Goal: Task Accomplishment & Management: Use online tool/utility

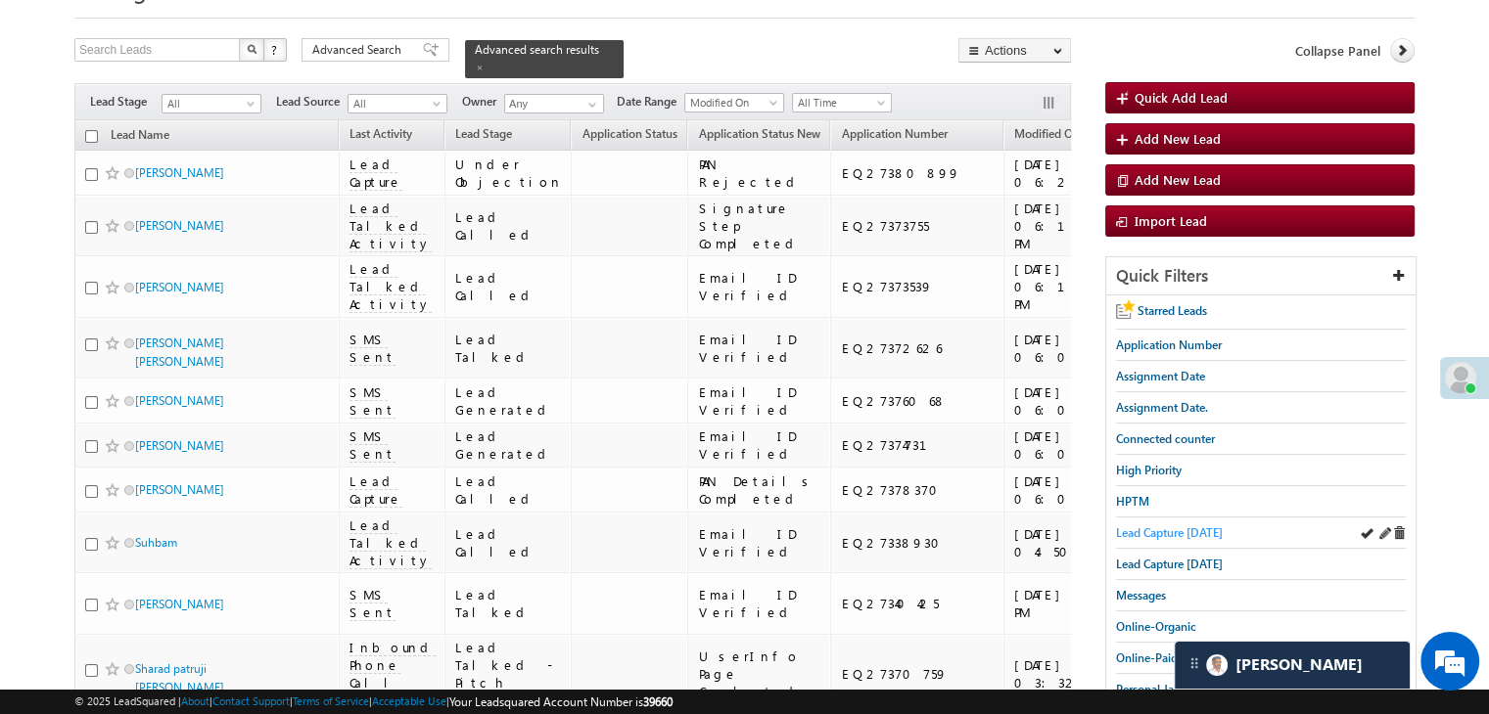
click at [1174, 526] on span "Lead Capture [DATE]" at bounding box center [1169, 533] width 107 height 15
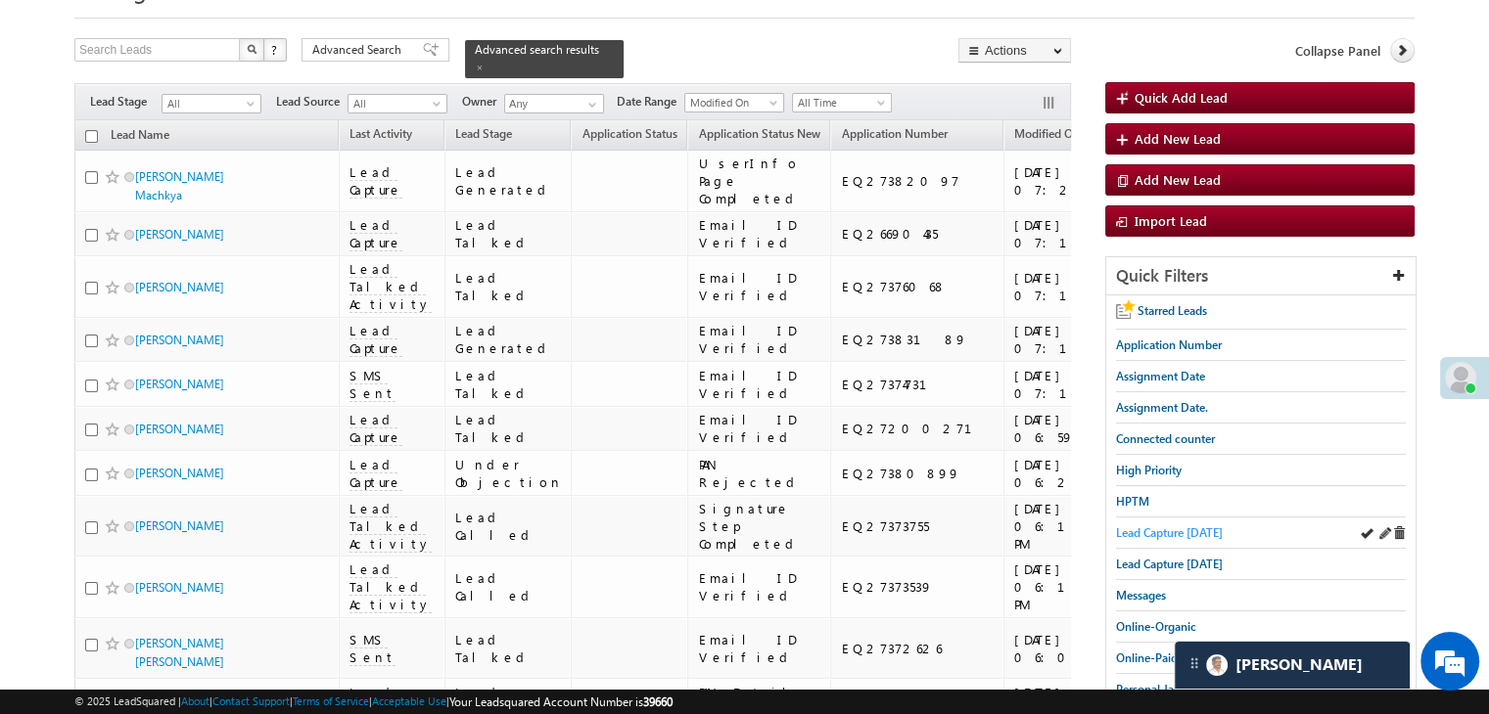
click at [1150, 526] on span "Lead Capture today" at bounding box center [1169, 533] width 107 height 15
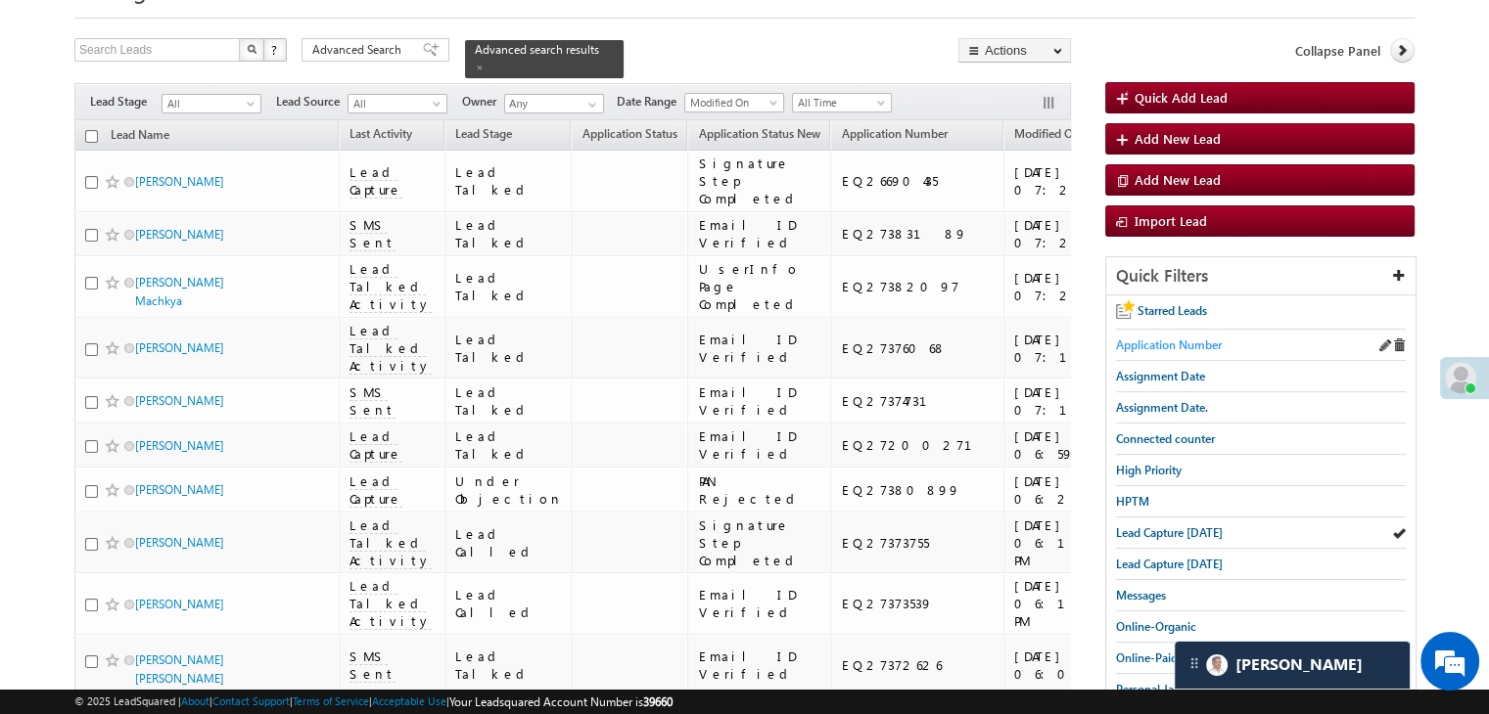
click at [1175, 342] on span "Application Number" at bounding box center [1169, 345] width 106 height 15
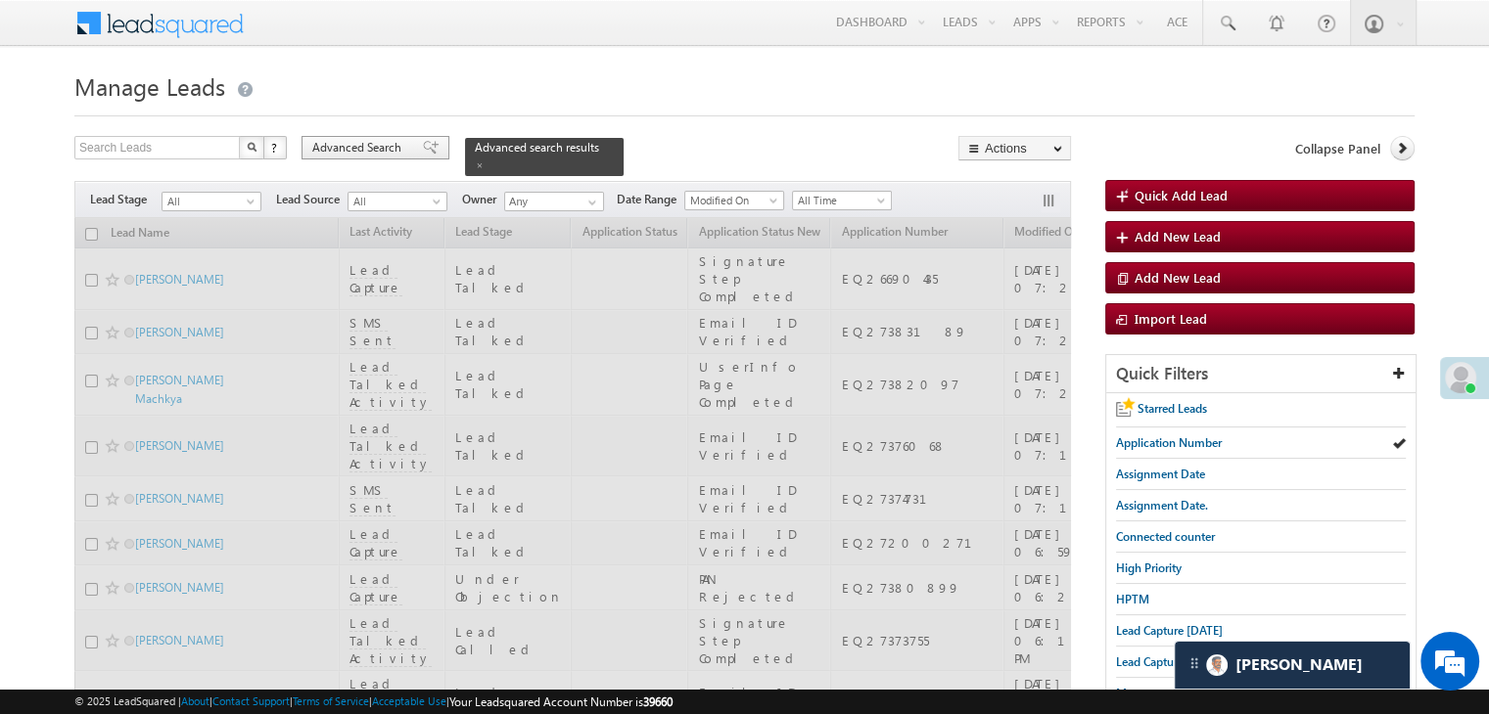
click at [401, 150] on span "Advanced Search" at bounding box center [359, 148] width 95 height 18
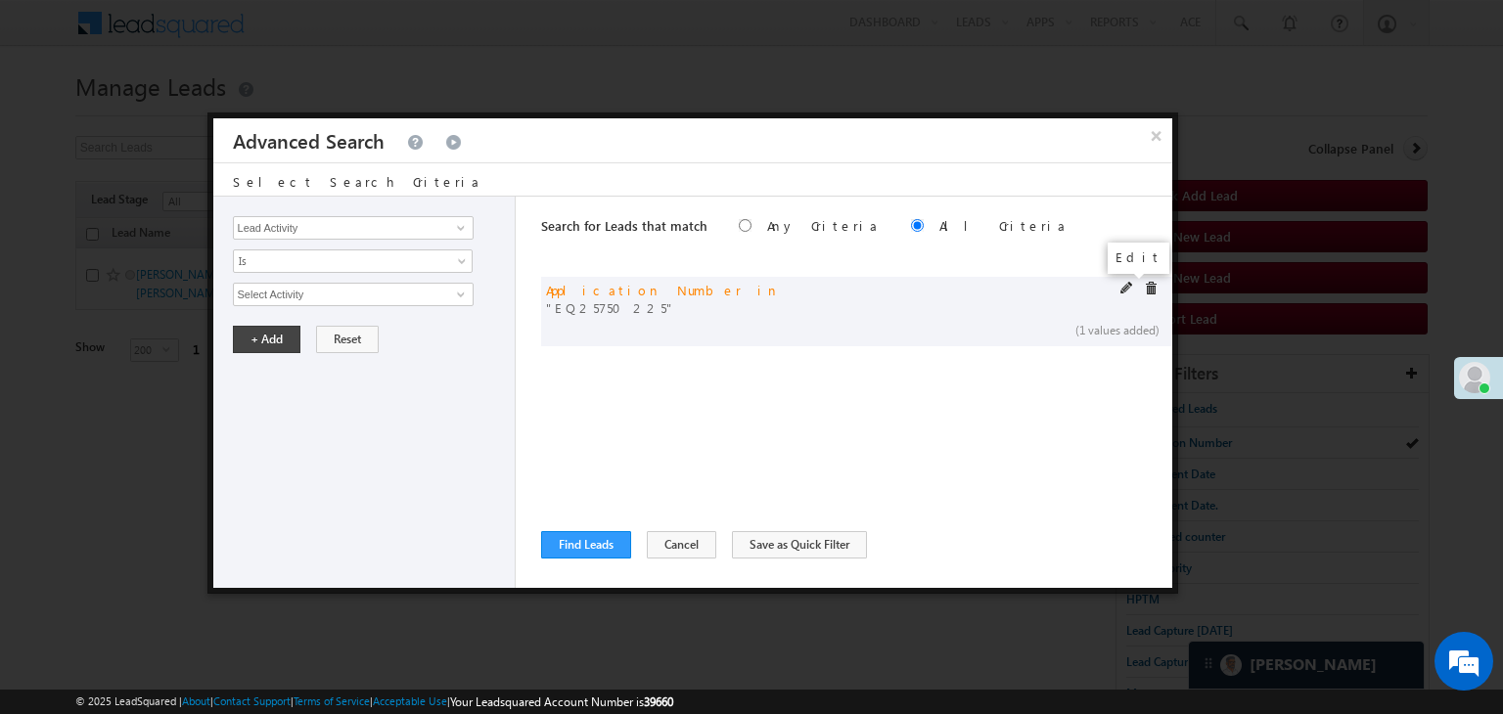
click at [1124, 287] on span at bounding box center [1128, 289] width 14 height 14
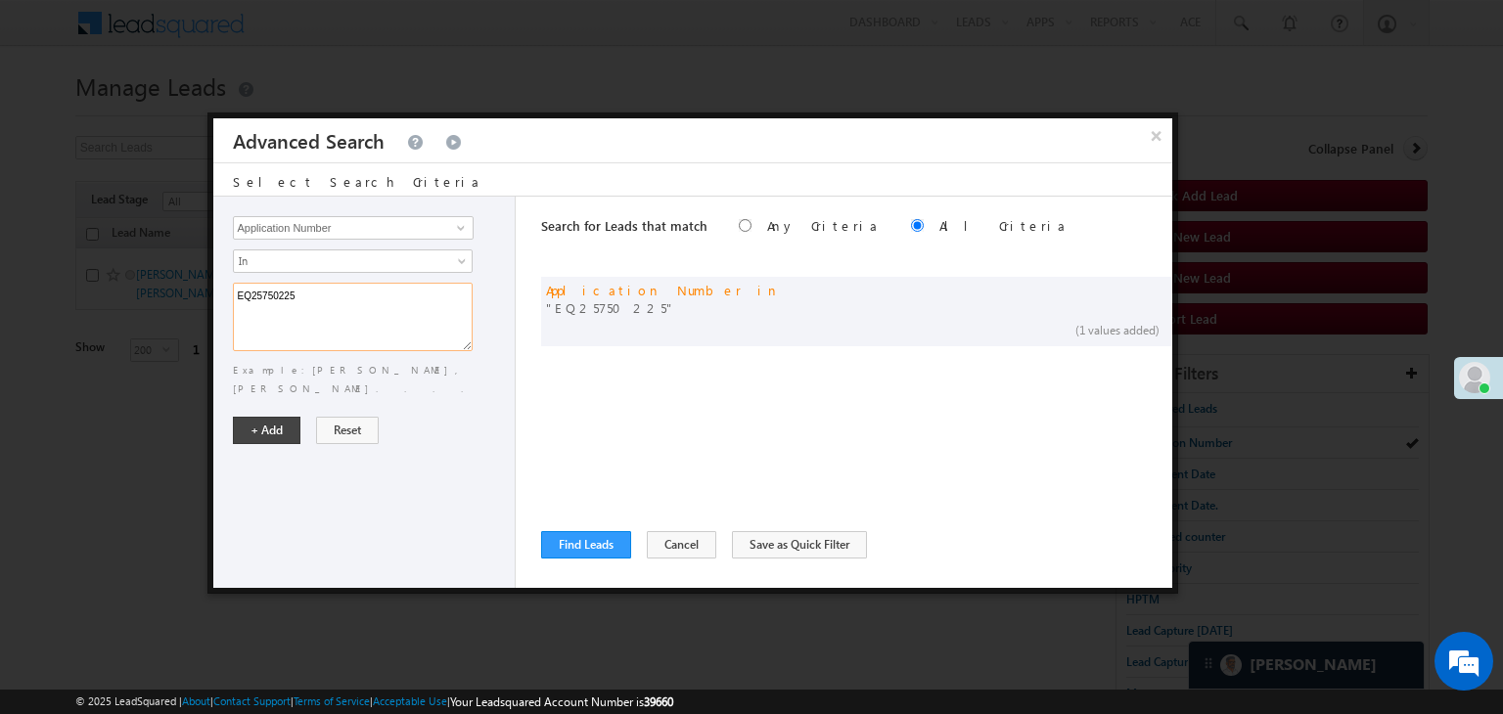
click at [320, 291] on textarea "EQ25750225" at bounding box center [353, 317] width 240 height 69
click at [278, 292] on textarea "EQ25750225" at bounding box center [353, 317] width 240 height 69
paste textarea "6742280 EQ26791176 EQ26416281 EQ27095179 EQ24389668 EQ27048642 EQ26819634 EQ265…"
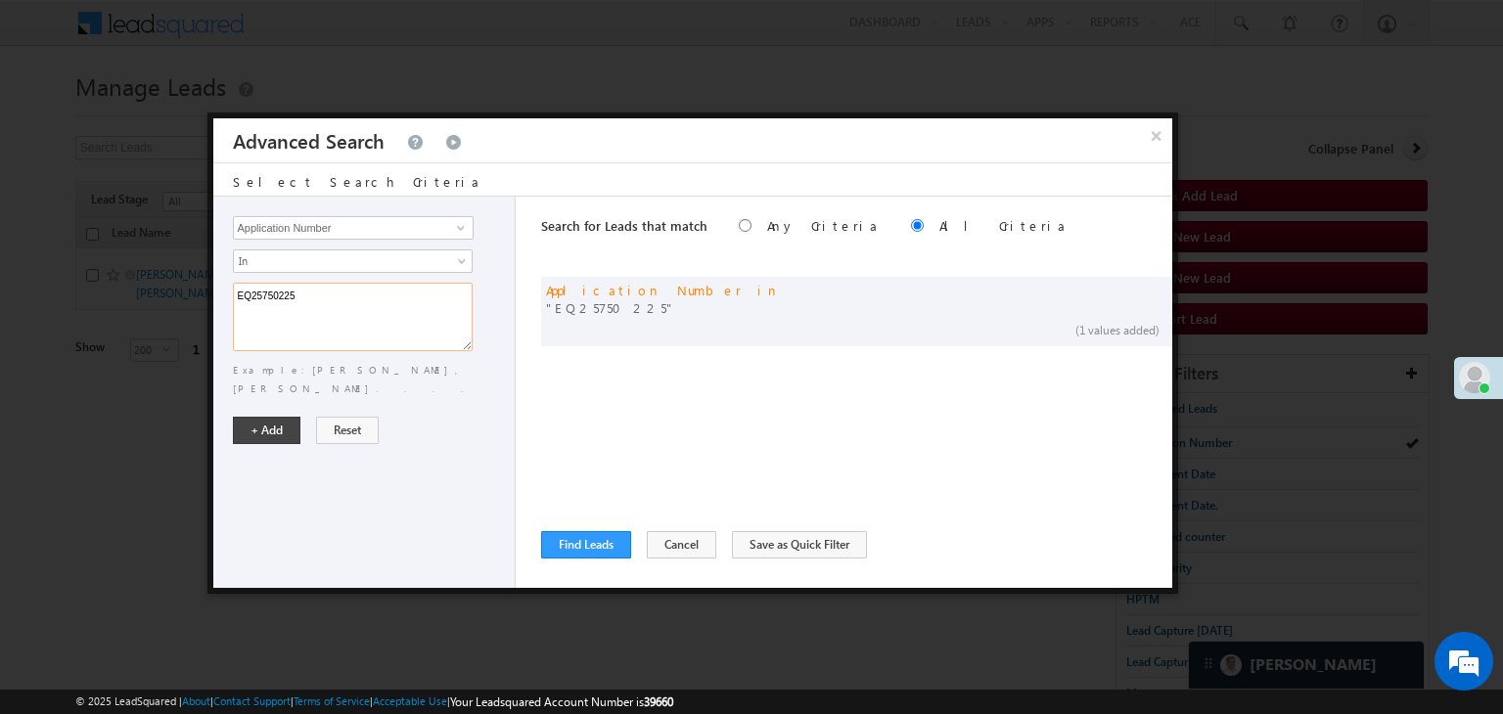
type textarea "EQ26742280 EQ26791176 EQ26416281 EQ27095179 EQ24389668 EQ27048642 EQ26819634 EQ…"
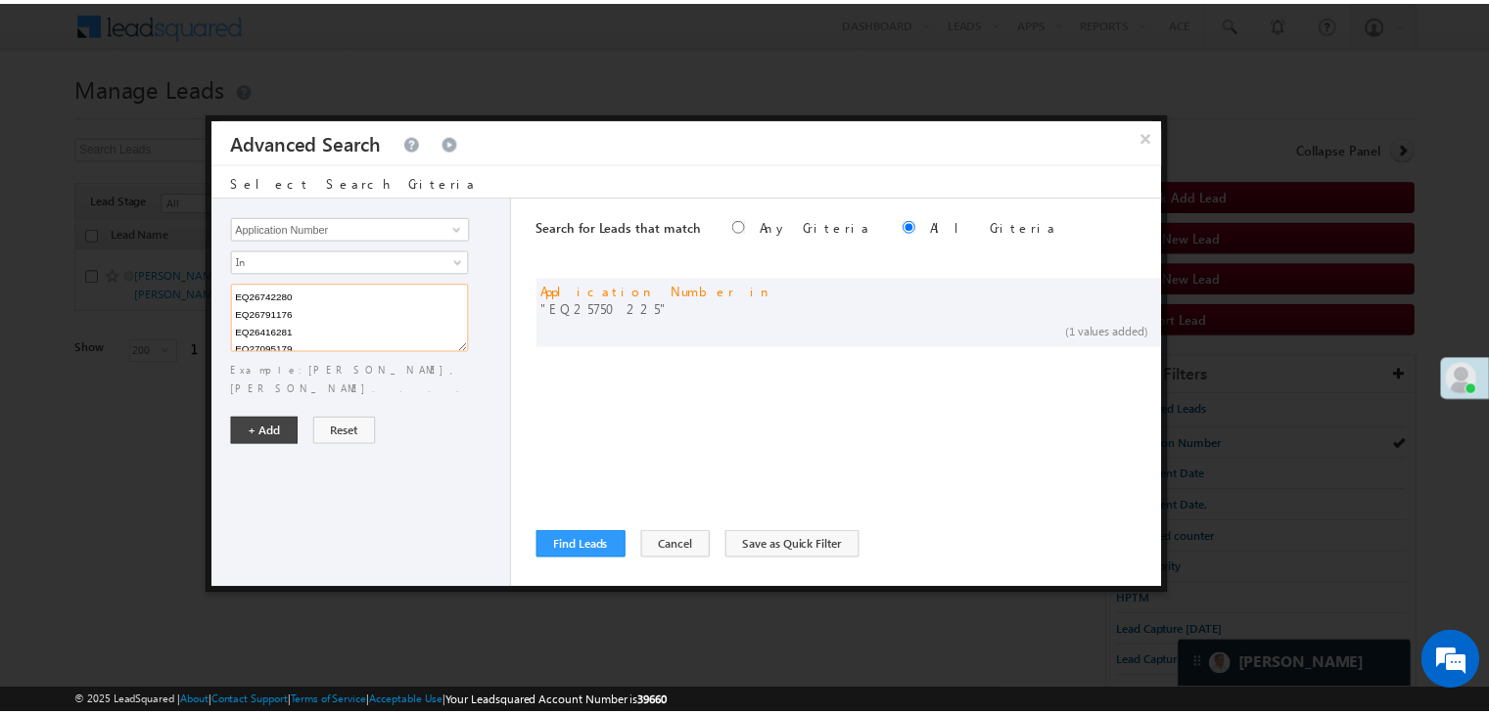
scroll to position [444, 0]
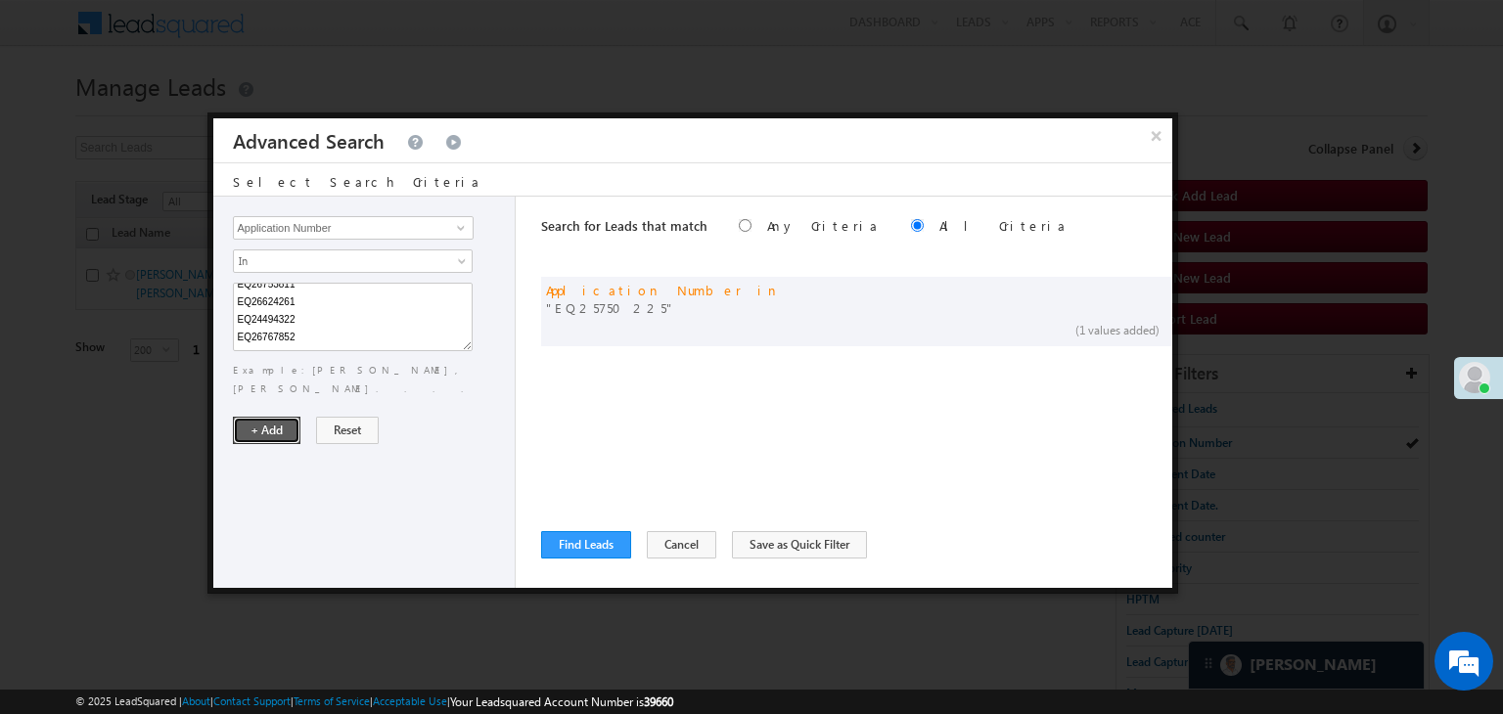
click at [258, 417] on button "+ Add" at bounding box center [267, 430] width 68 height 27
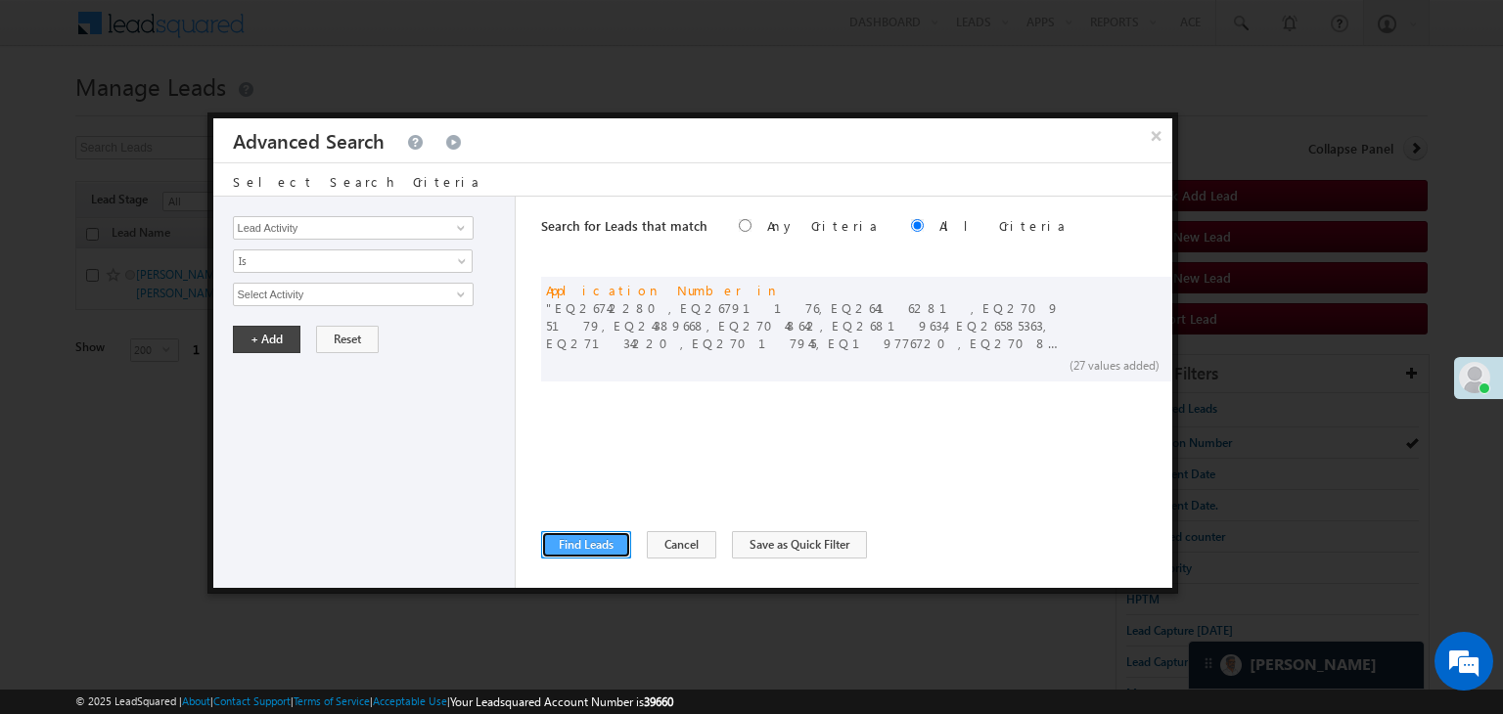
click at [572, 553] on button "Find Leads" at bounding box center [586, 544] width 90 height 27
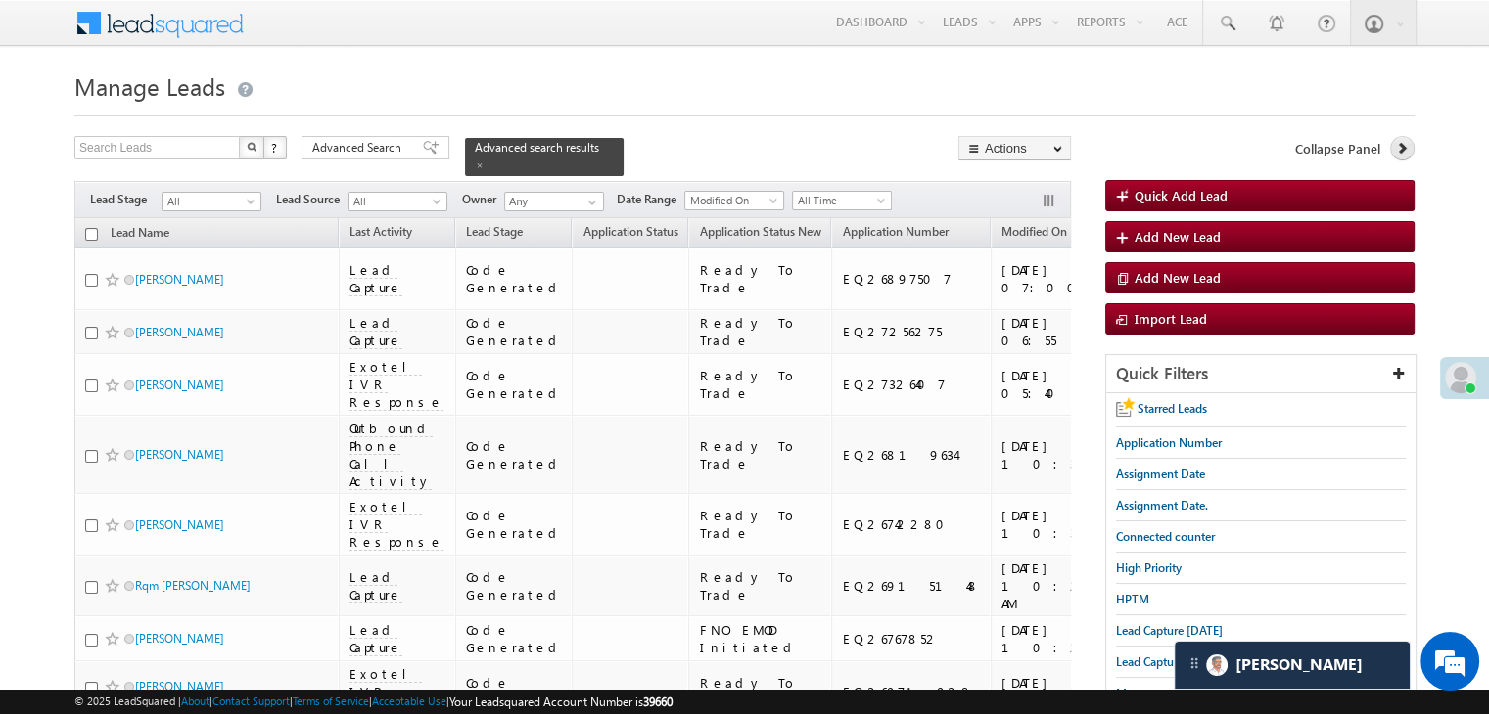
click at [1400, 149] on icon at bounding box center [1402, 148] width 14 height 14
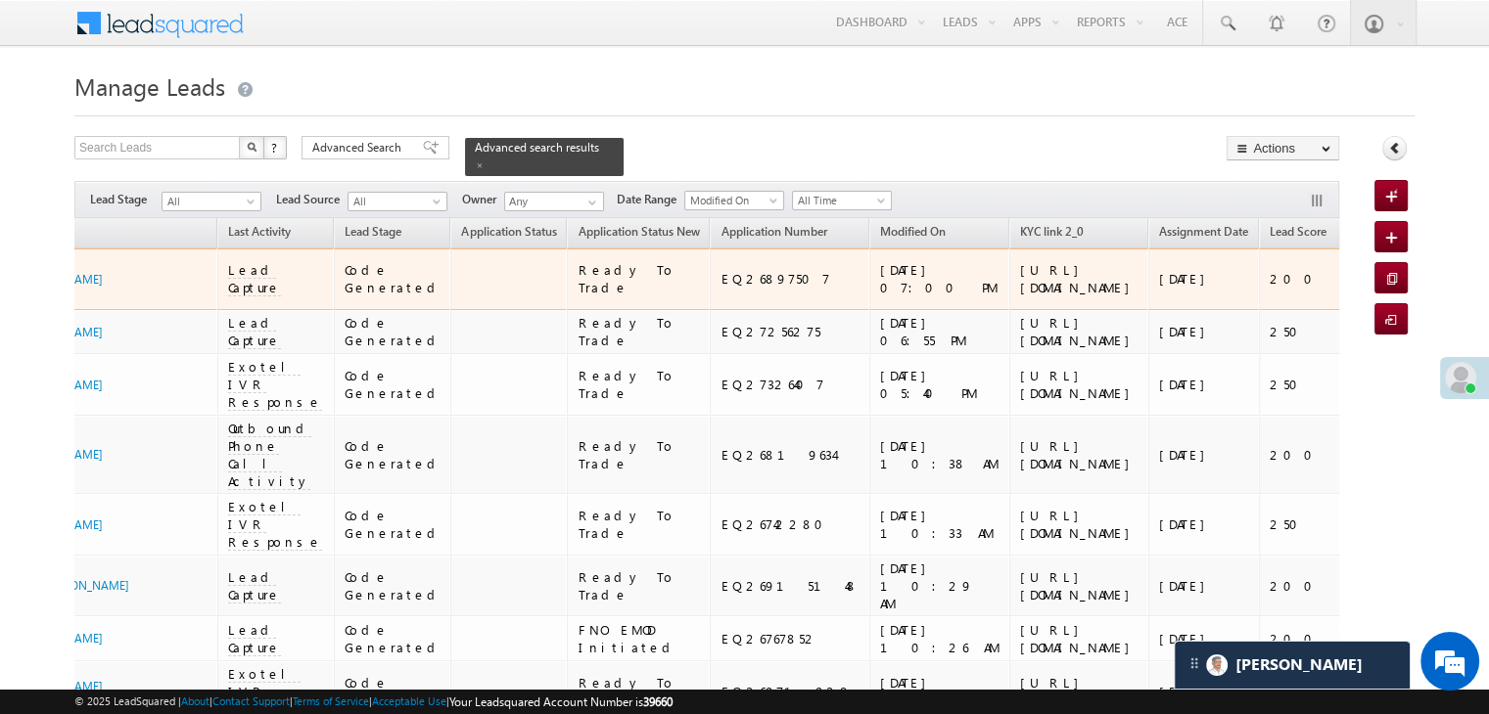
scroll to position [0, 125]
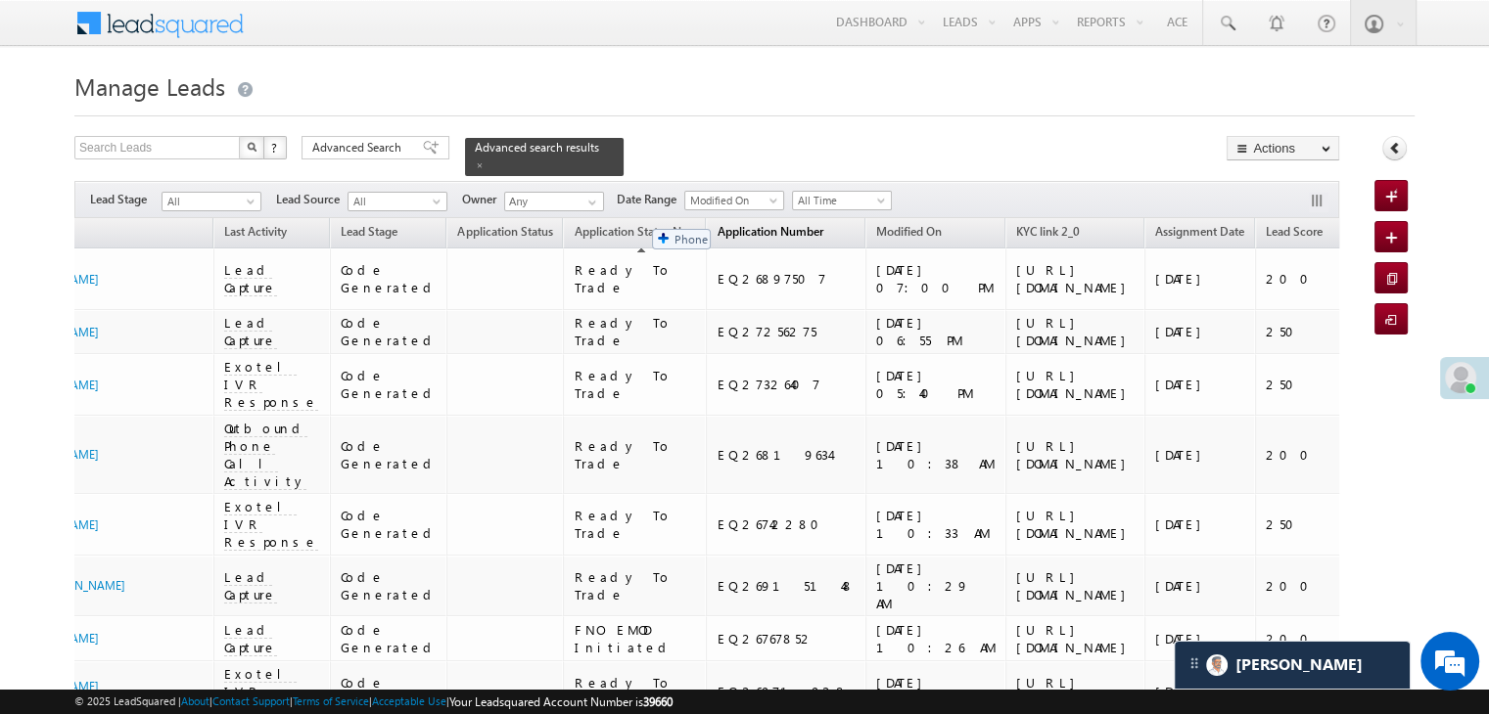
drag, startPoint x: 1323, startPoint y: 225, endPoint x: 645, endPoint y: 223, distance: 678.3
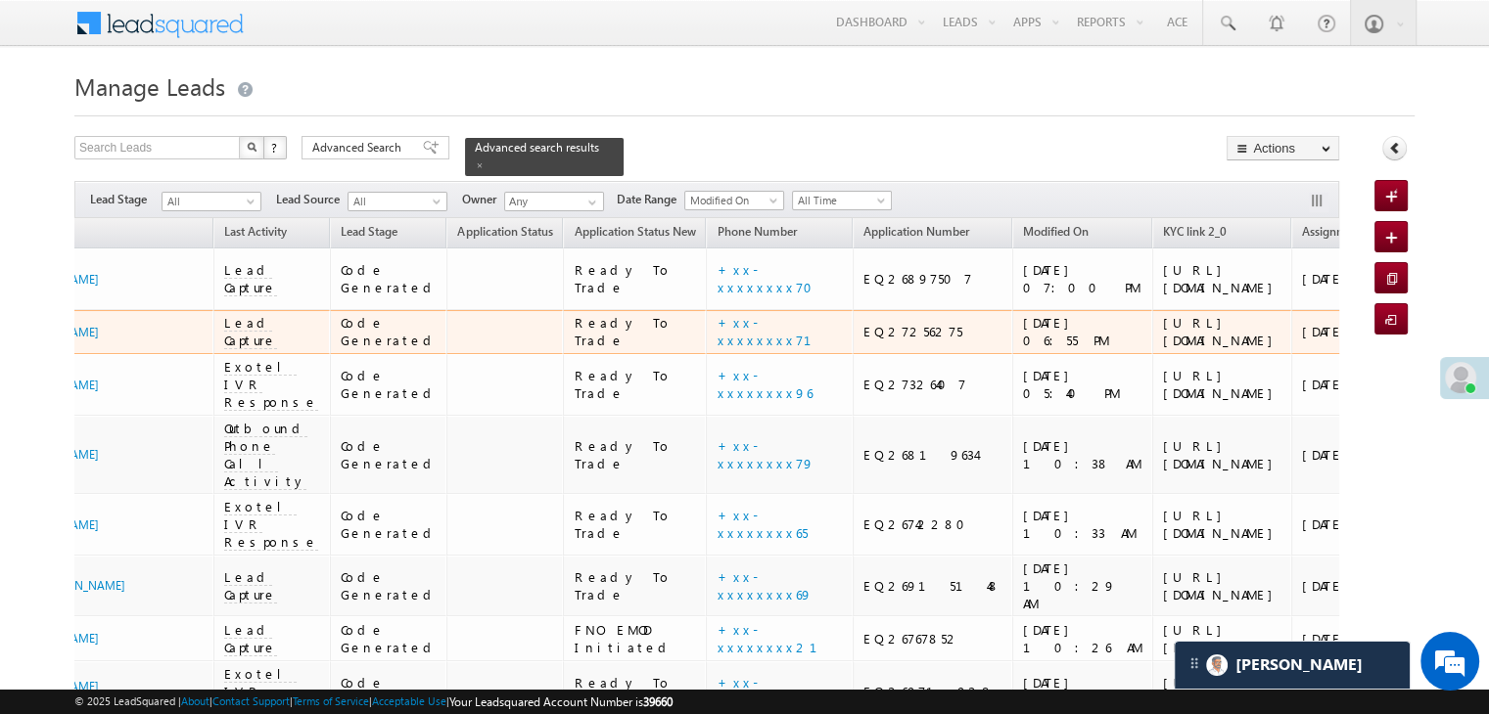
scroll to position [0, 0]
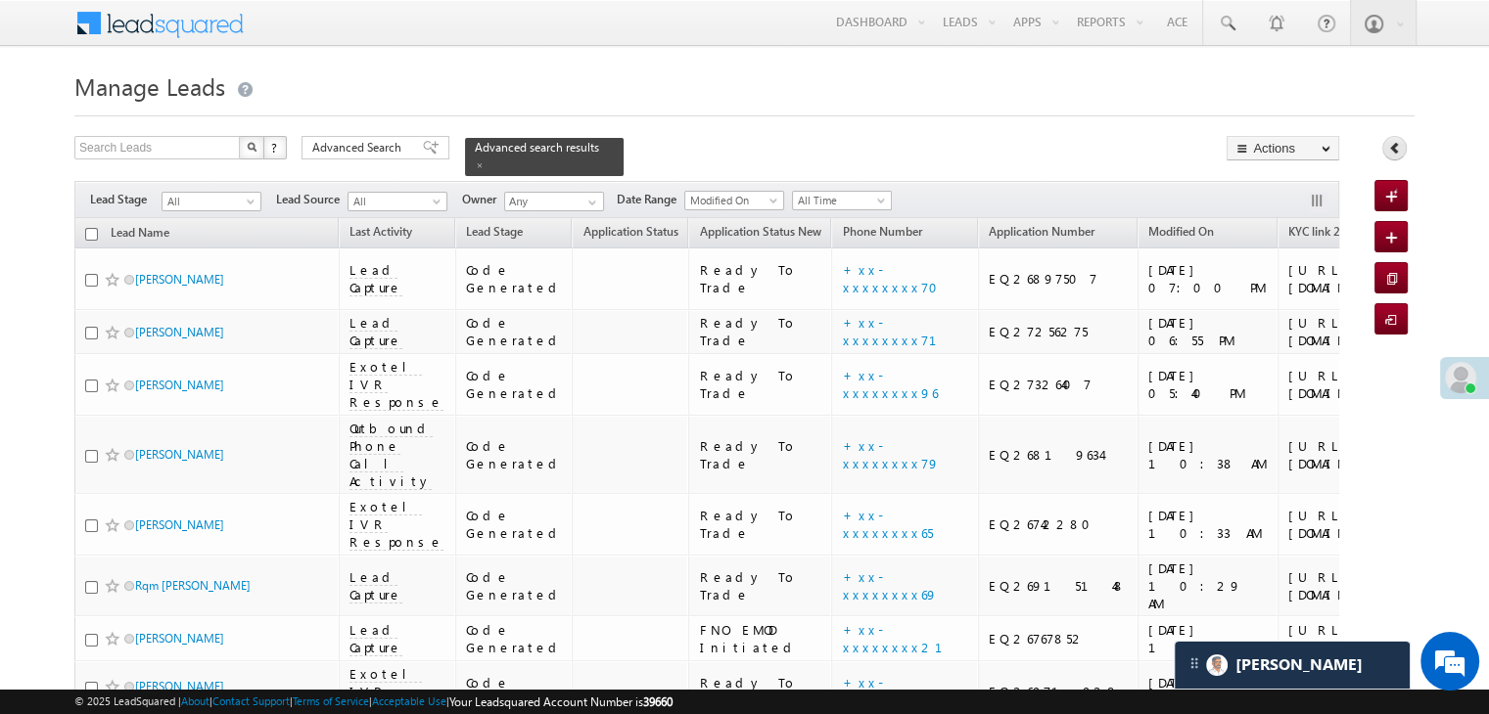
click at [1392, 152] on icon at bounding box center [1395, 148] width 14 height 14
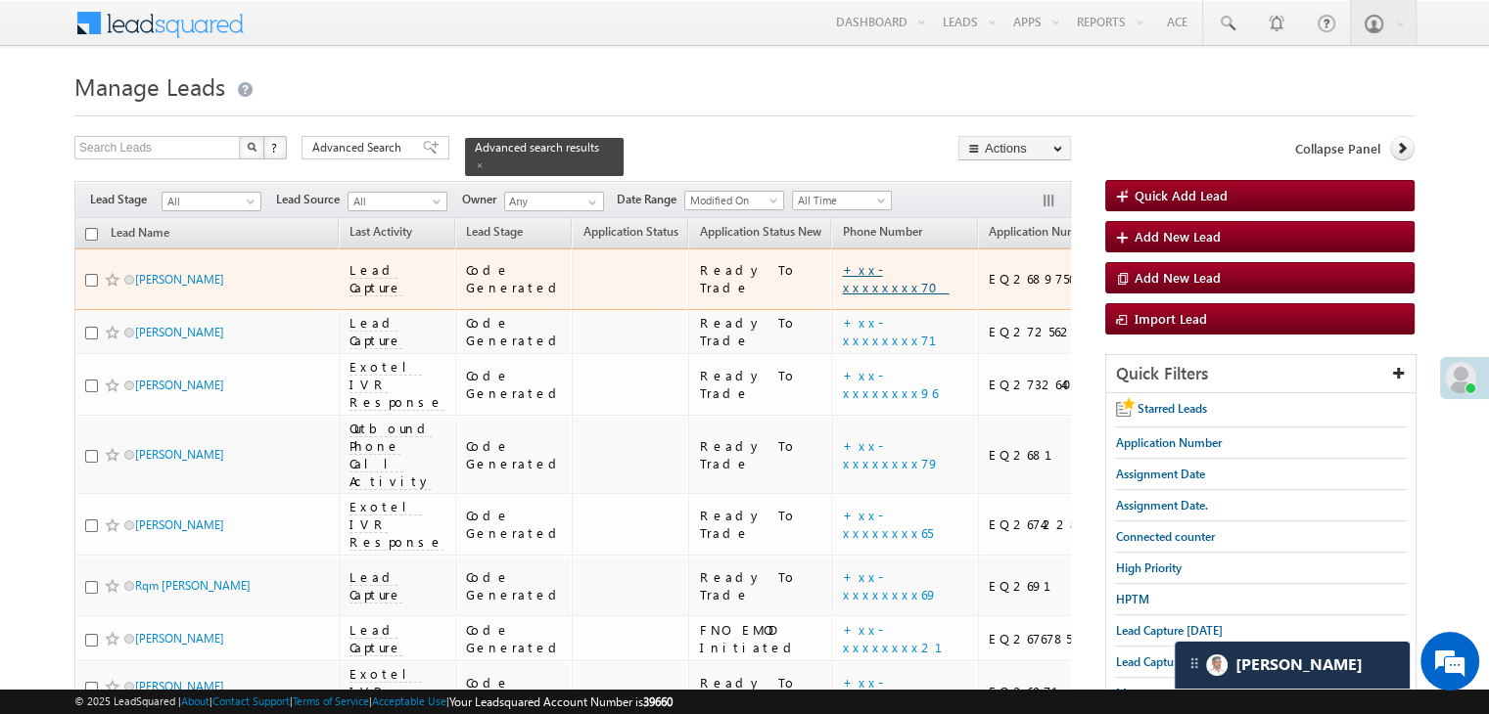
click at [842, 296] on link "+xx-xxxxxxxx70" at bounding box center [895, 278] width 107 height 34
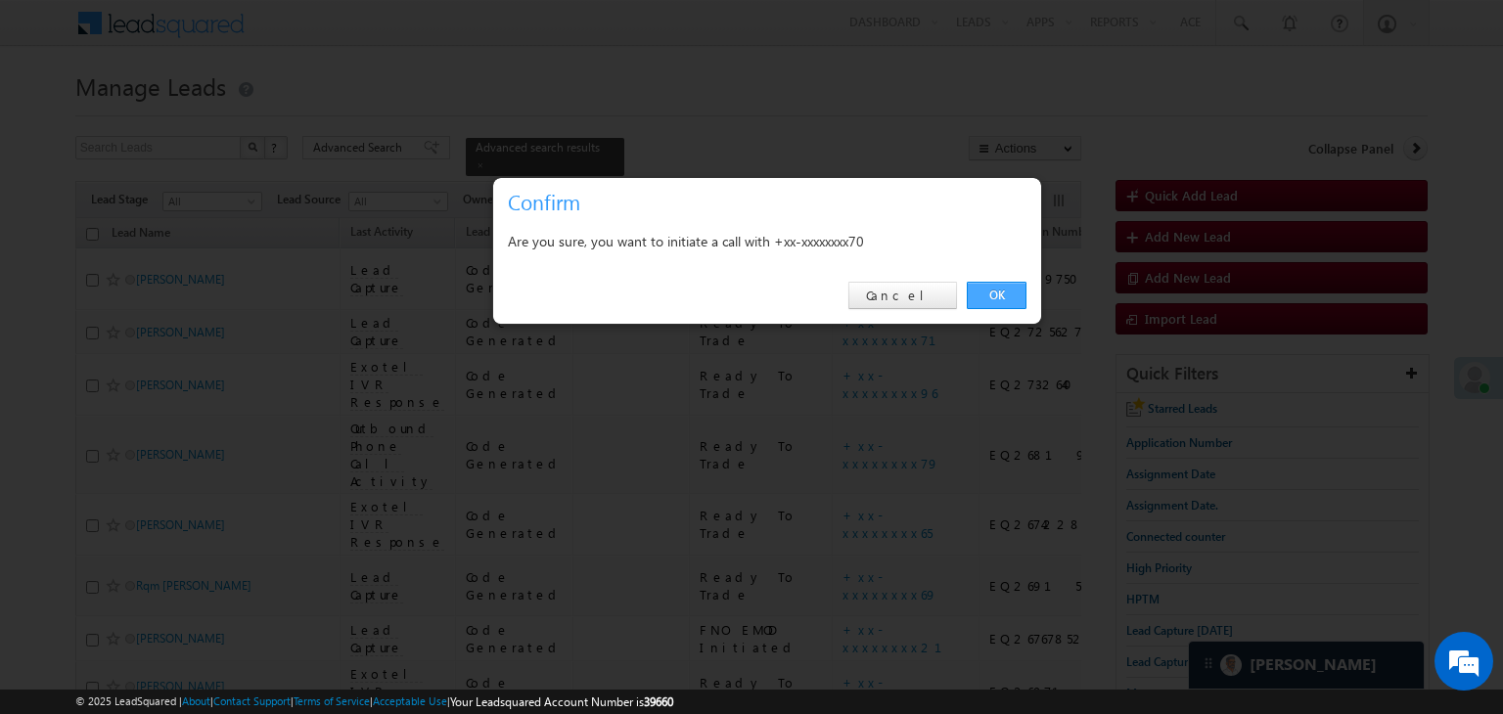
click at [994, 296] on link "OK" at bounding box center [997, 295] width 60 height 27
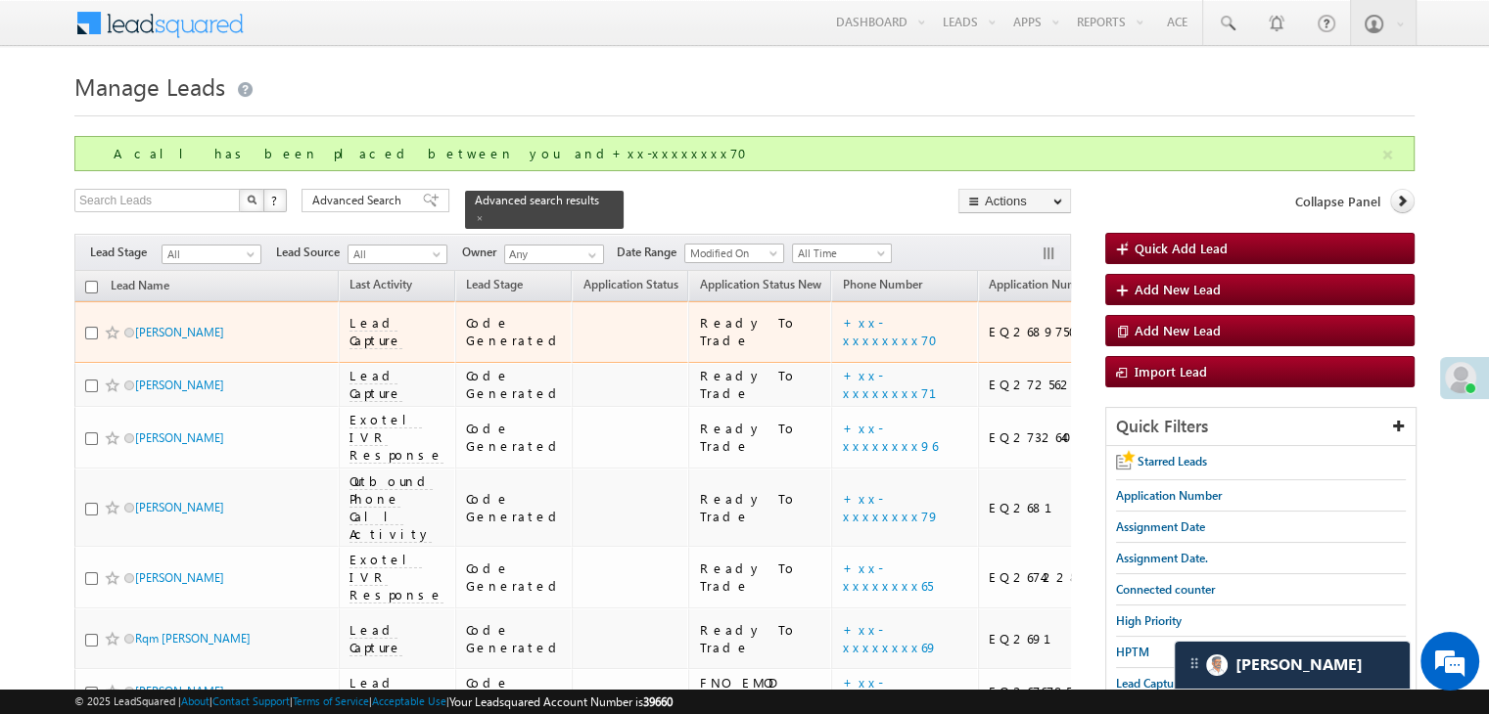
scroll to position [196, 0]
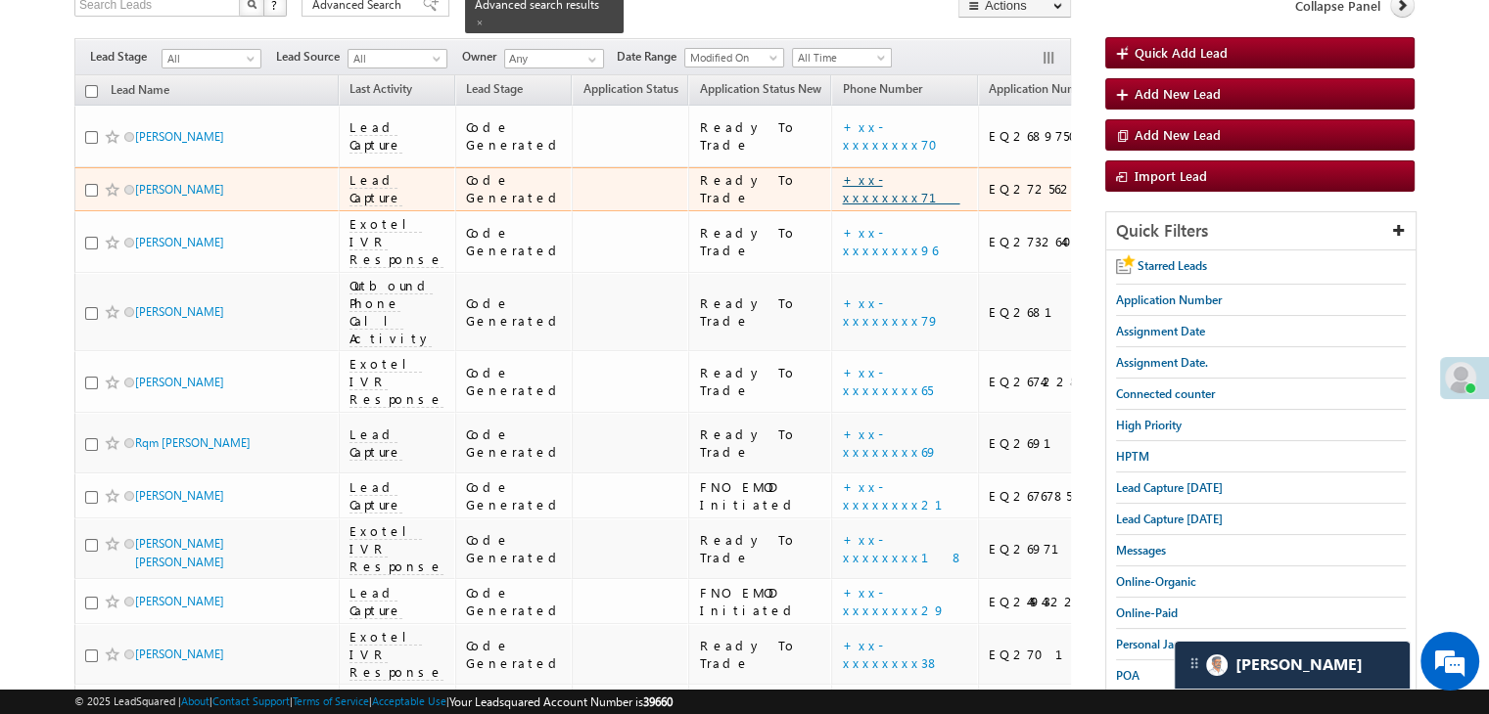
click at [842, 206] on link "+xx-xxxxxxxx71" at bounding box center [900, 188] width 117 height 34
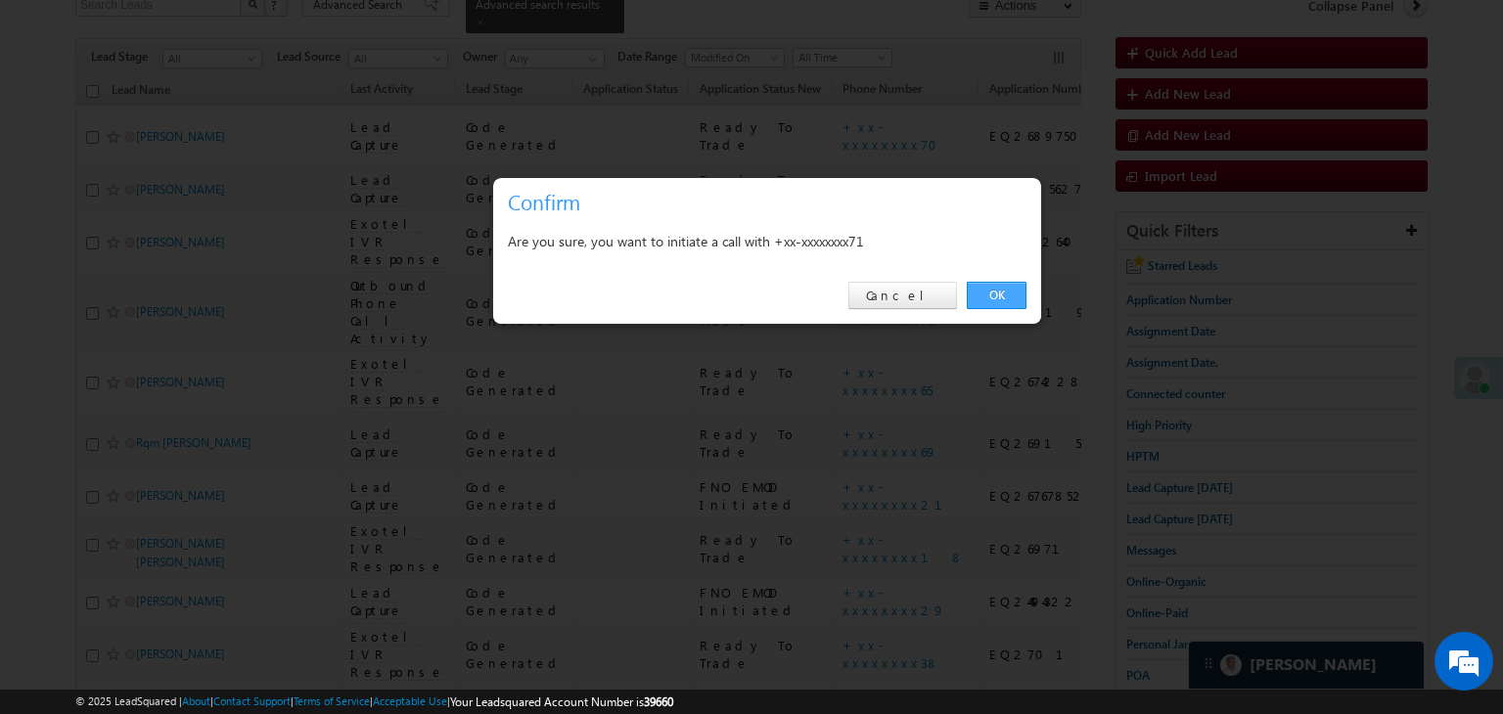
click at [996, 299] on link "OK" at bounding box center [997, 295] width 60 height 27
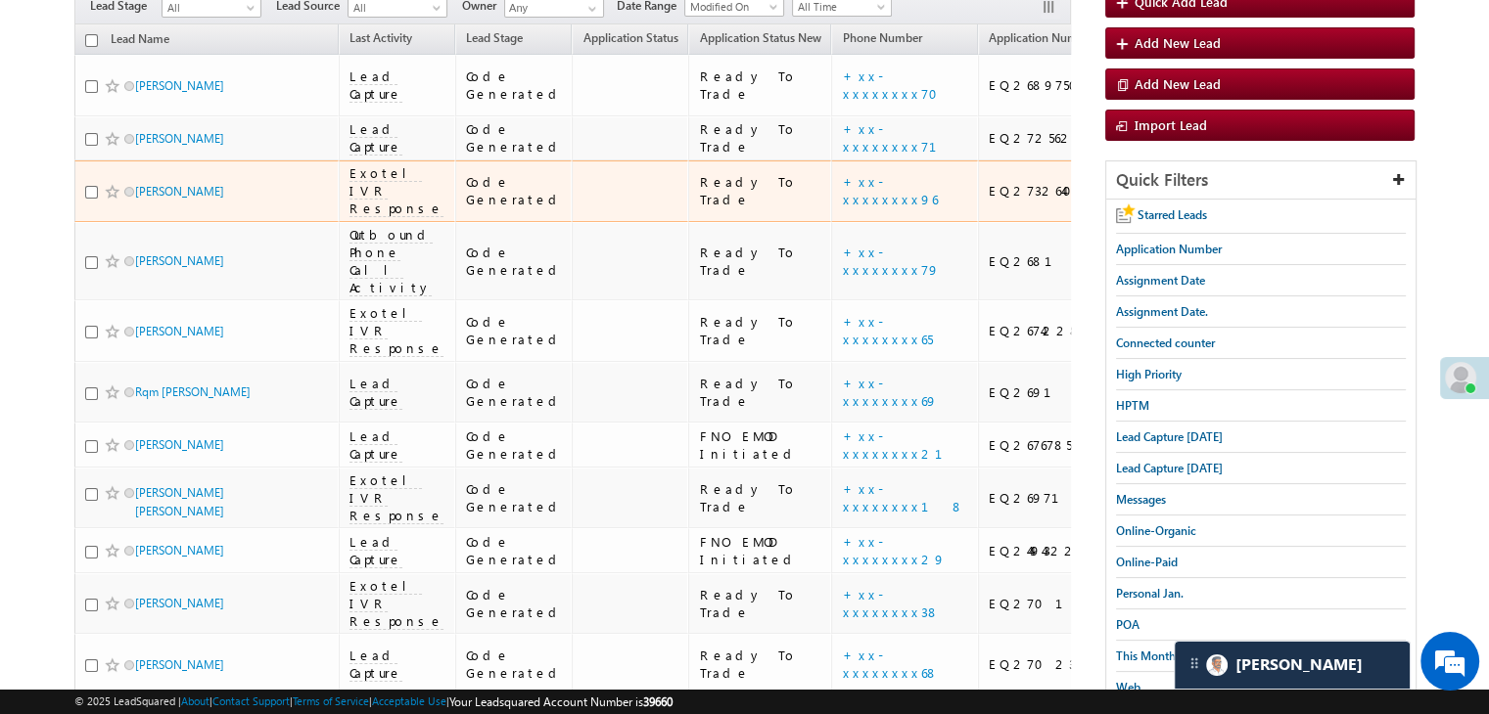
scroll to position [294, 0]
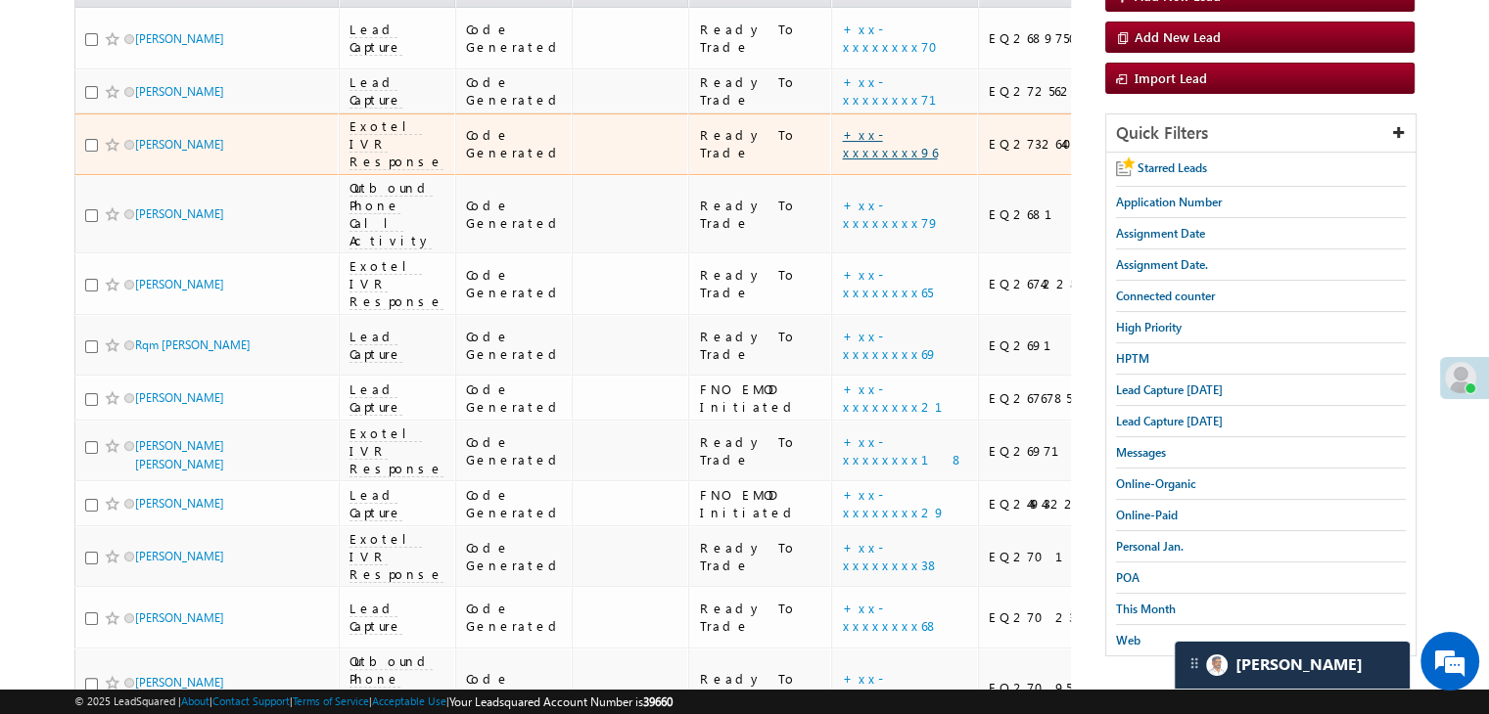
click at [842, 161] on link "+xx-xxxxxxxx96" at bounding box center [889, 143] width 95 height 34
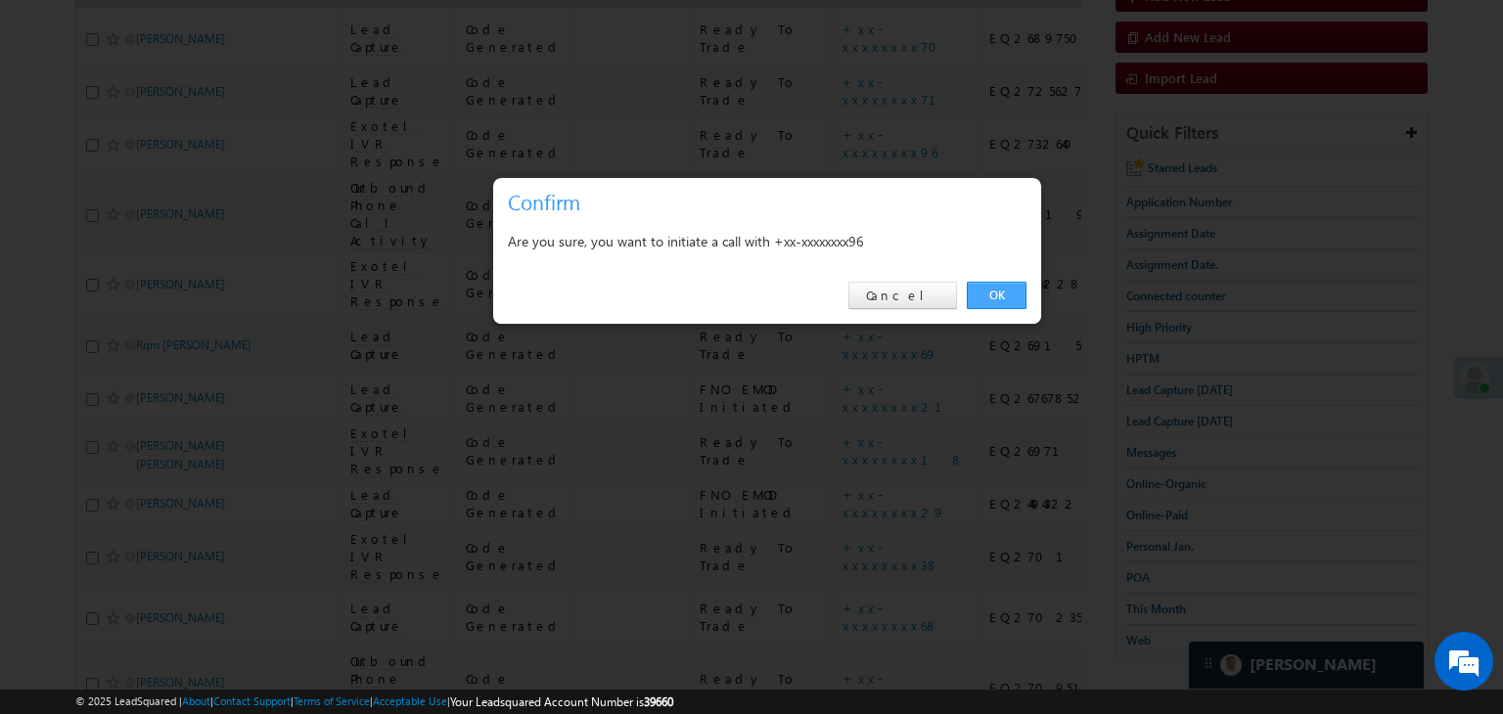
click at [1000, 302] on link "OK" at bounding box center [997, 295] width 60 height 27
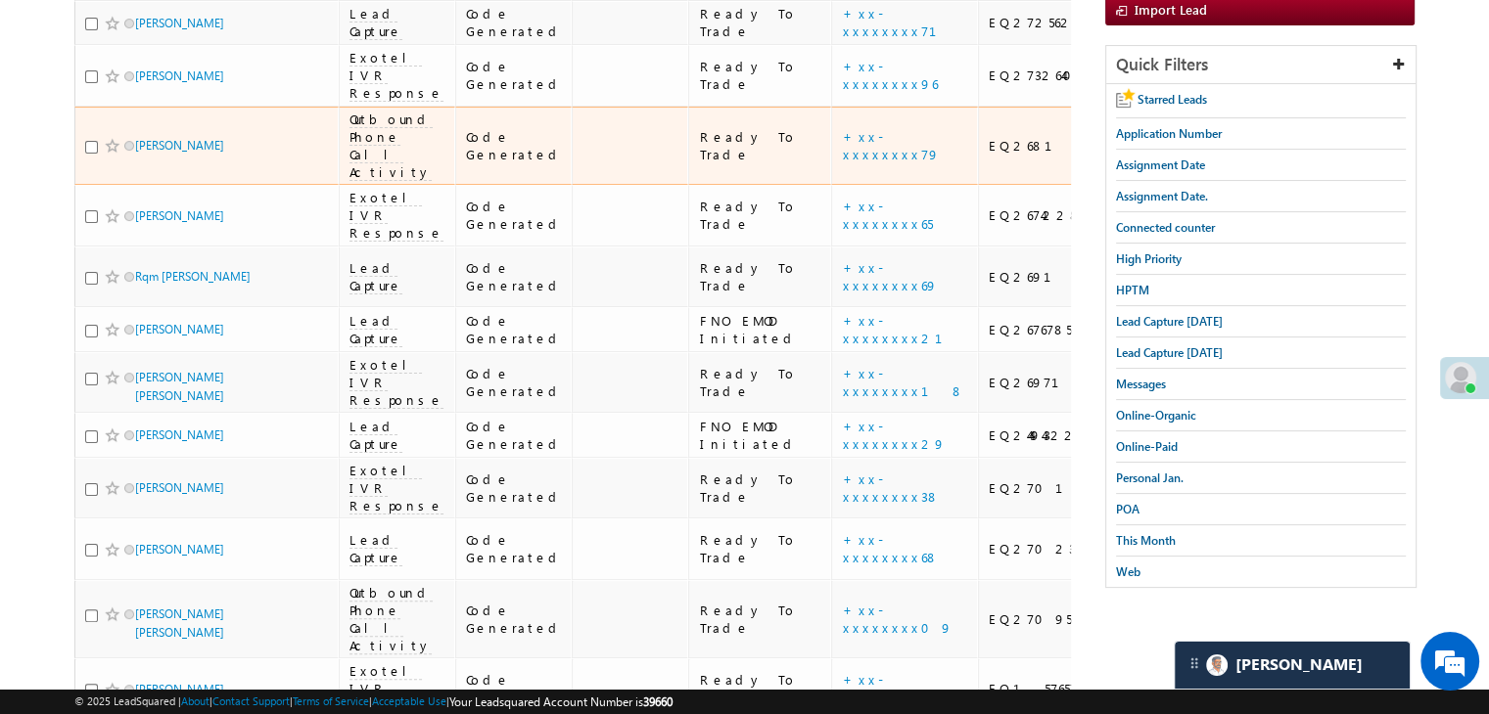
scroll to position [392, 0]
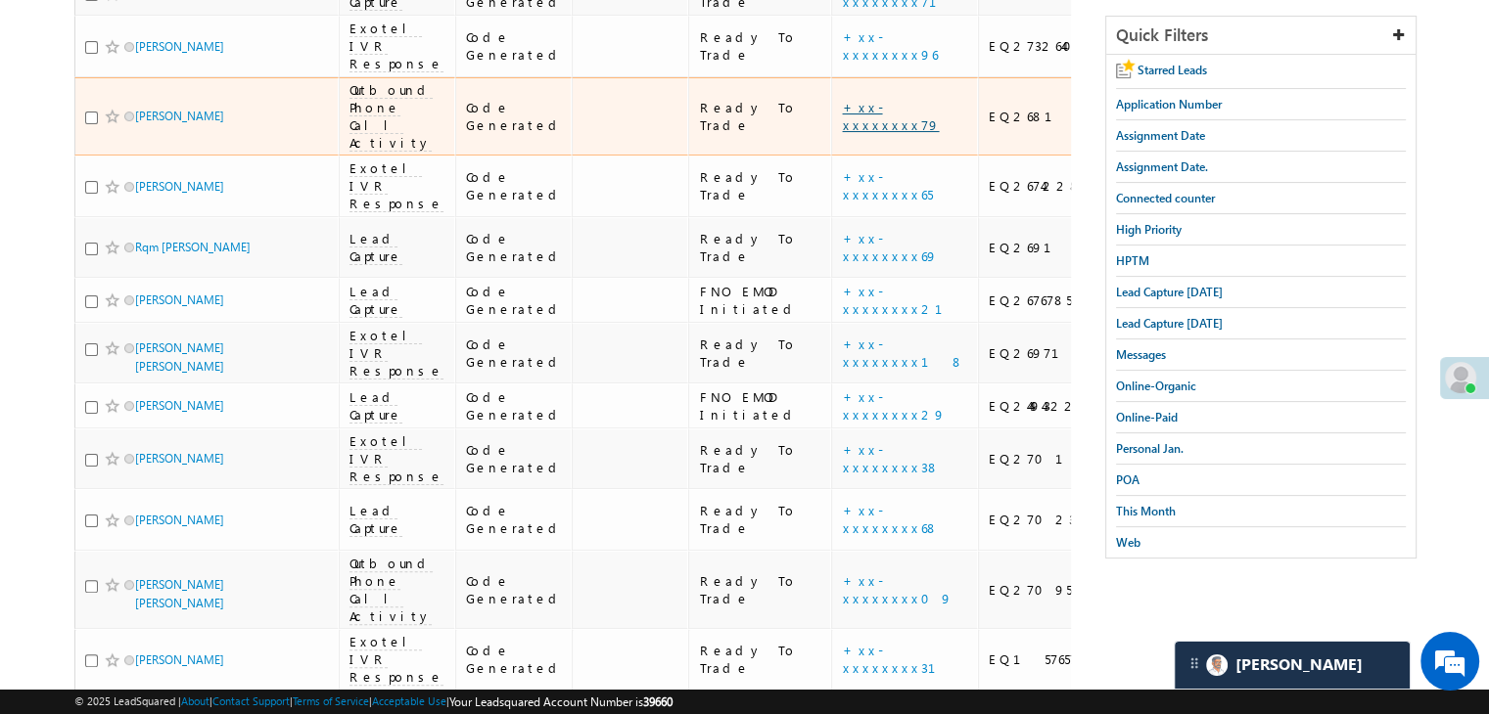
click at [854, 133] on link "+xx-xxxxxxxx79" at bounding box center [890, 116] width 97 height 34
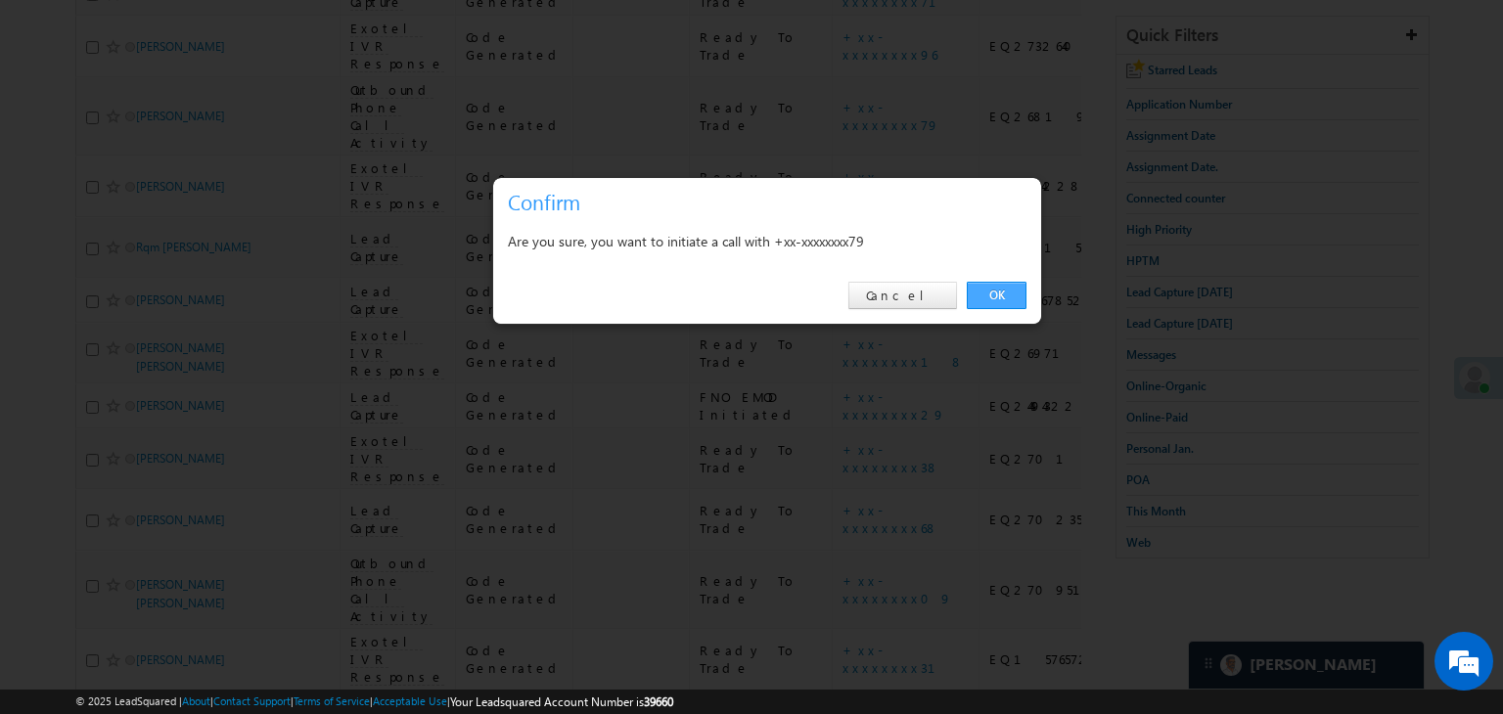
click at [985, 297] on link "OK" at bounding box center [997, 295] width 60 height 27
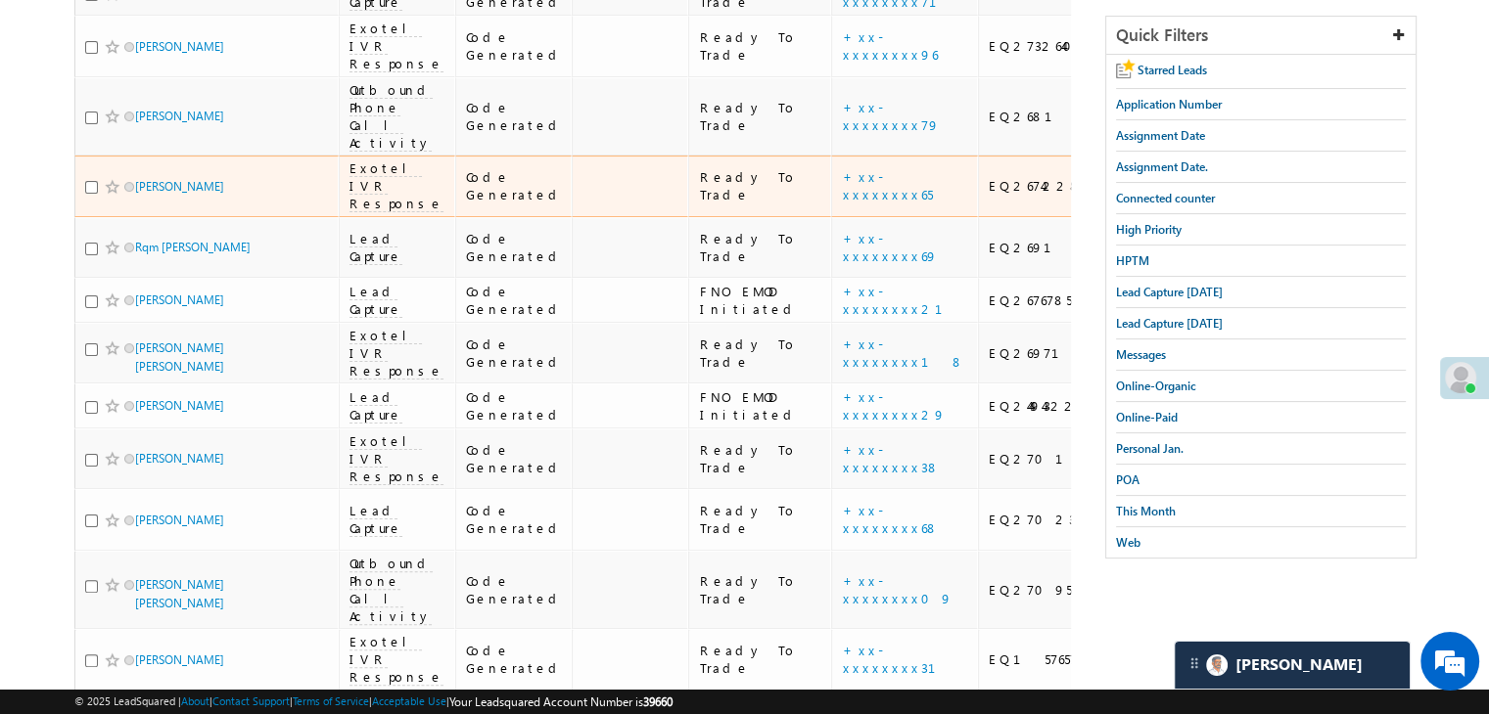
scroll to position [489, 0]
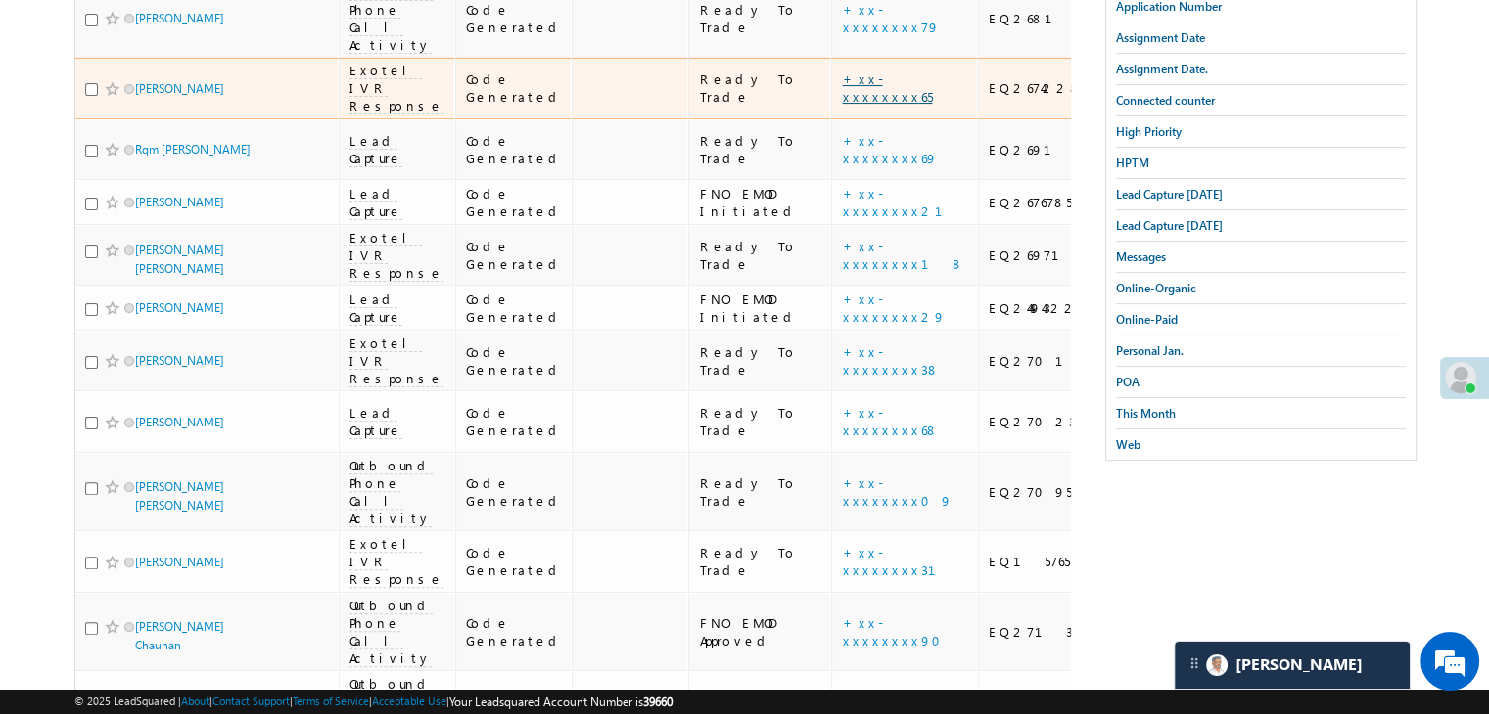
click at [842, 105] on link "+xx-xxxxxxxx65" at bounding box center [887, 87] width 90 height 34
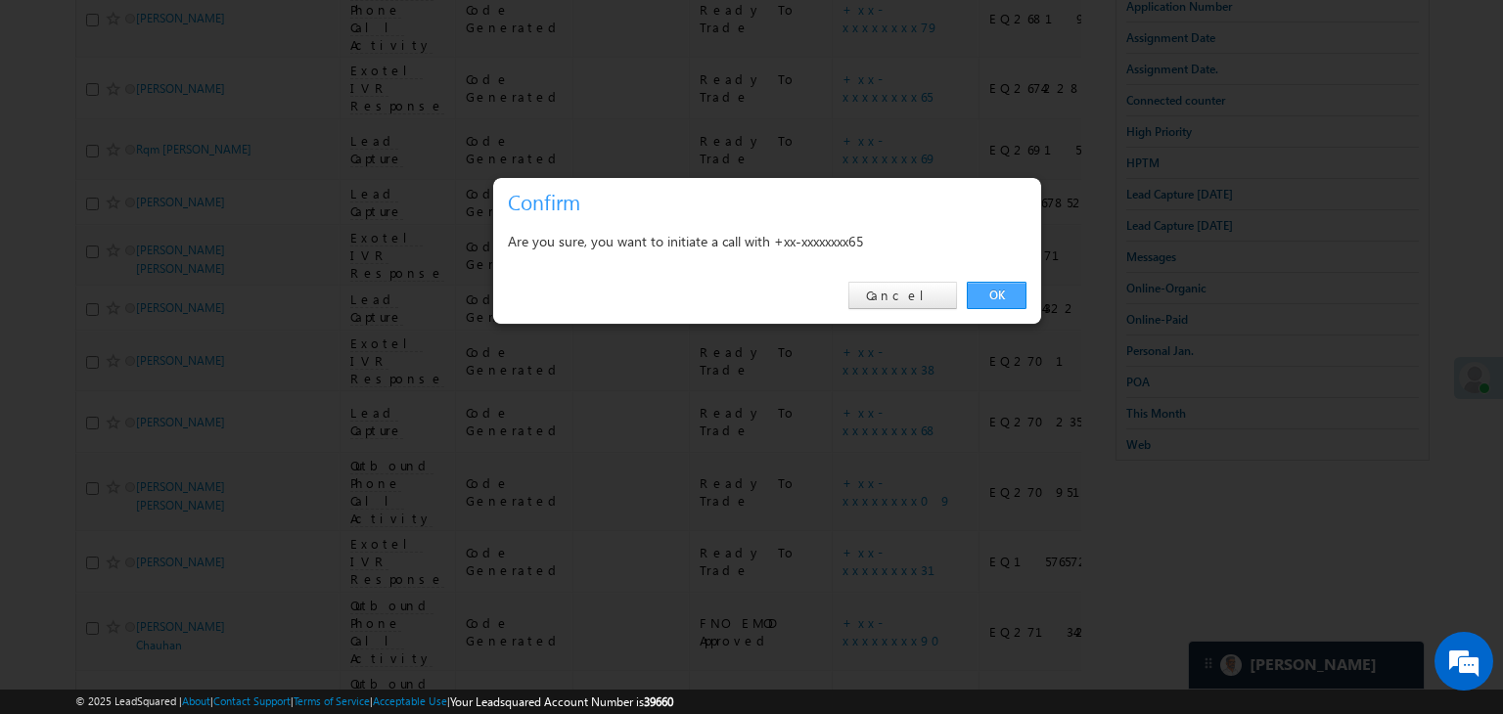
click at [992, 292] on link "OK" at bounding box center [997, 295] width 60 height 27
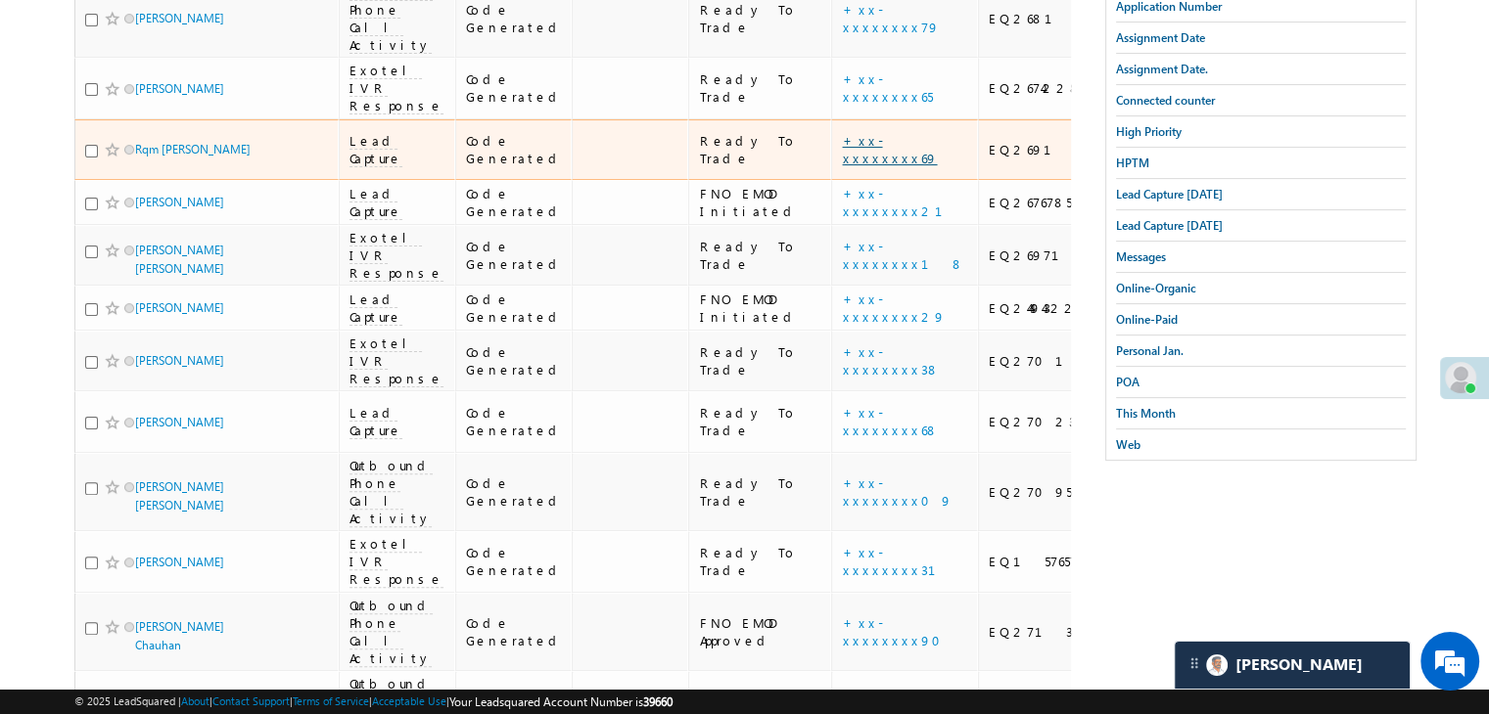
click at [849, 166] on link "+xx-xxxxxxxx69" at bounding box center [889, 149] width 95 height 34
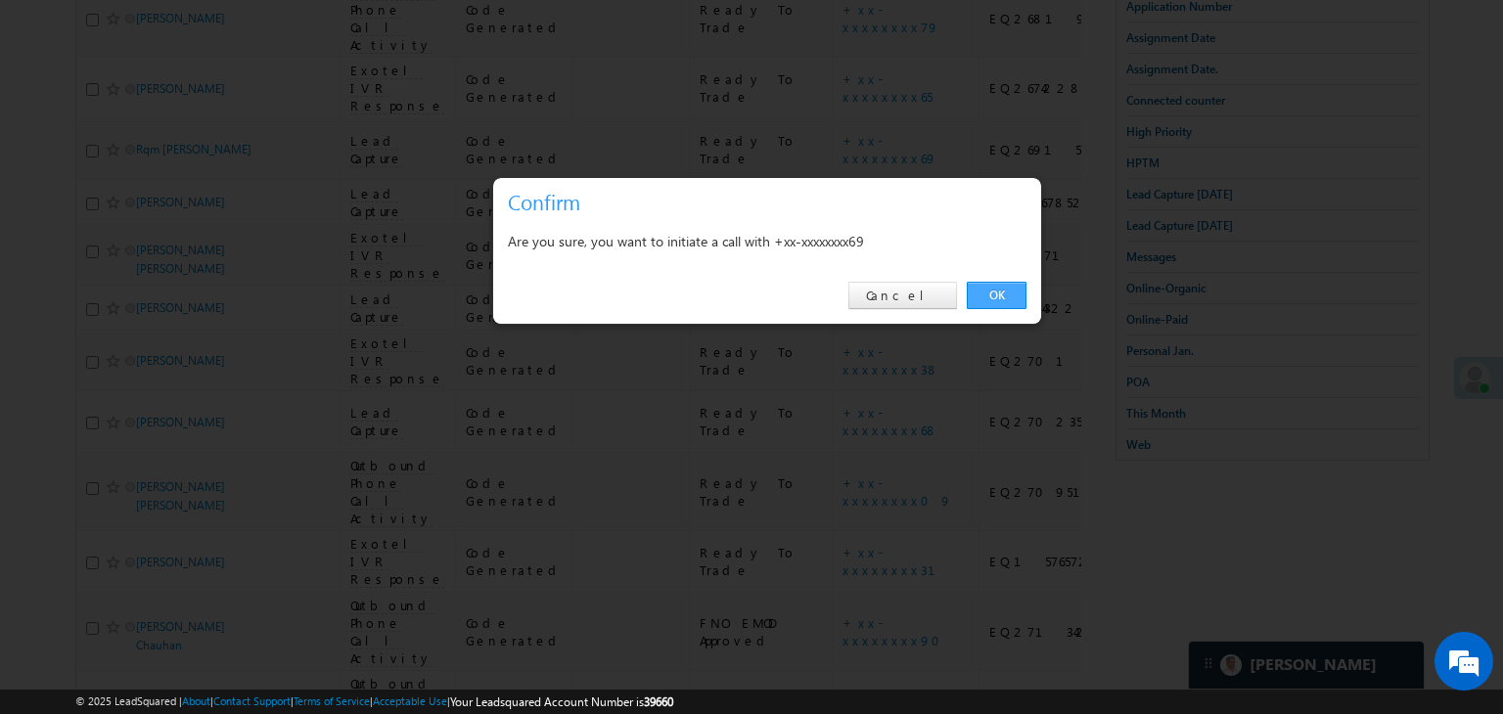
click at [994, 294] on link "OK" at bounding box center [997, 295] width 60 height 27
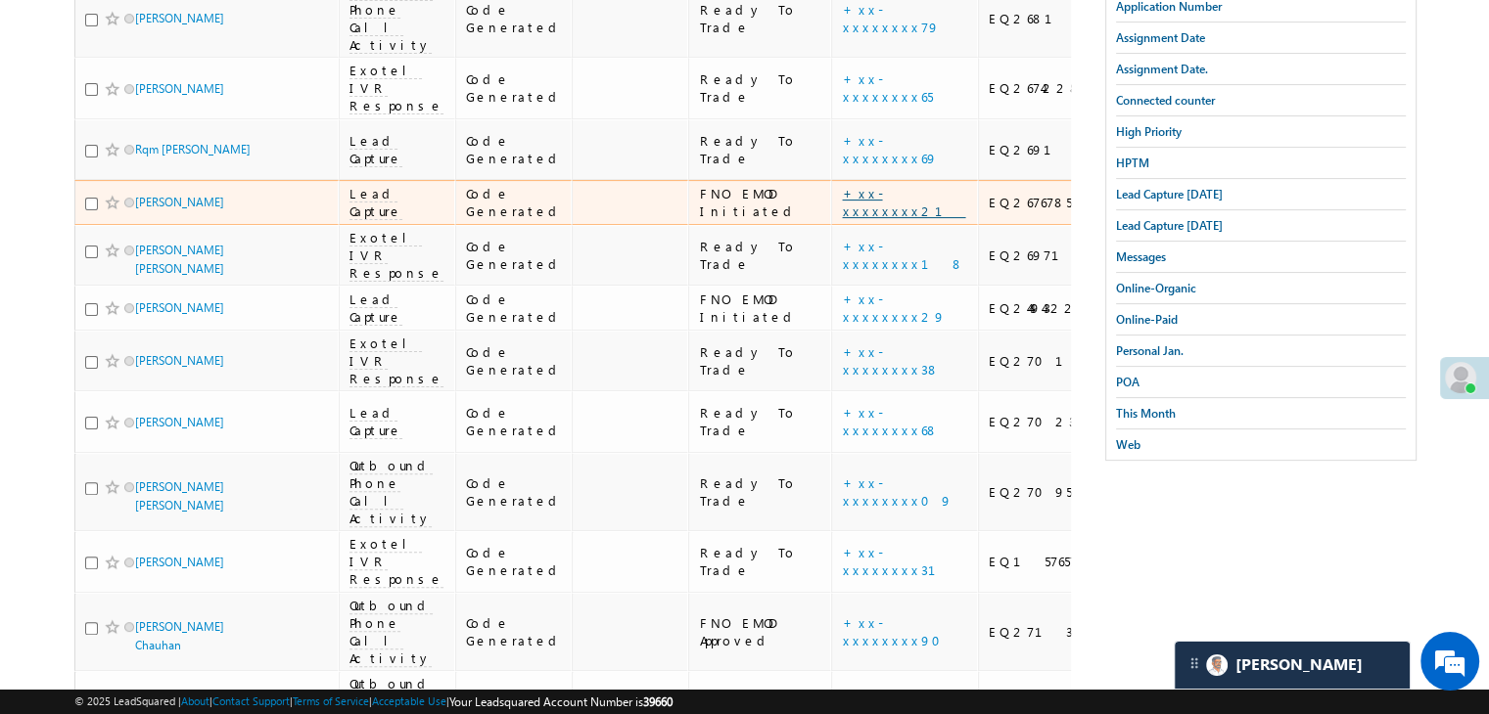
click at [842, 219] on link "+xx-xxxxxxxx21" at bounding box center [903, 202] width 123 height 34
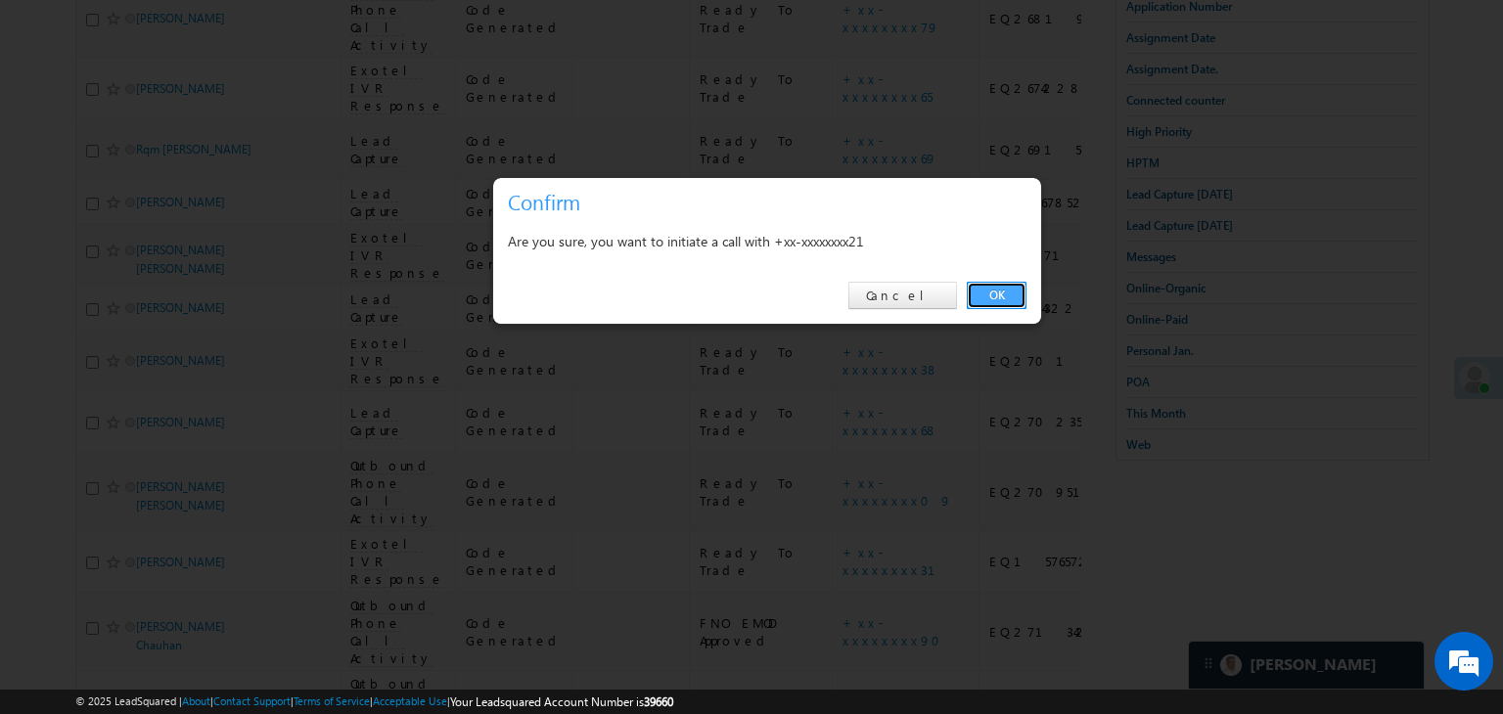
click at [1013, 302] on link "OK" at bounding box center [997, 295] width 60 height 27
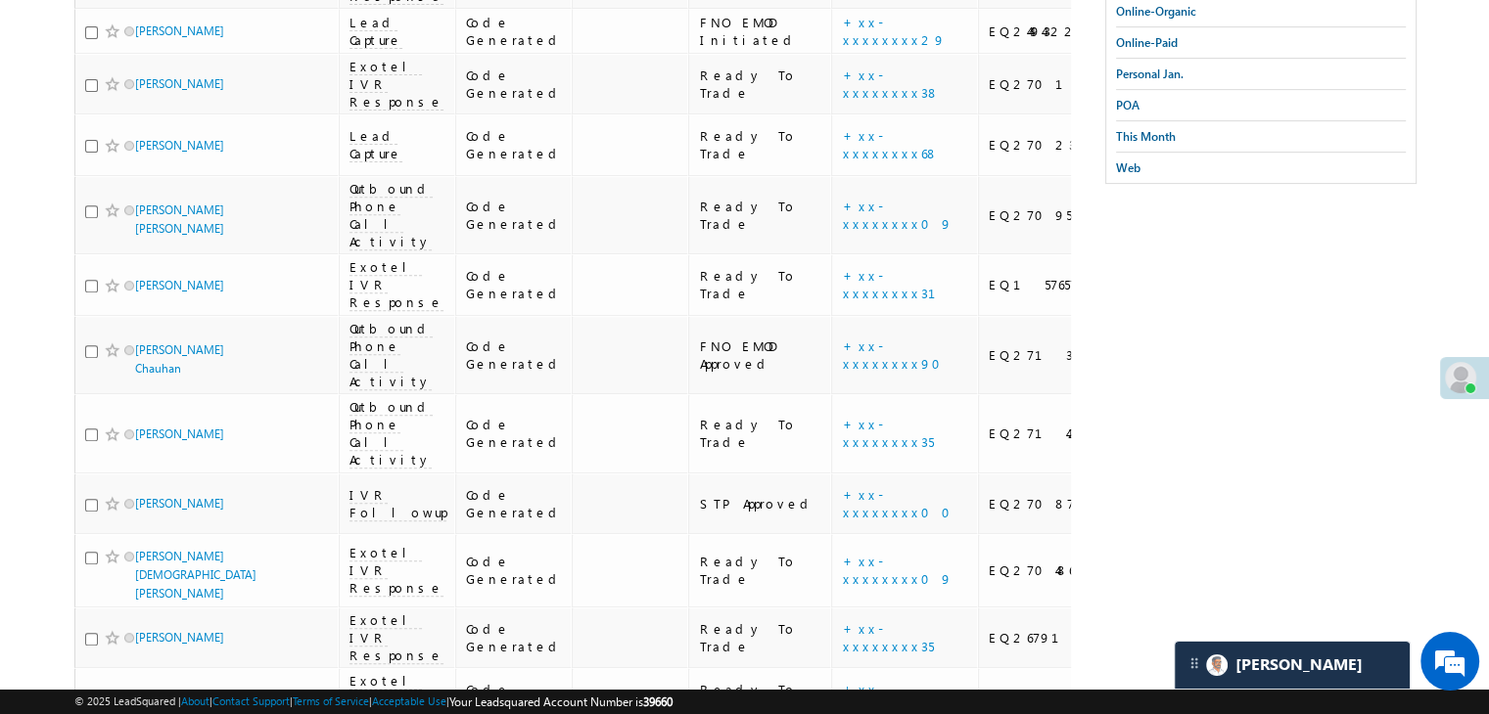
scroll to position [881, 0]
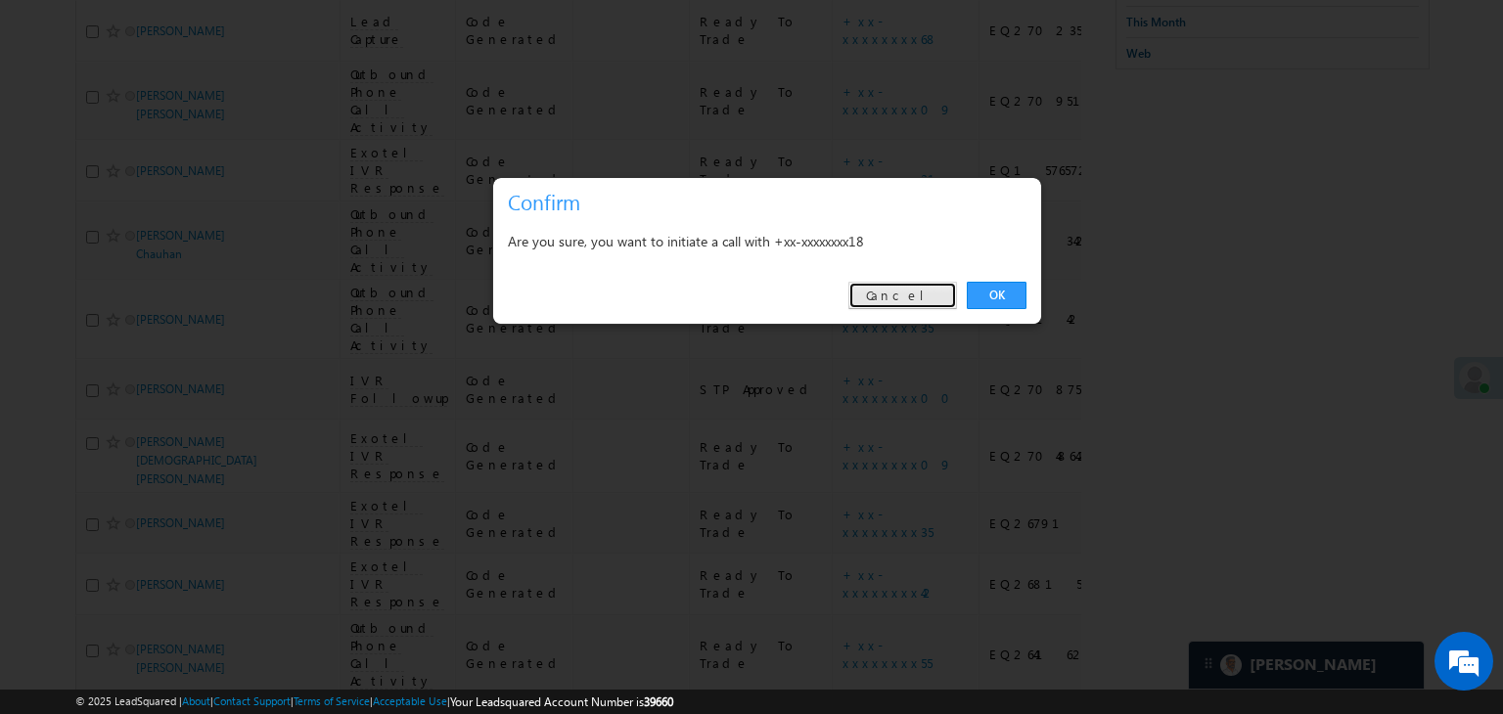
click at [944, 301] on link "Cancel" at bounding box center [903, 295] width 109 height 27
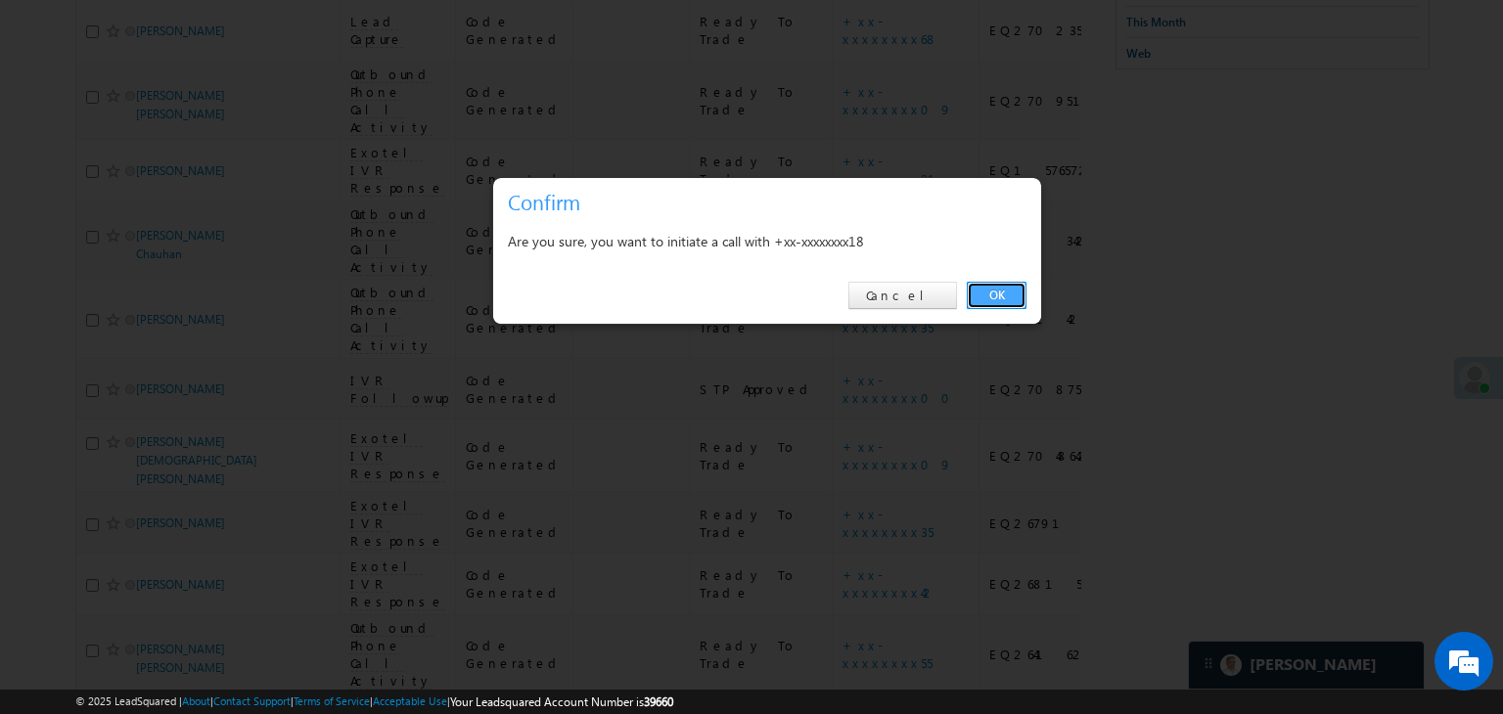
click at [1010, 301] on link "OK" at bounding box center [997, 295] width 60 height 27
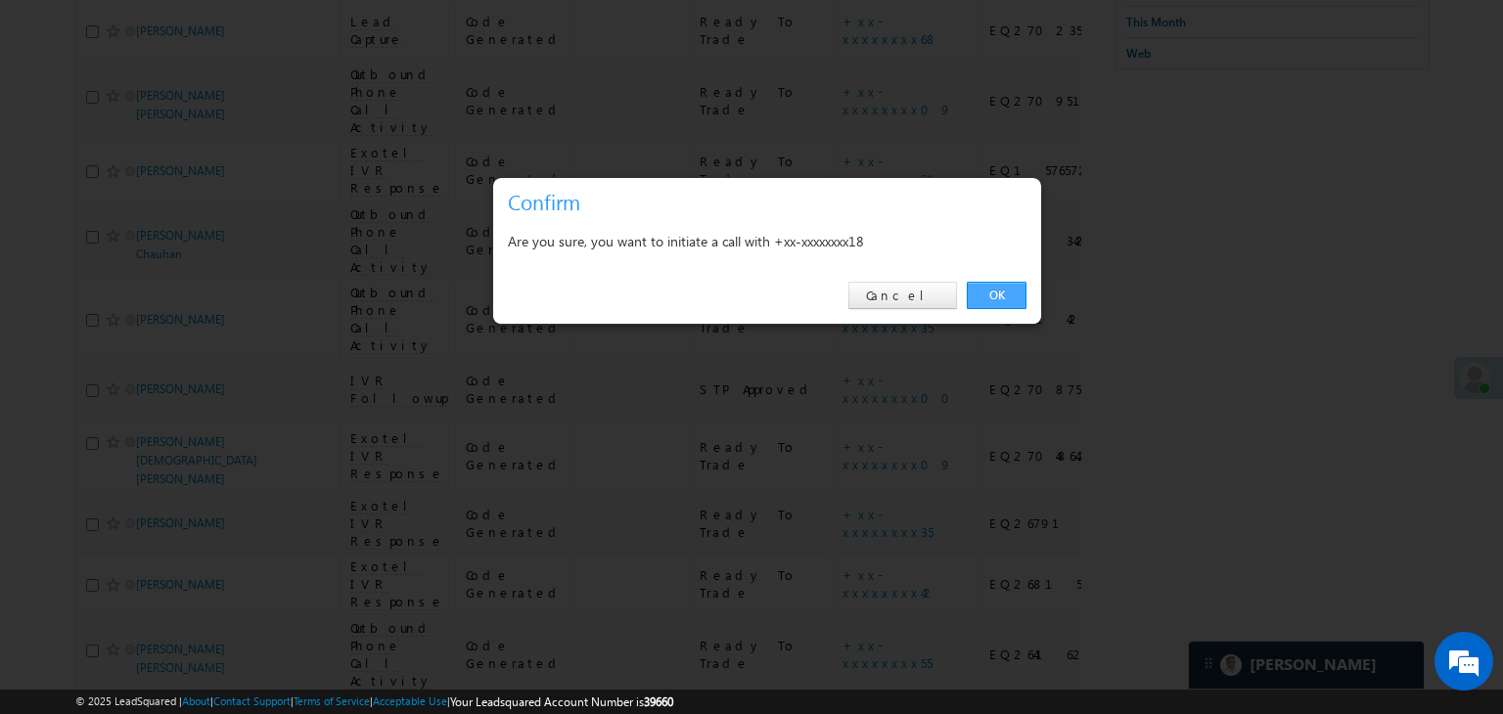
click at [975, 294] on link "OK" at bounding box center [997, 295] width 60 height 27
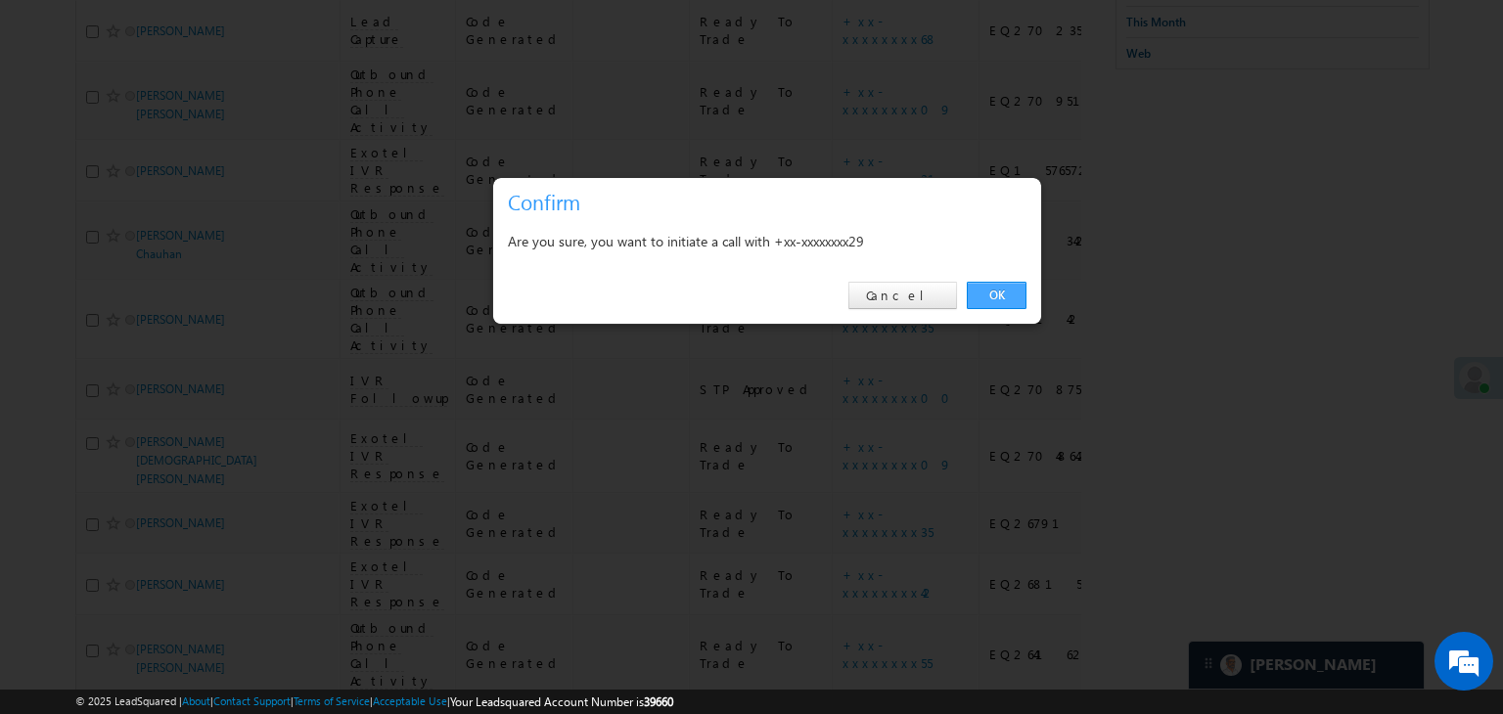
click at [991, 297] on link "OK" at bounding box center [997, 295] width 60 height 27
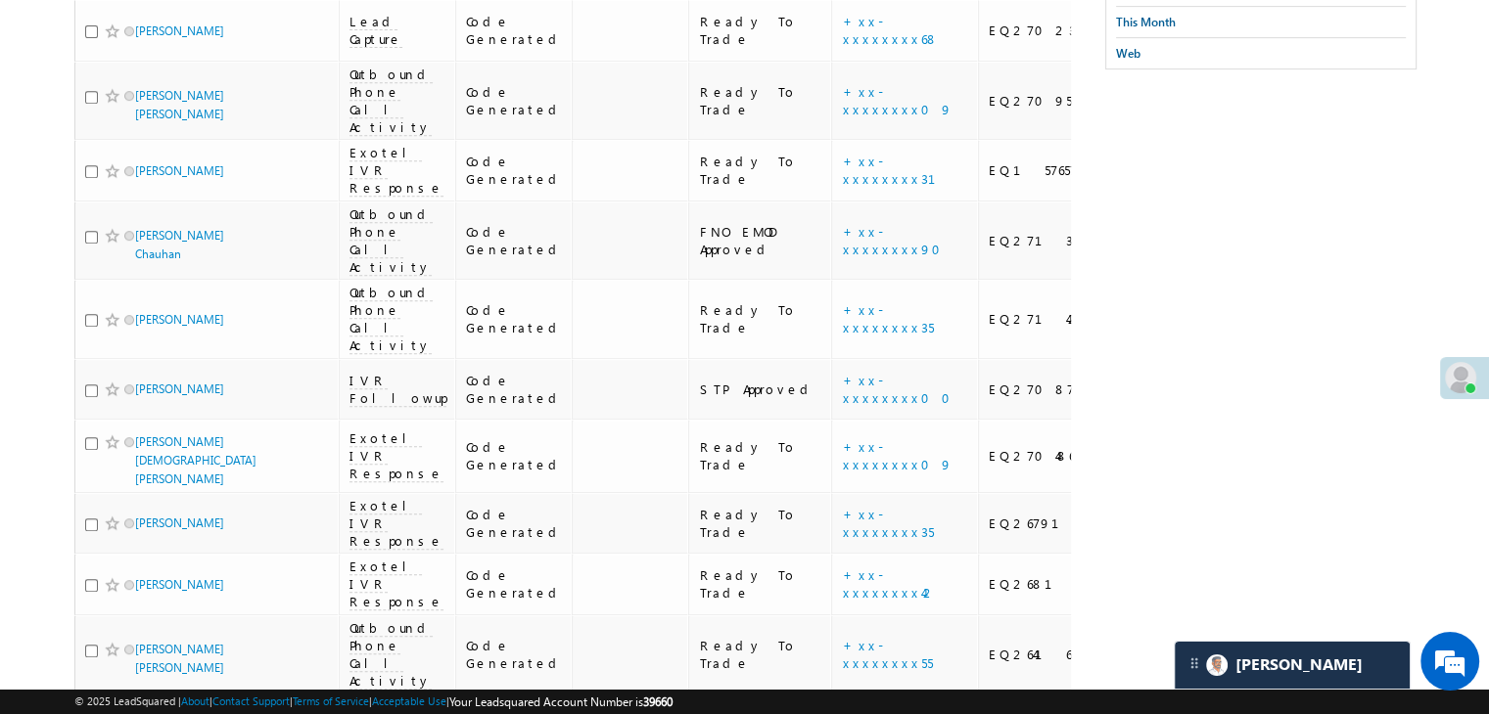
scroll to position [1077, 0]
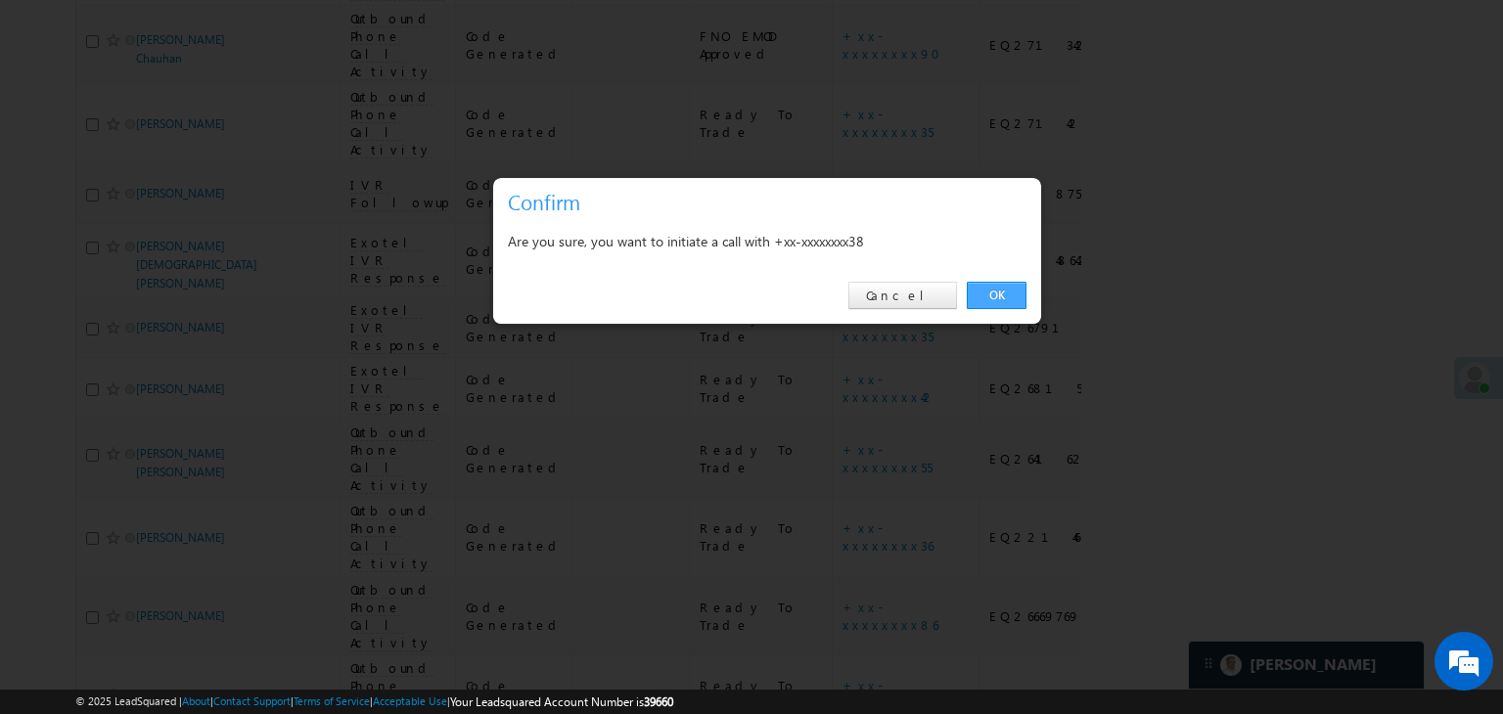
click at [982, 304] on link "OK" at bounding box center [997, 295] width 60 height 27
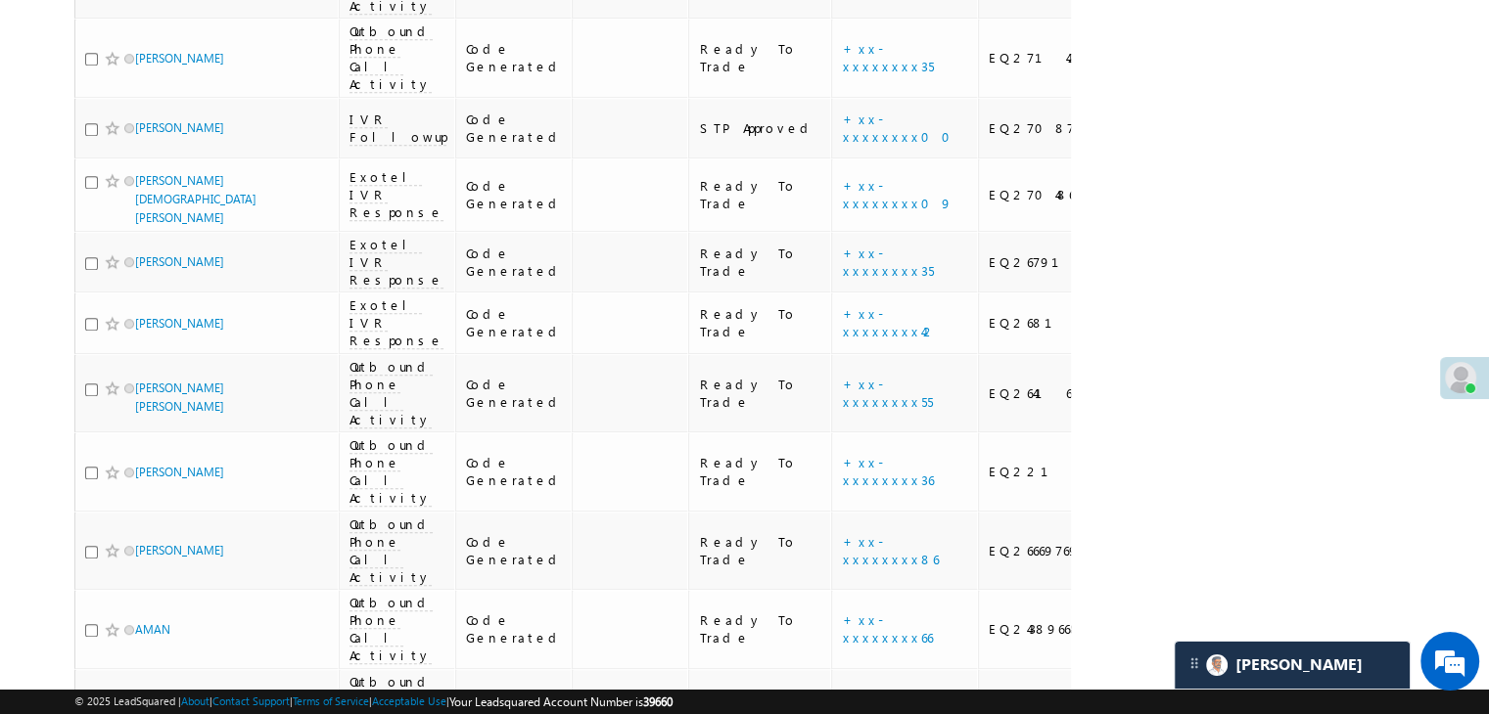
scroll to position [1175, 0]
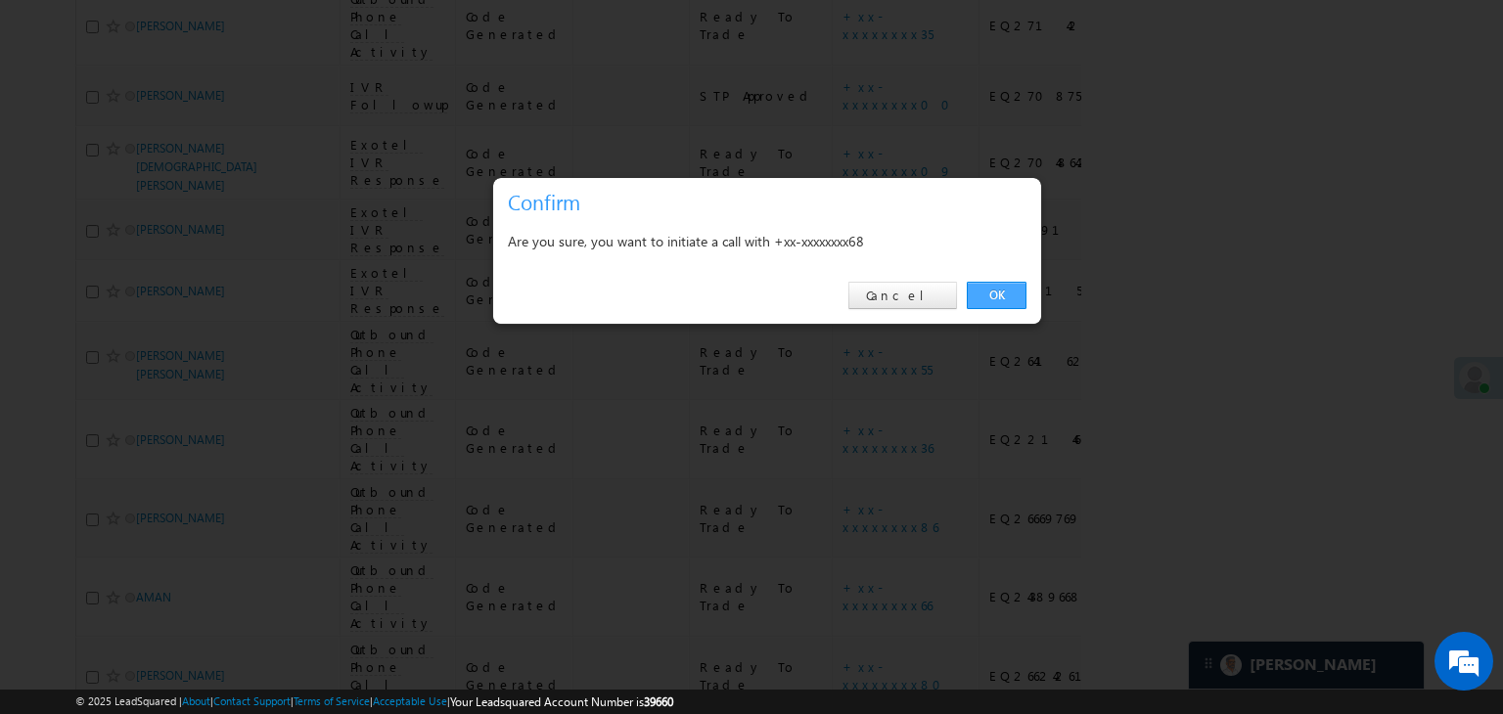
click at [986, 300] on link "OK" at bounding box center [997, 295] width 60 height 27
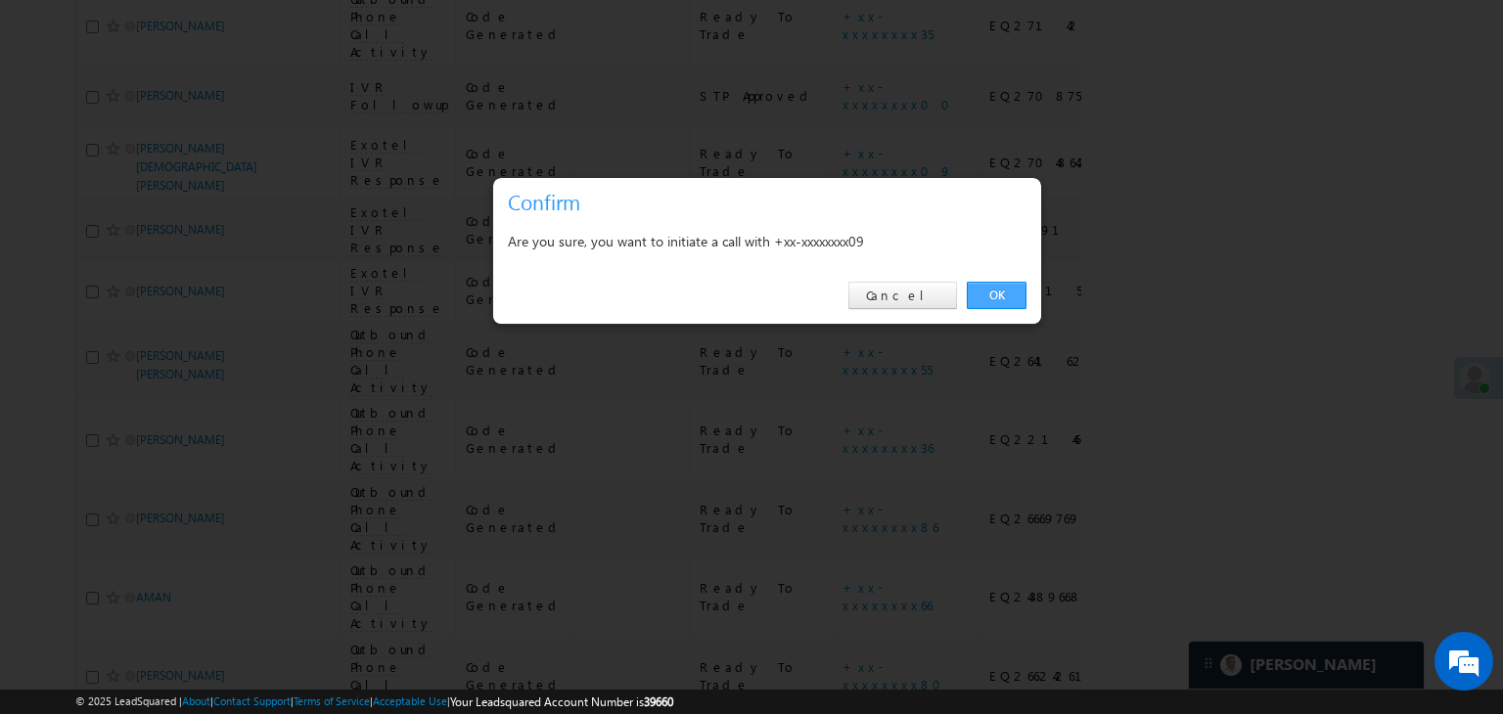
click at [991, 307] on link "OK" at bounding box center [997, 295] width 60 height 27
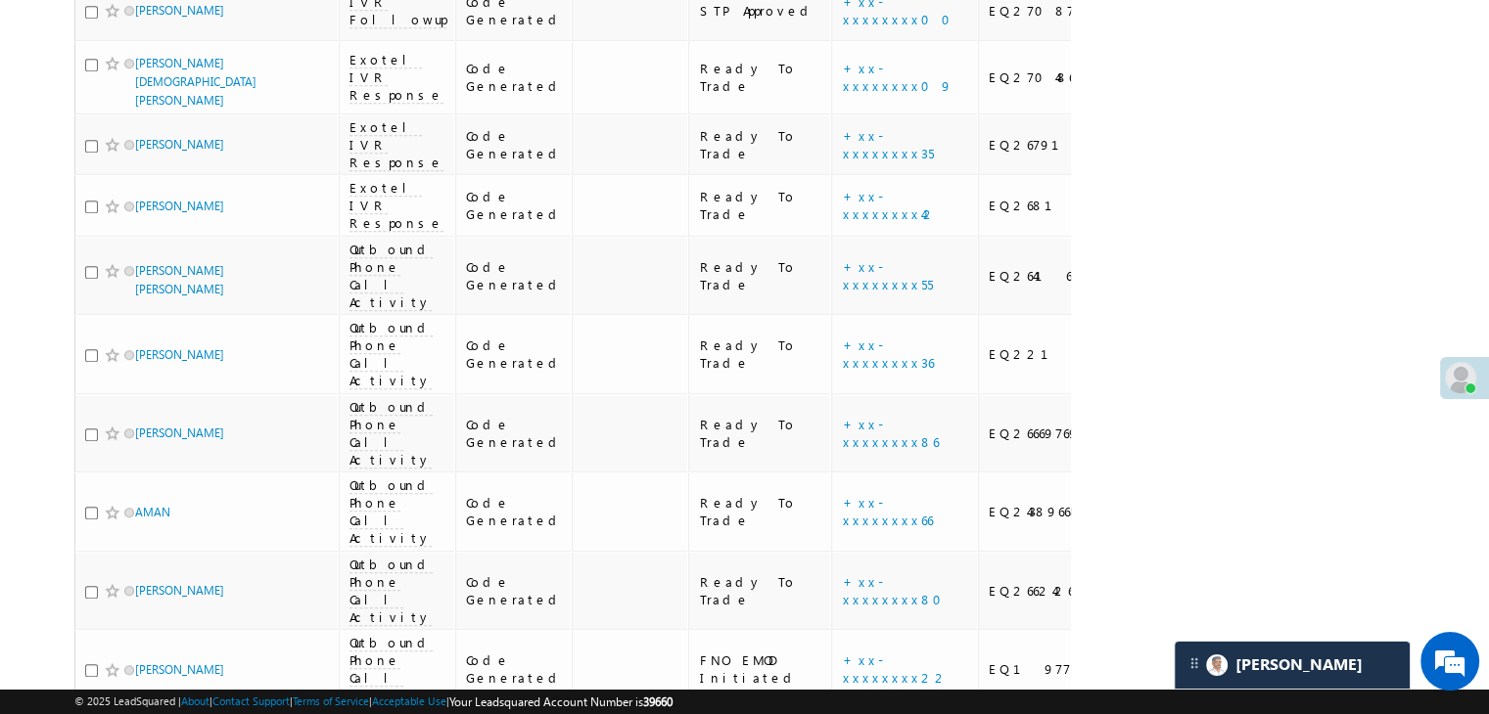
scroll to position [1370, 0]
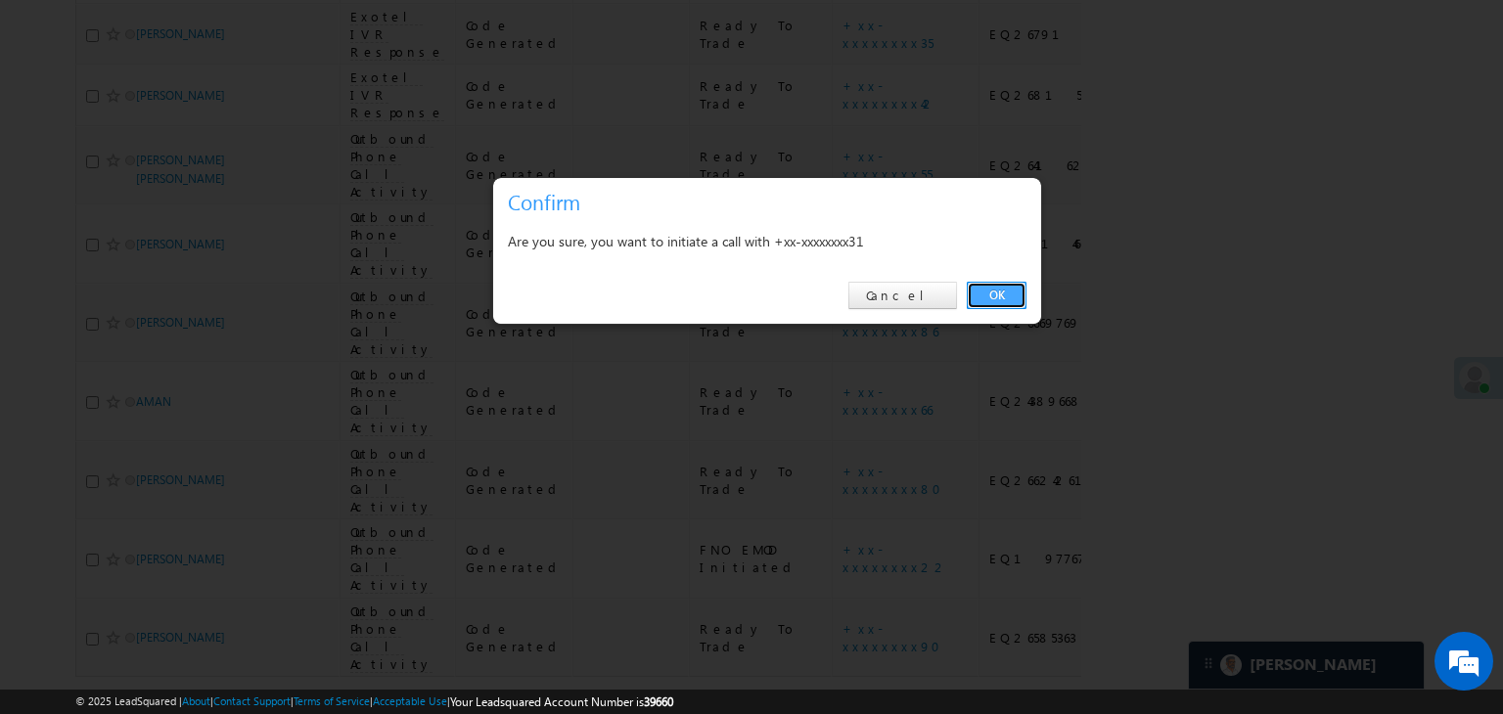
click at [1002, 291] on link "OK" at bounding box center [997, 295] width 60 height 27
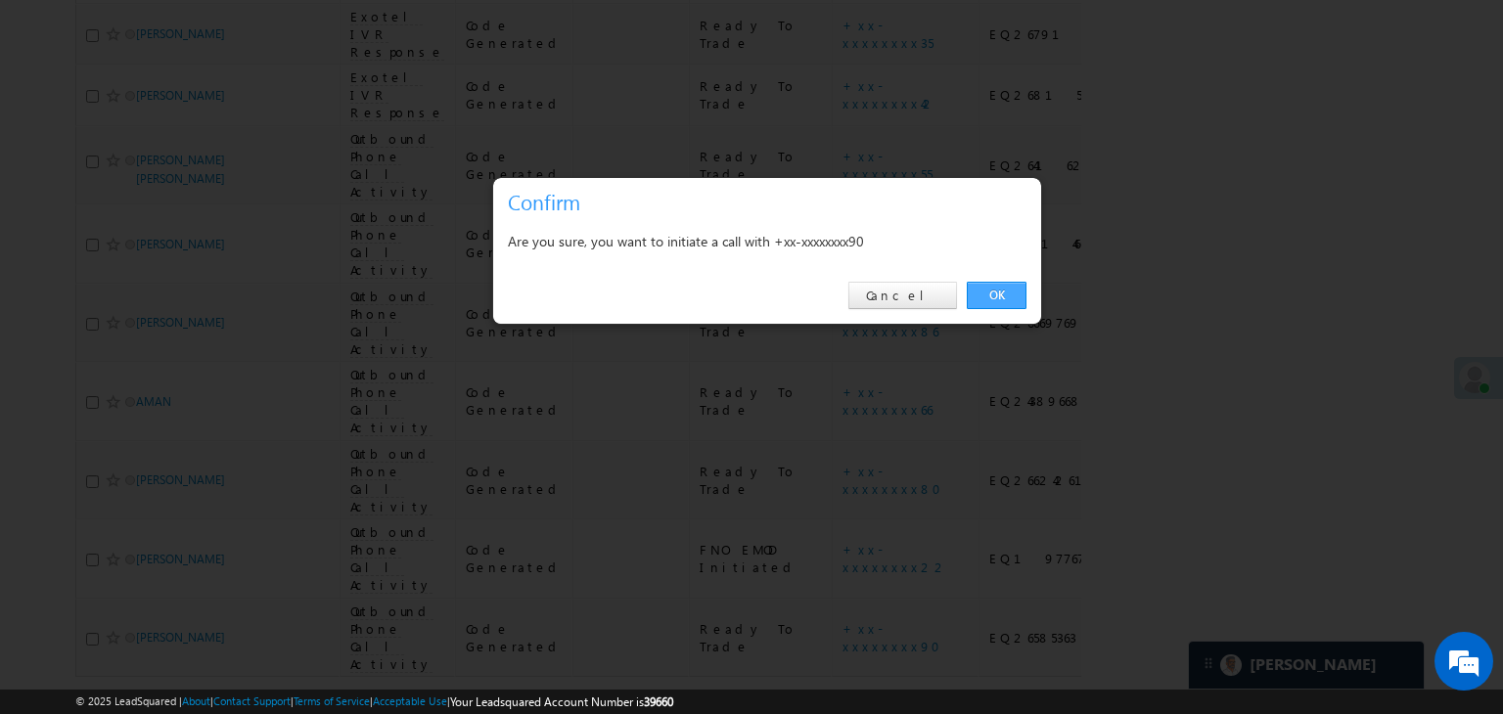
click at [980, 292] on link "OK" at bounding box center [997, 295] width 60 height 27
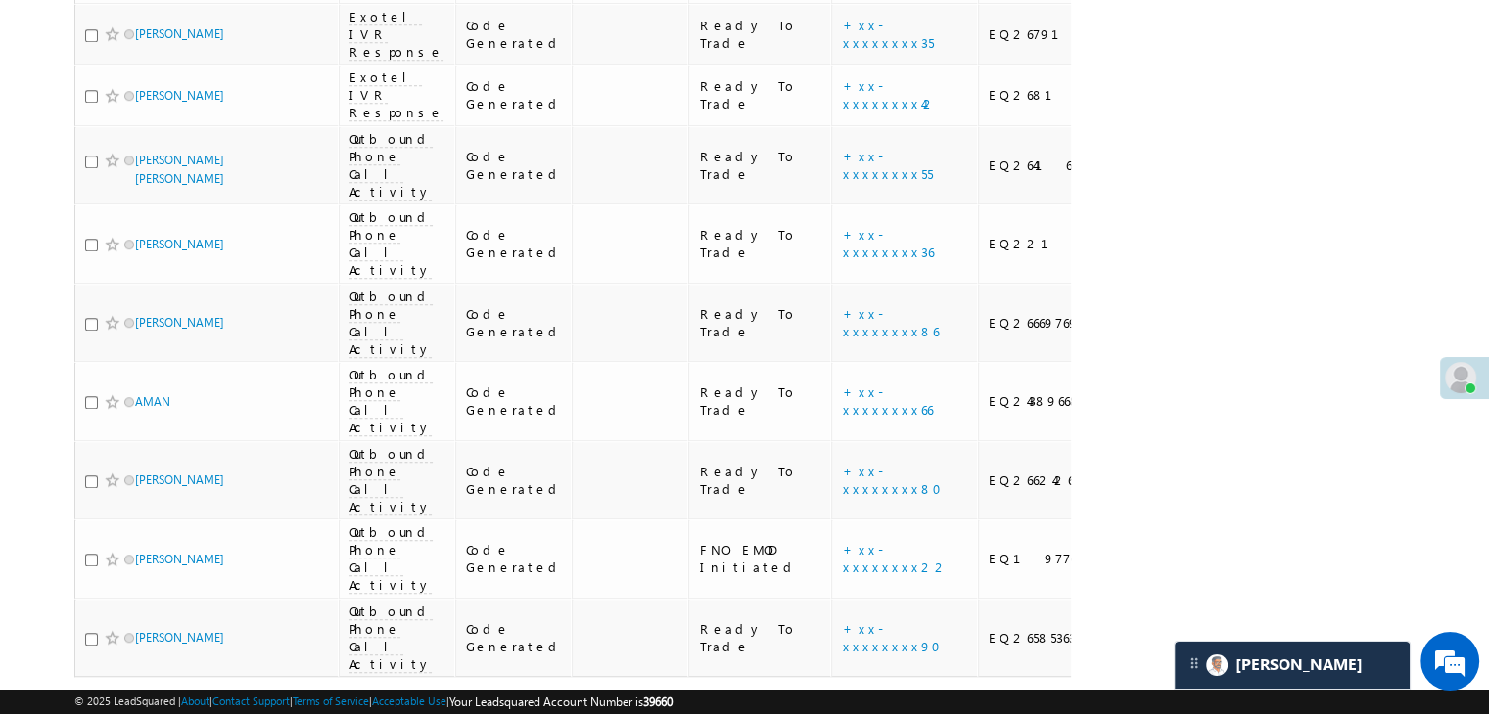
scroll to position [1566, 0]
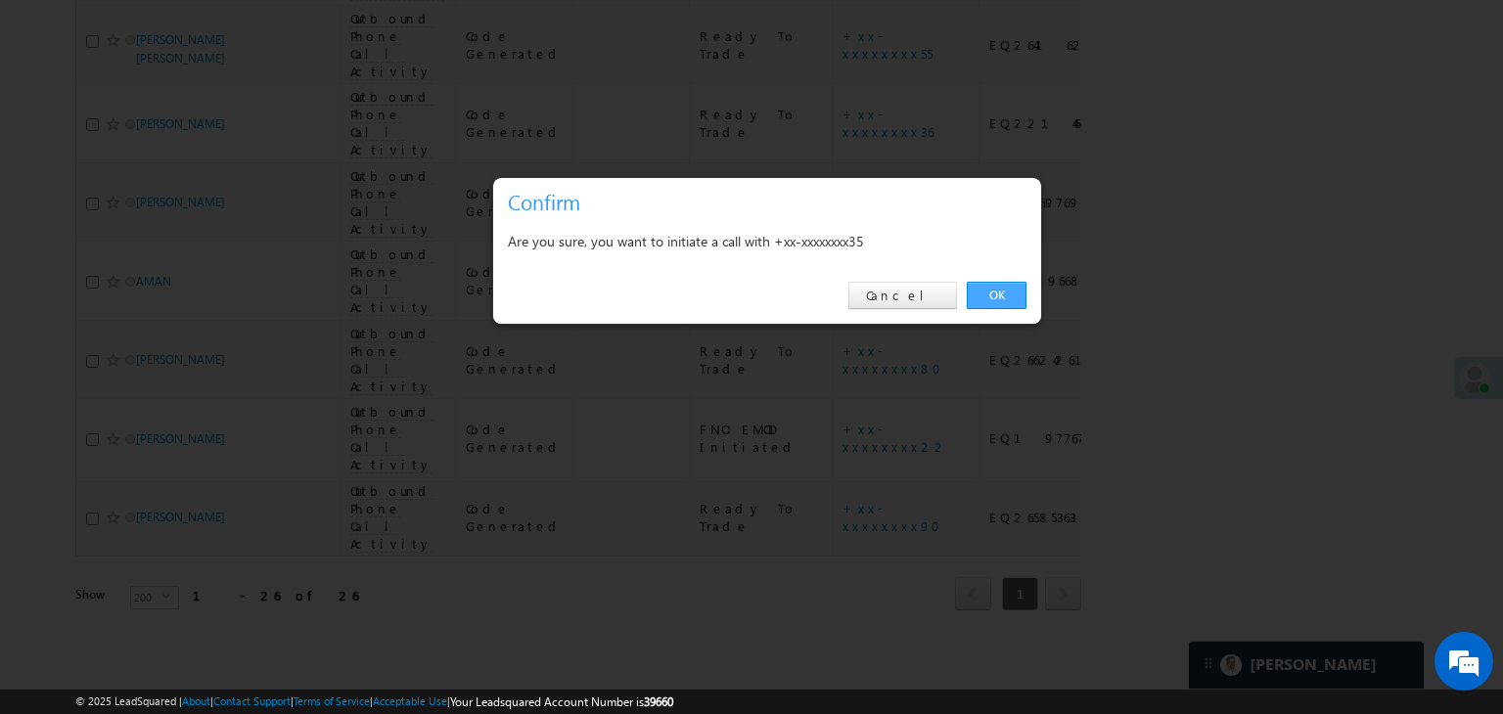
click at [976, 297] on link "OK" at bounding box center [997, 295] width 60 height 27
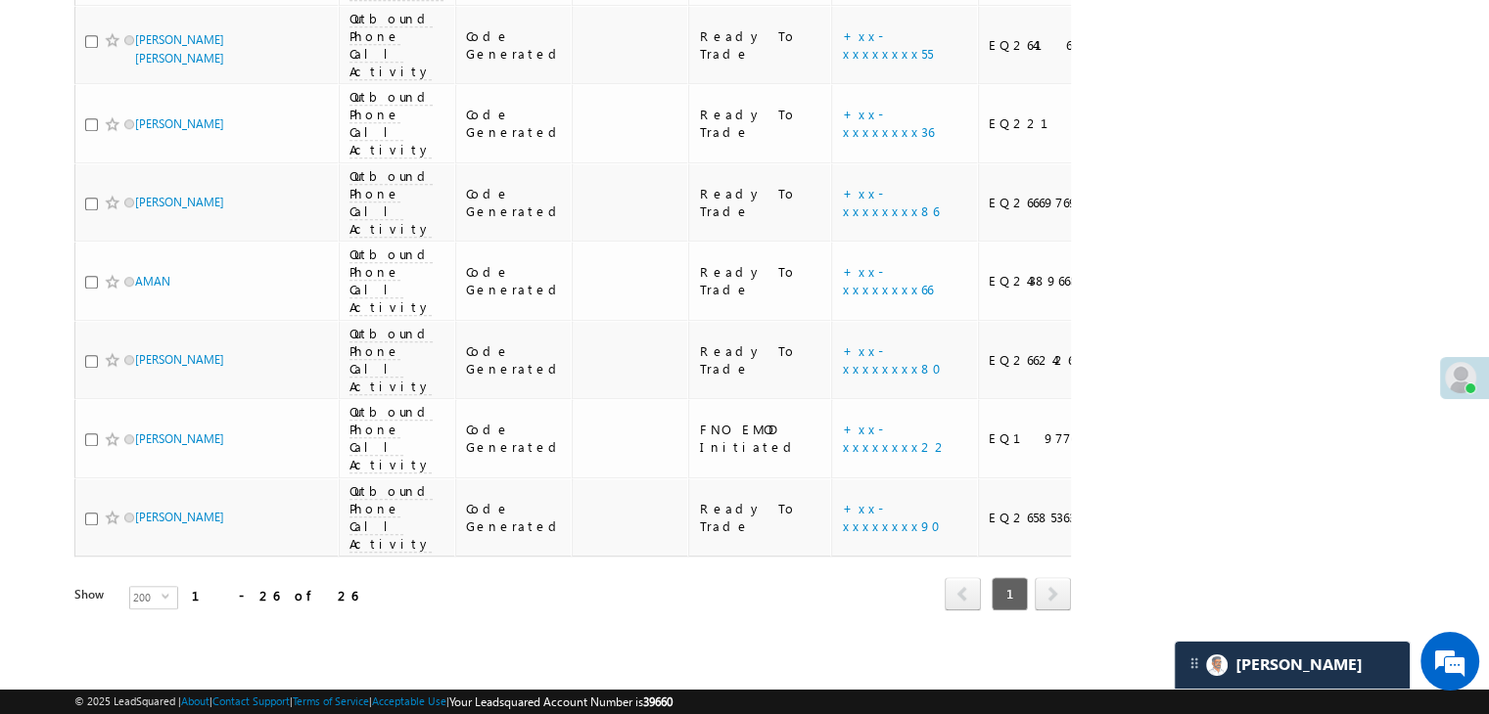
scroll to position [1762, 0]
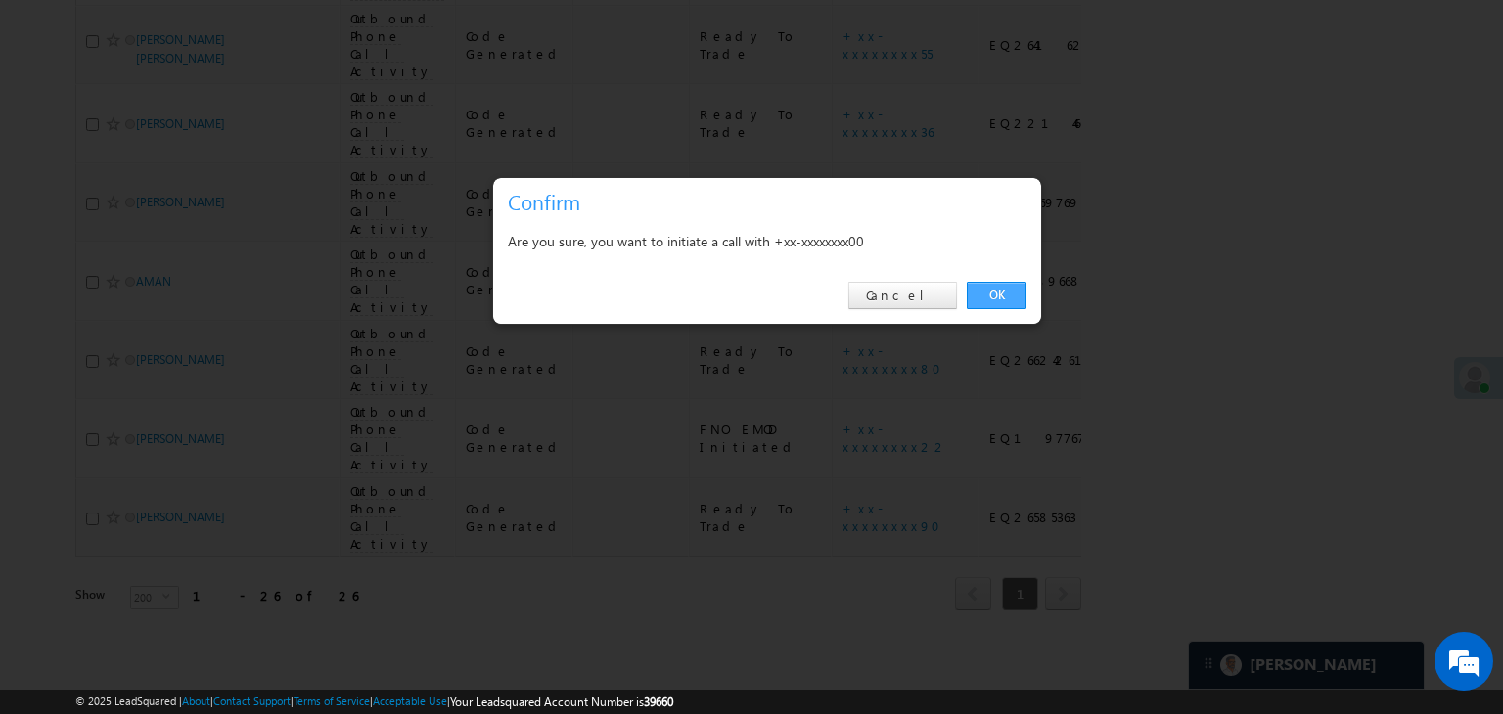
click at [978, 297] on link "OK" at bounding box center [997, 295] width 60 height 27
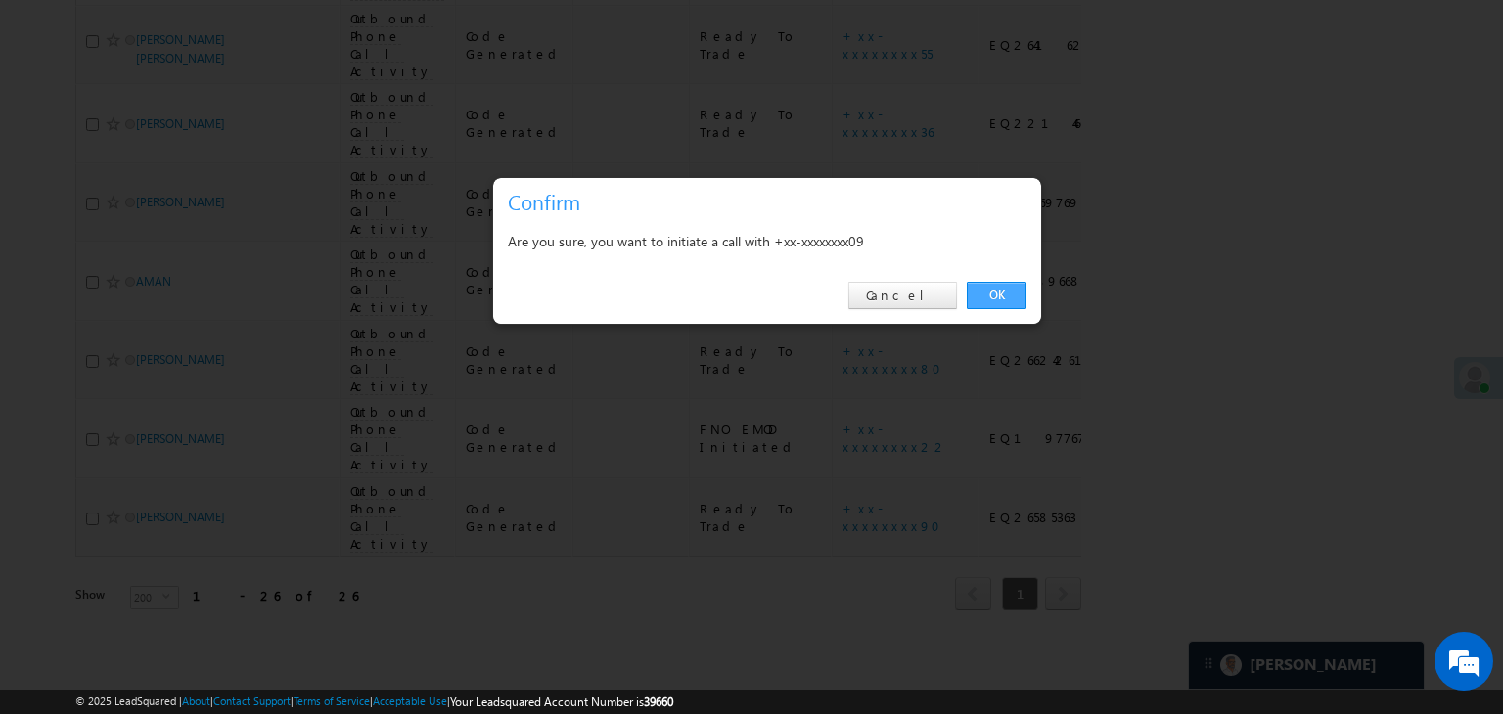
click at [991, 291] on link "OK" at bounding box center [997, 295] width 60 height 27
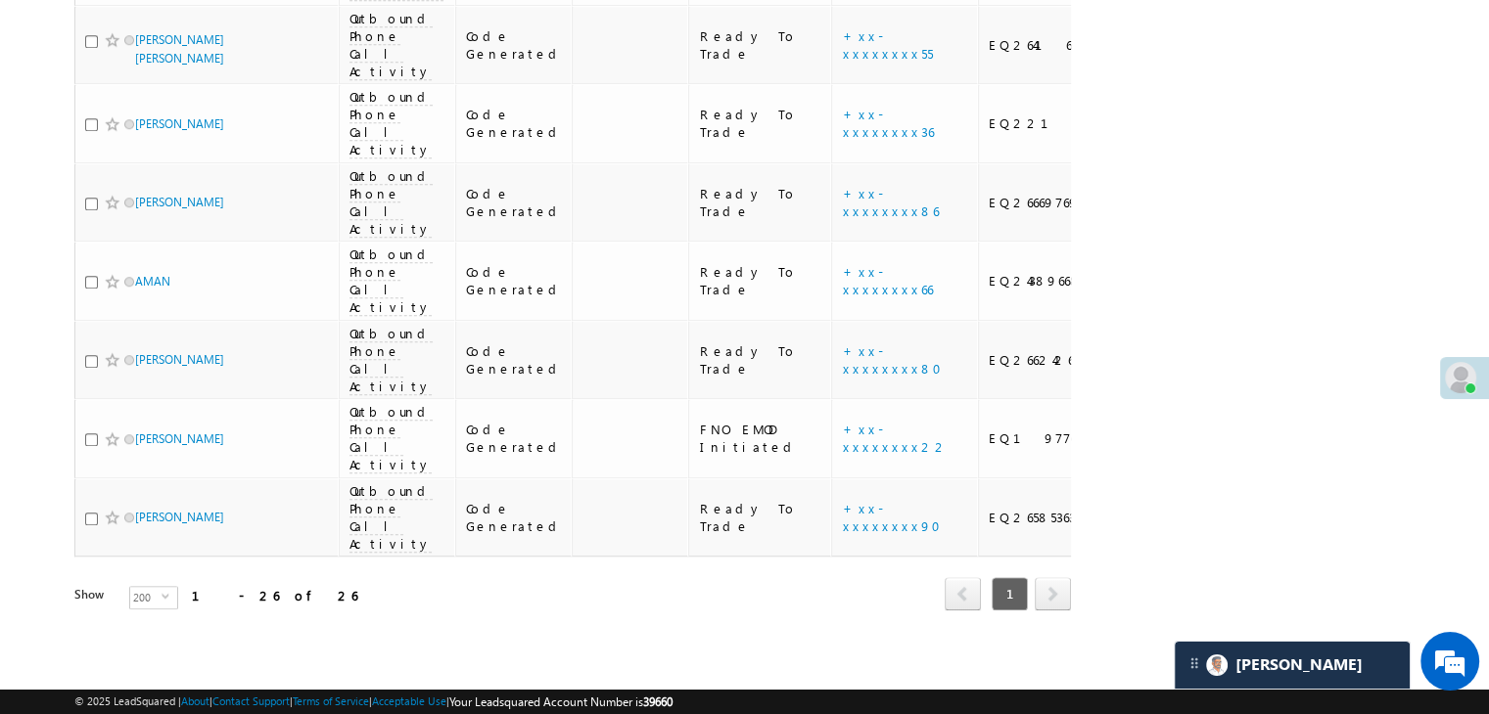
scroll to position [2251, 0]
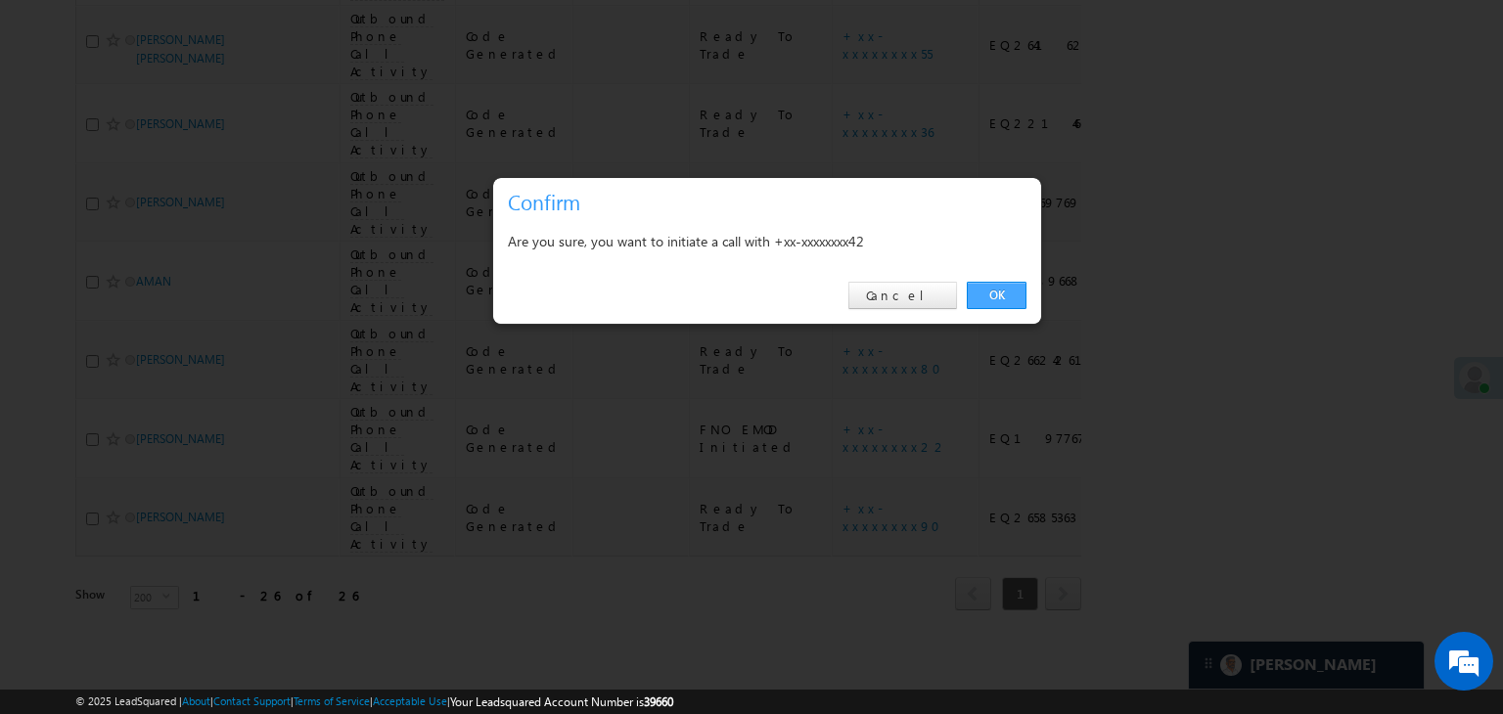
click at [1014, 282] on link "OK" at bounding box center [997, 295] width 60 height 27
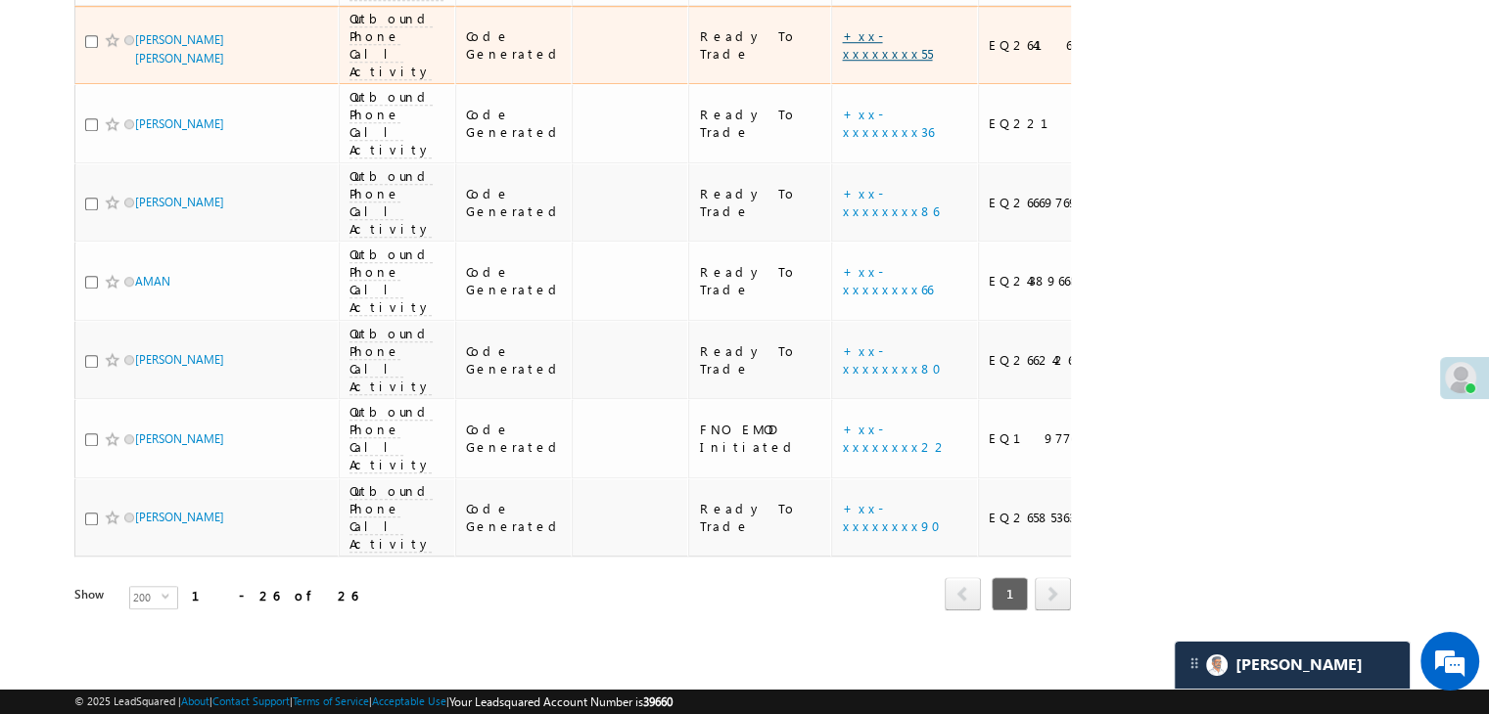
click at [842, 62] on link "+xx-xxxxxxxx55" at bounding box center [887, 44] width 90 height 34
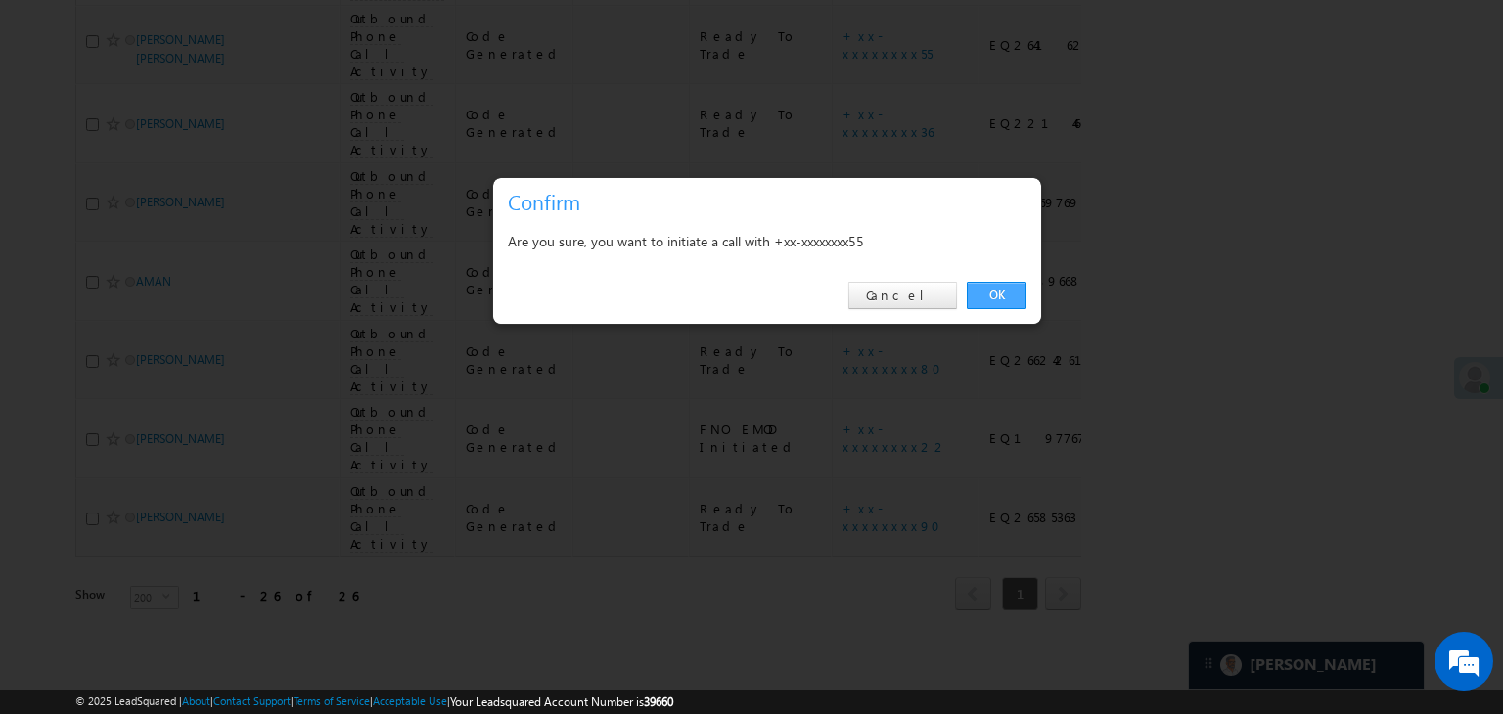
click at [991, 286] on link "OK" at bounding box center [997, 295] width 60 height 27
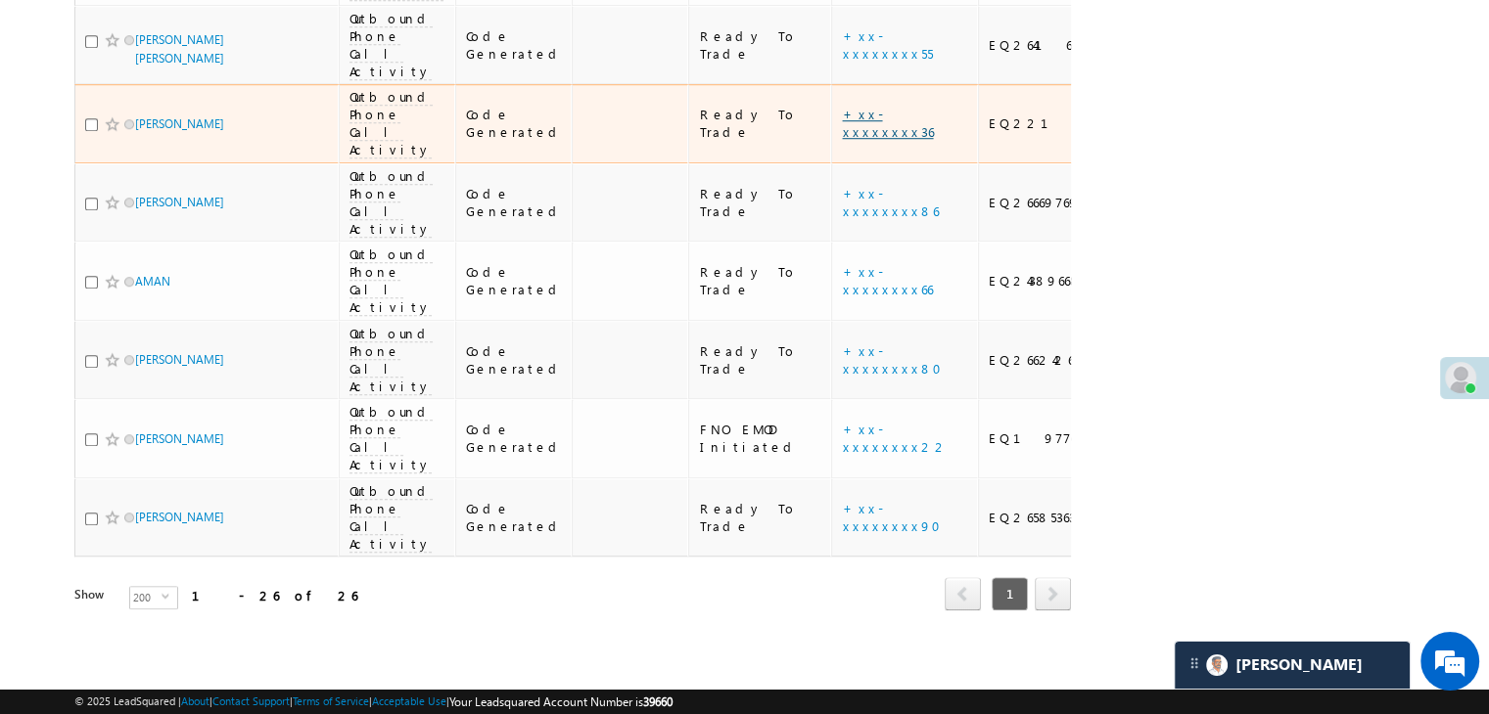
click at [842, 140] on link "+xx-xxxxxxxx36" at bounding box center [887, 123] width 91 height 34
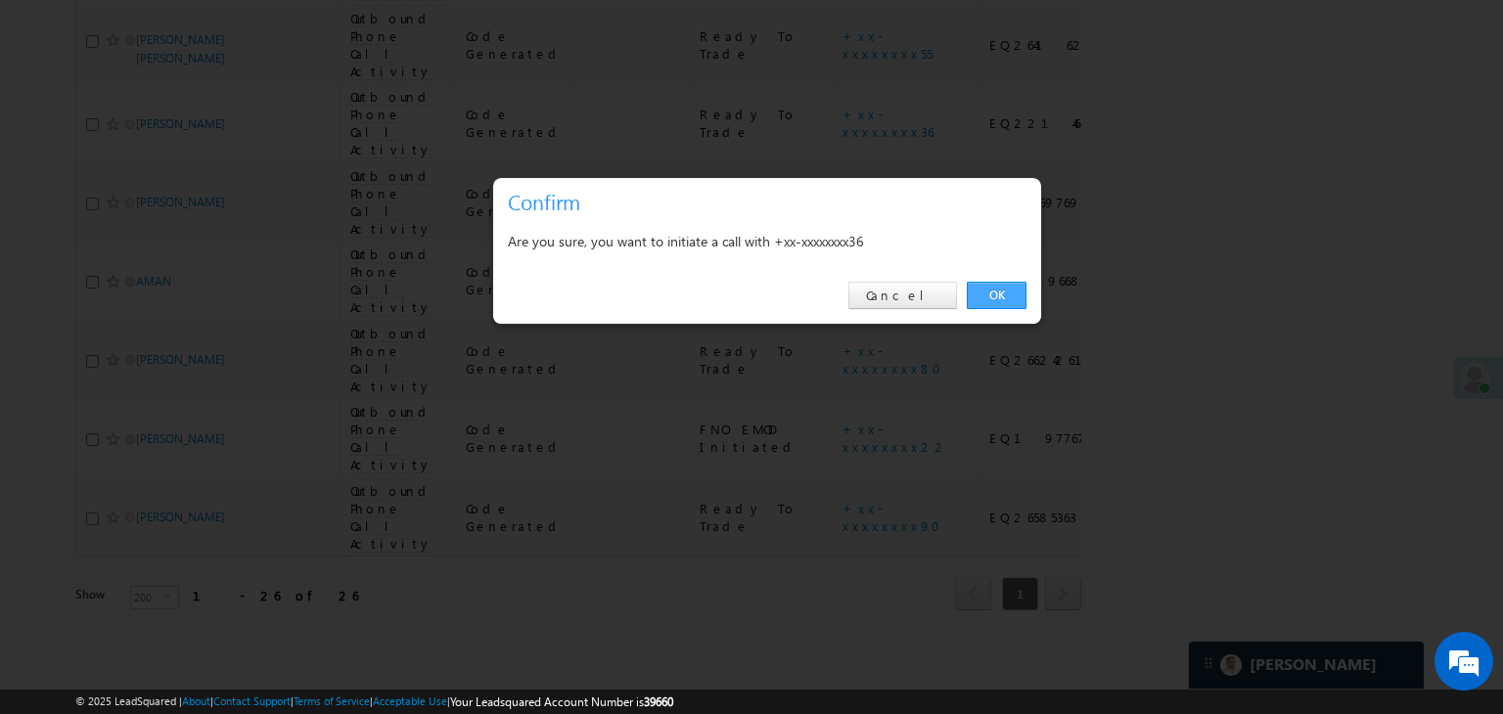
click at [980, 287] on link "OK" at bounding box center [997, 295] width 60 height 27
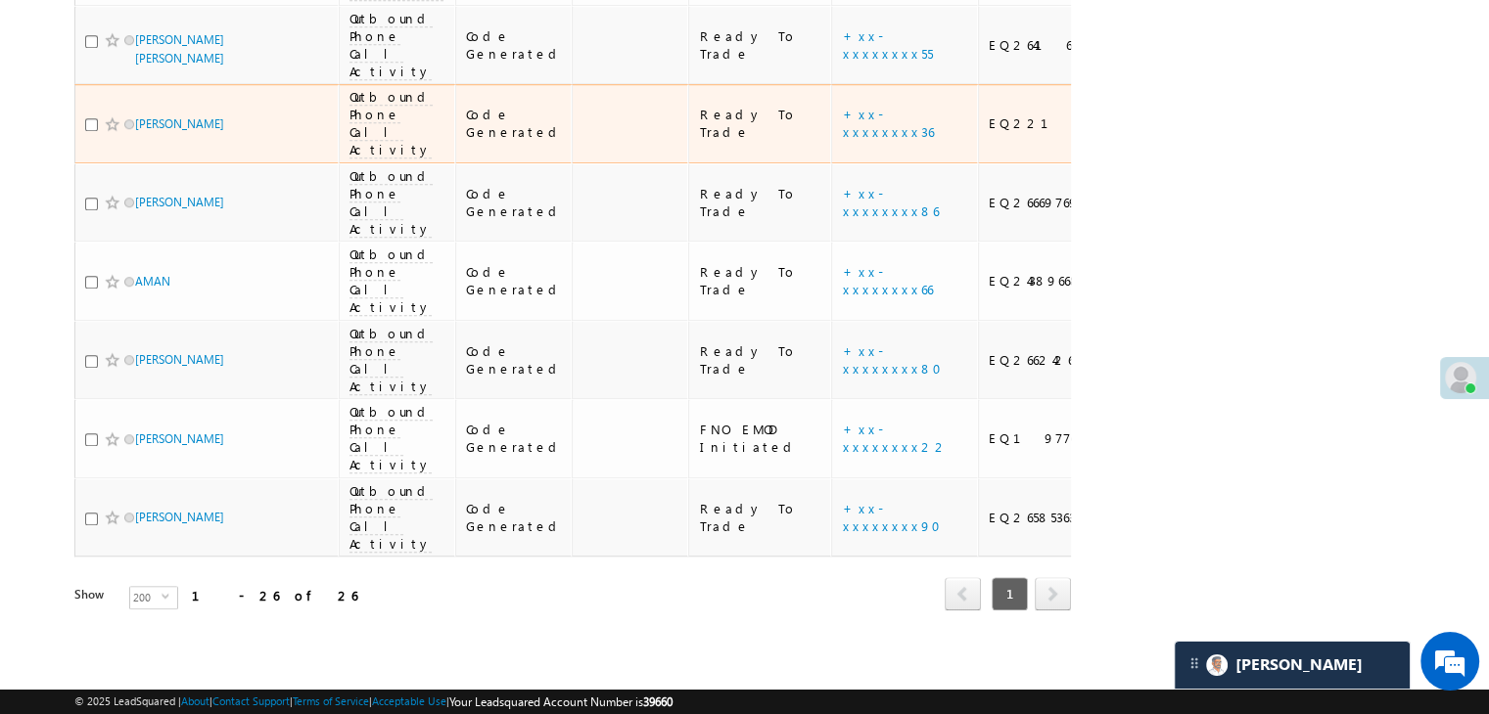
scroll to position [2545, 0]
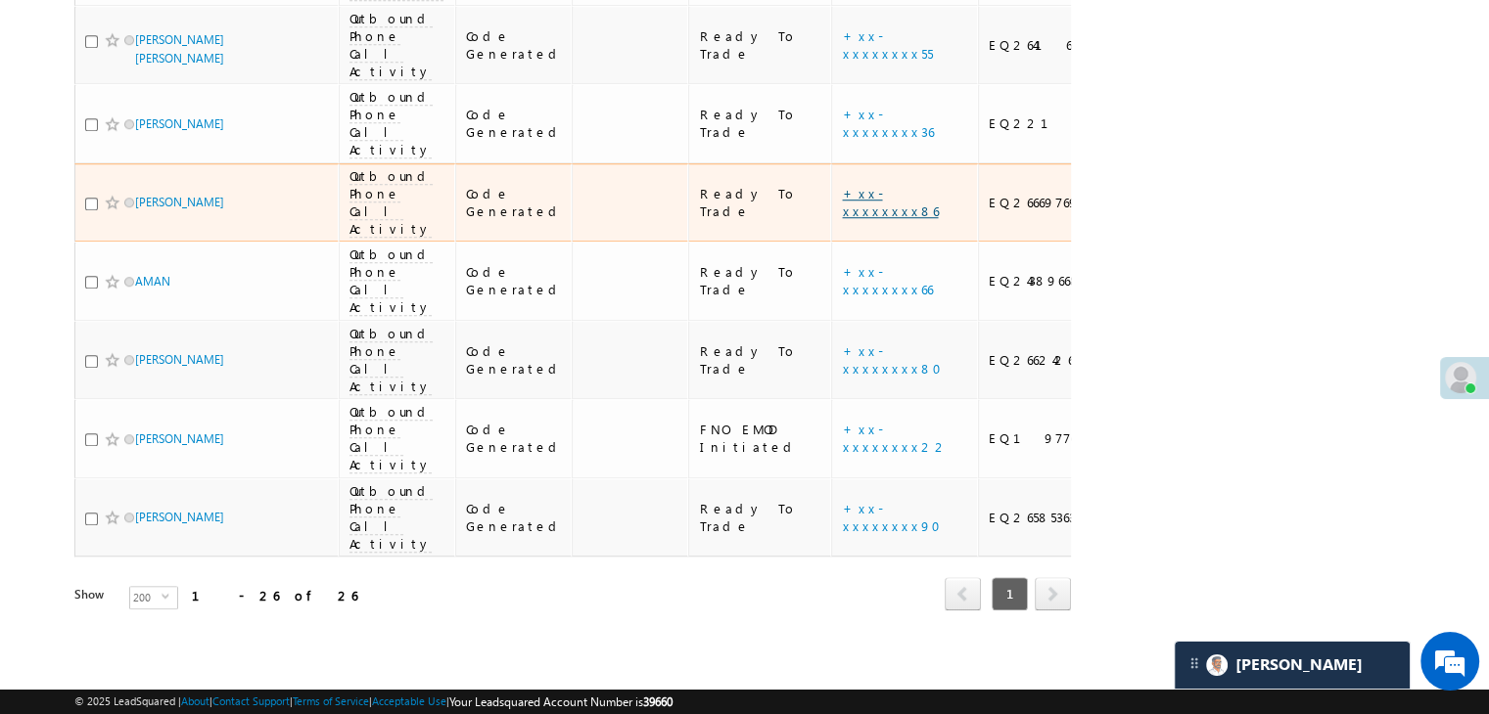
click at [842, 192] on link "+xx-xxxxxxxx86" at bounding box center [890, 202] width 96 height 34
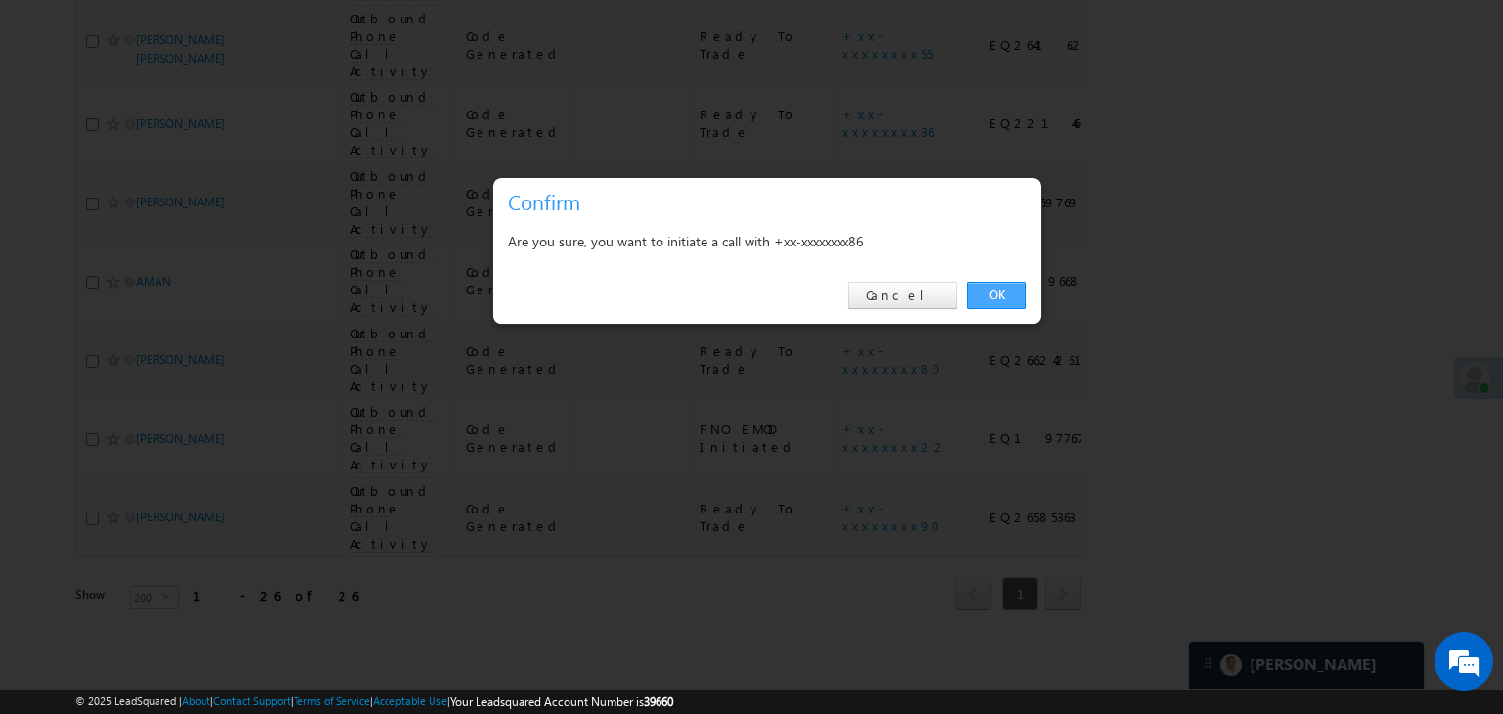
click at [976, 298] on link "OK" at bounding box center [997, 295] width 60 height 27
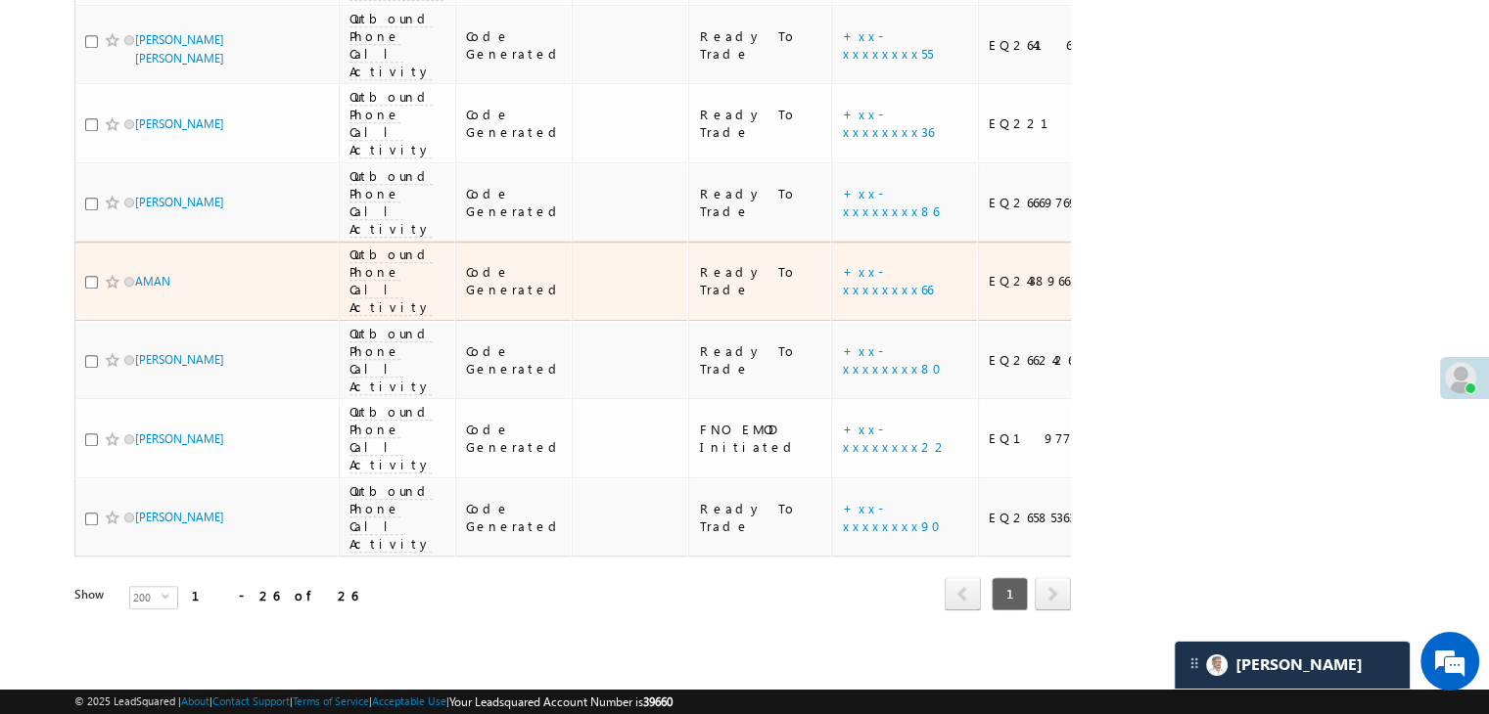
scroll to position [2700, 0]
click at [842, 263] on link "+xx-xxxxxxxx66" at bounding box center [887, 280] width 90 height 34
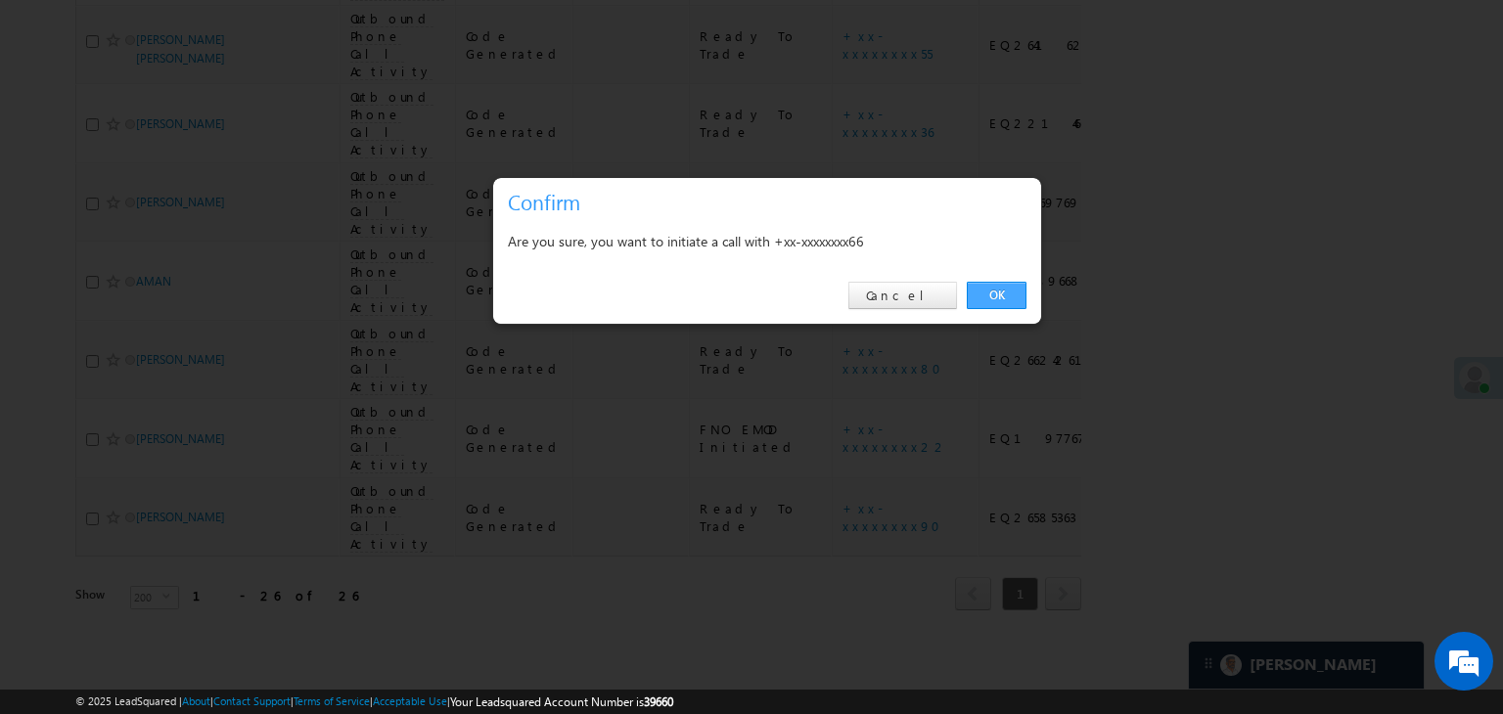
click at [1000, 303] on link "OK" at bounding box center [997, 295] width 60 height 27
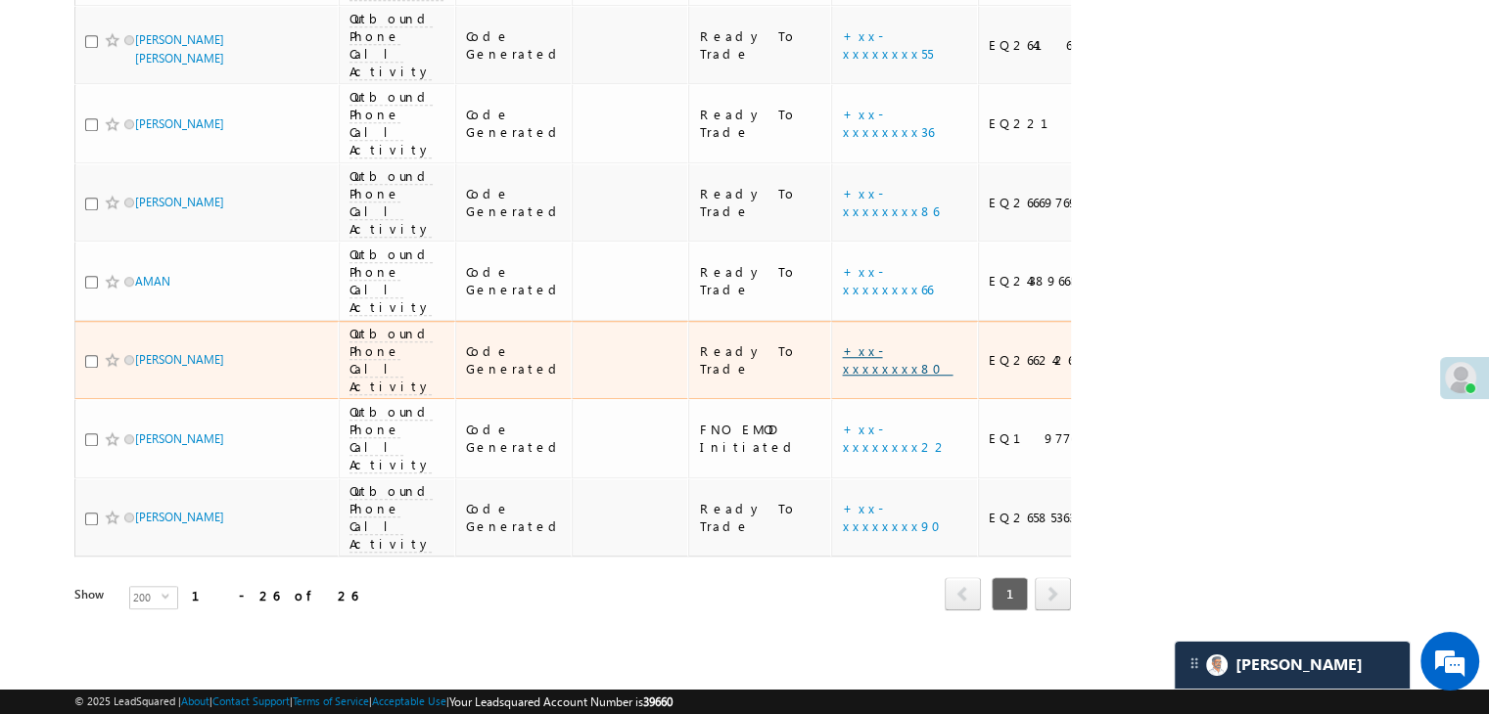
click at [856, 343] on link "+xx-xxxxxxxx80" at bounding box center [897, 360] width 111 height 34
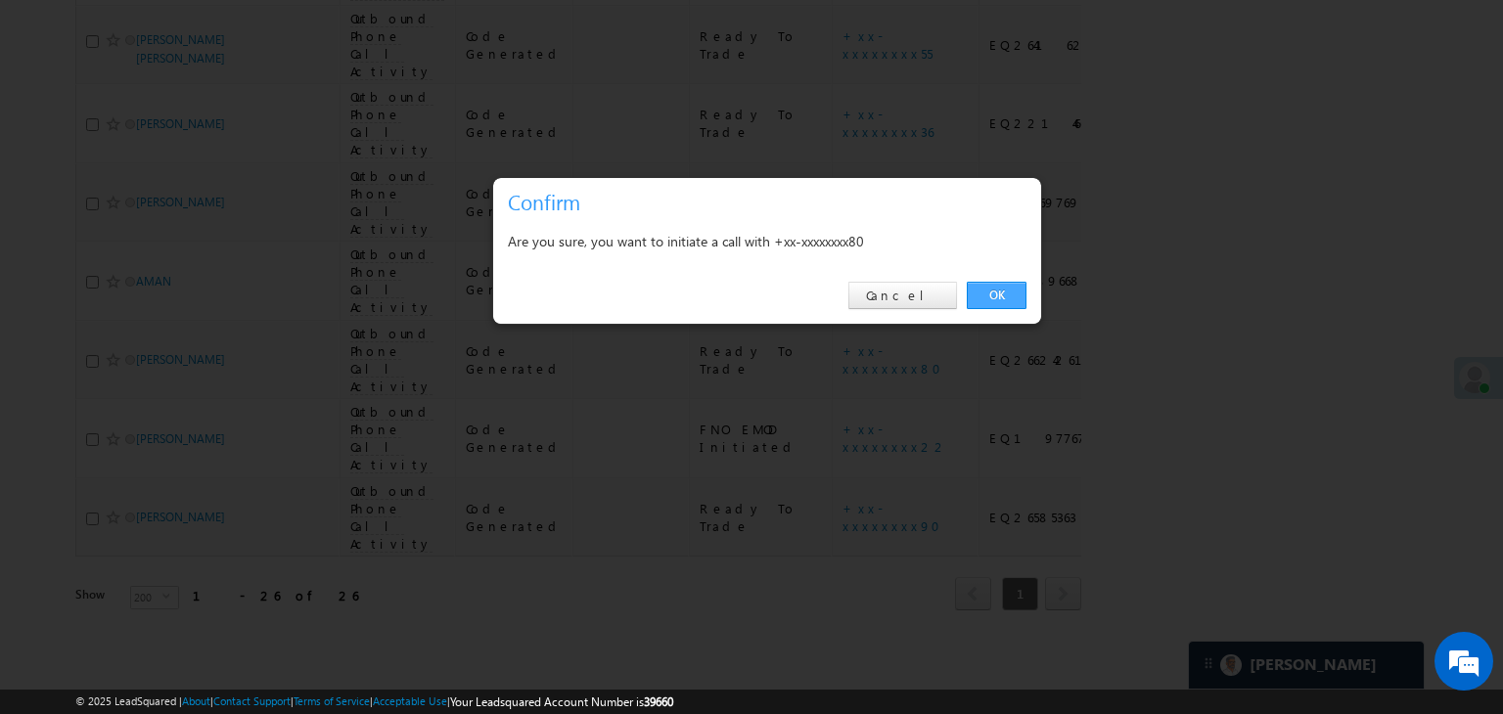
click at [985, 297] on link "OK" at bounding box center [997, 295] width 60 height 27
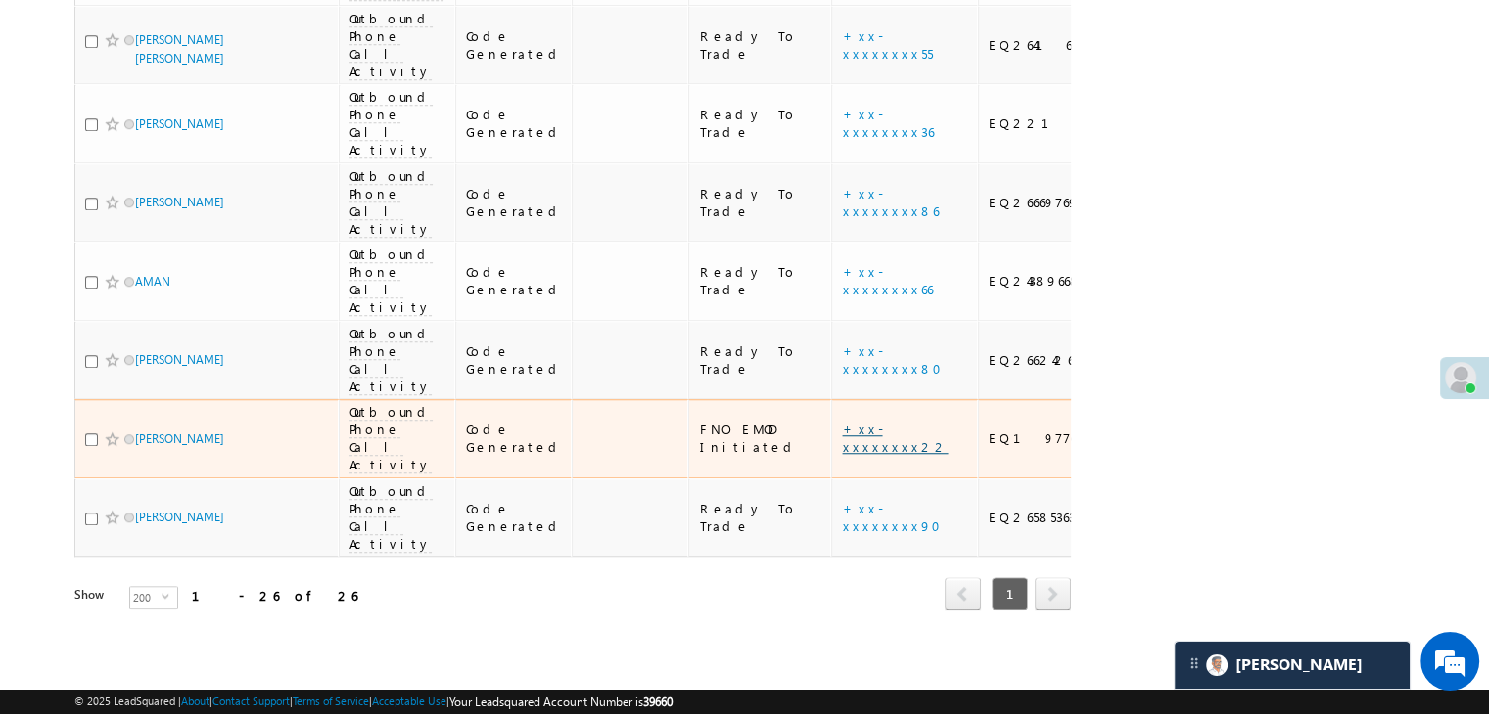
click at [851, 421] on link "+xx-xxxxxxxx22" at bounding box center [895, 438] width 106 height 34
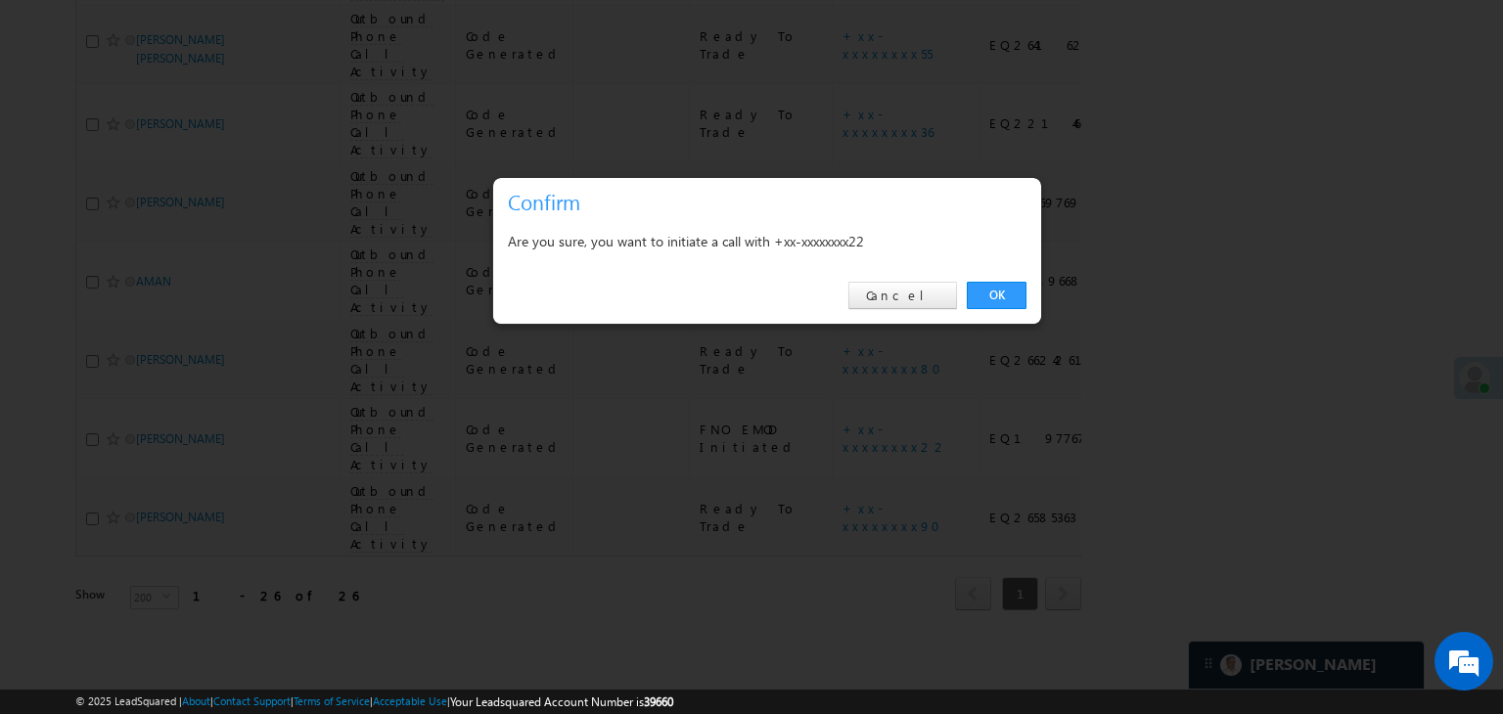
click at [1032, 284] on div "OK Cancel" at bounding box center [767, 296] width 548 height 56
click at [1000, 291] on link "OK" at bounding box center [997, 295] width 60 height 27
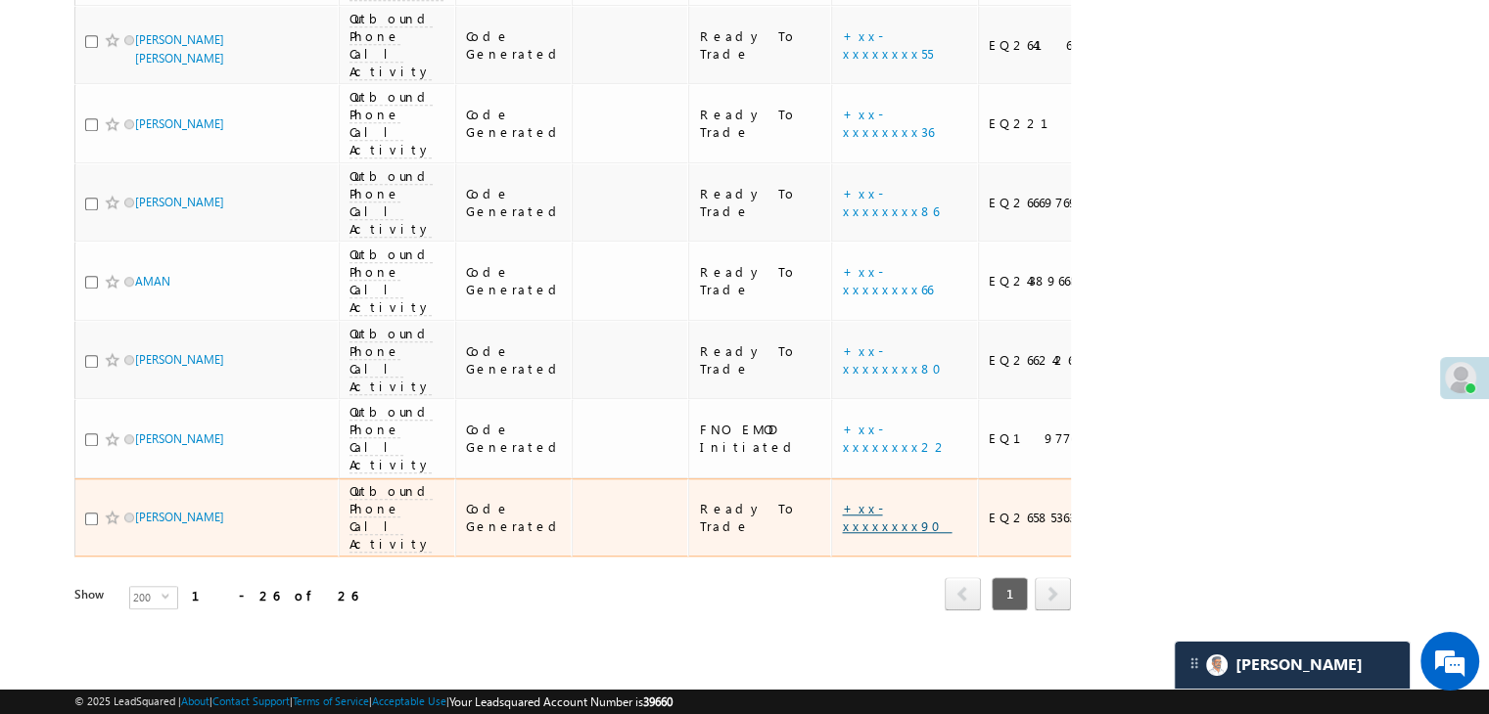
click at [842, 500] on link "+xx-xxxxxxxx90" at bounding box center [897, 517] width 110 height 34
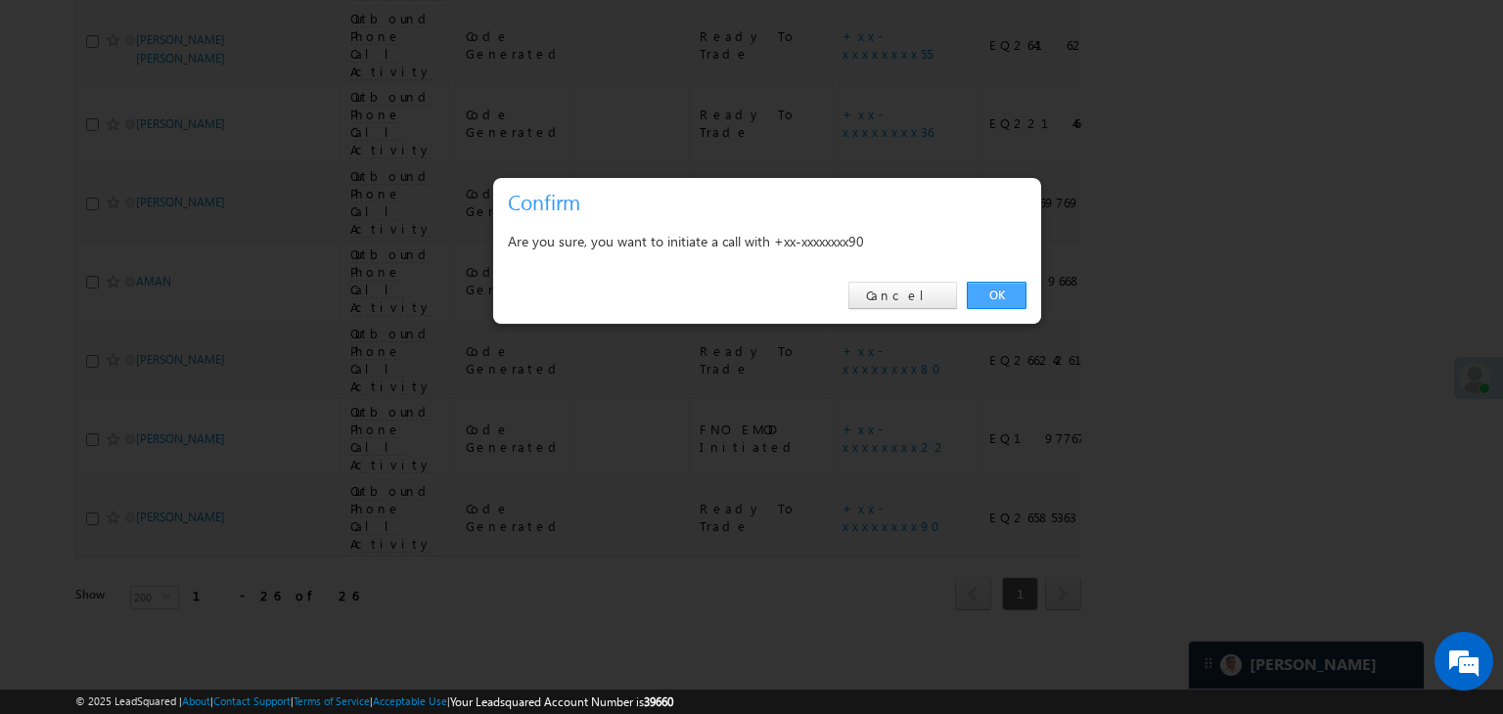
click at [989, 293] on link "OK" at bounding box center [997, 295] width 60 height 27
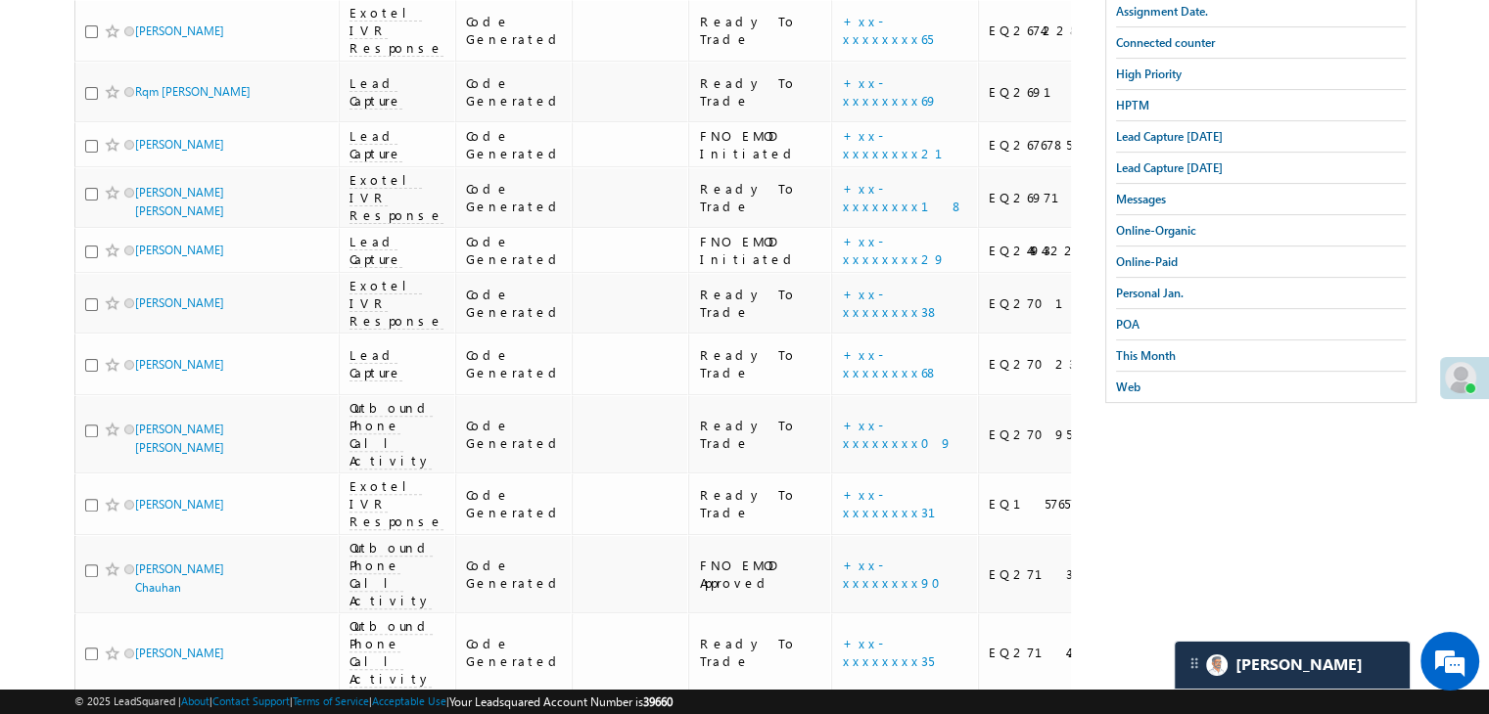
scroll to position [58, 0]
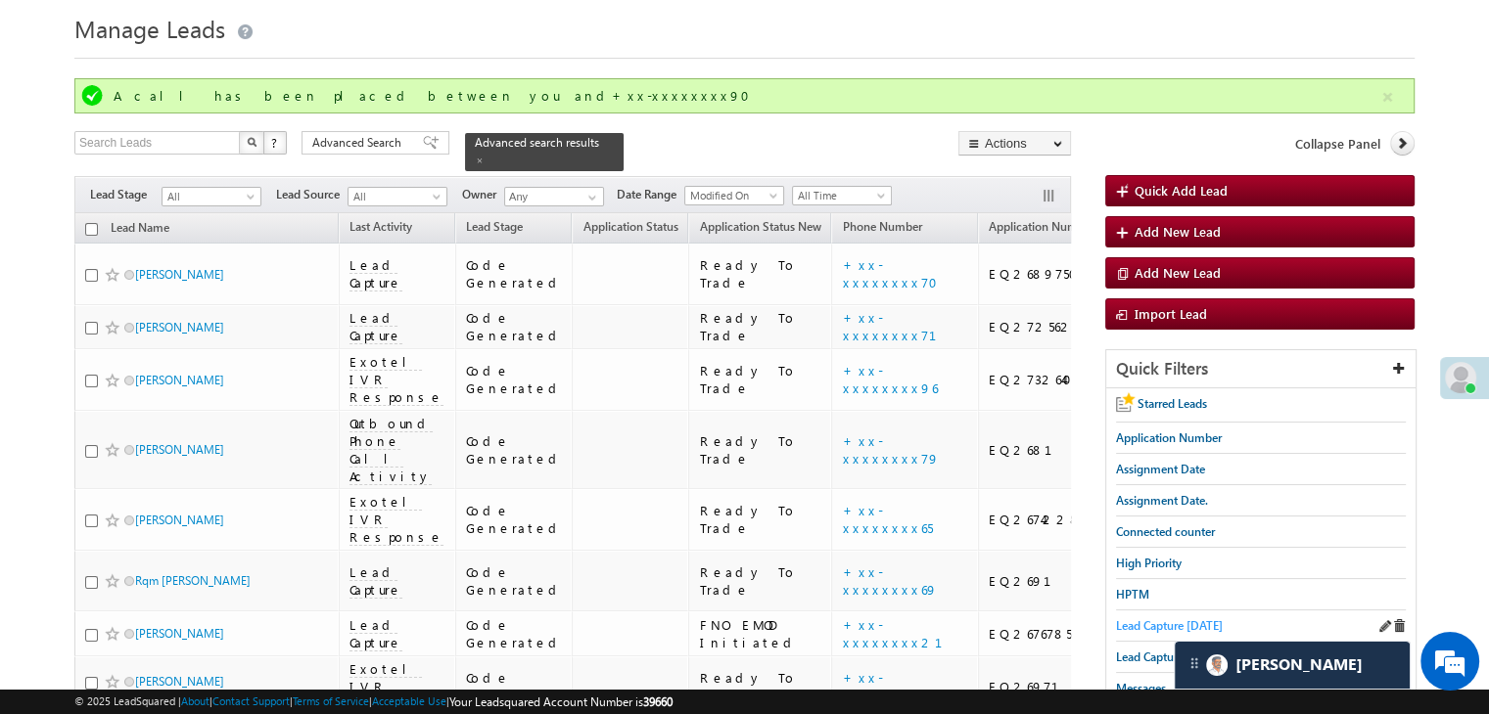
click at [1127, 624] on span "Lead Capture [DATE]" at bounding box center [1169, 626] width 107 height 15
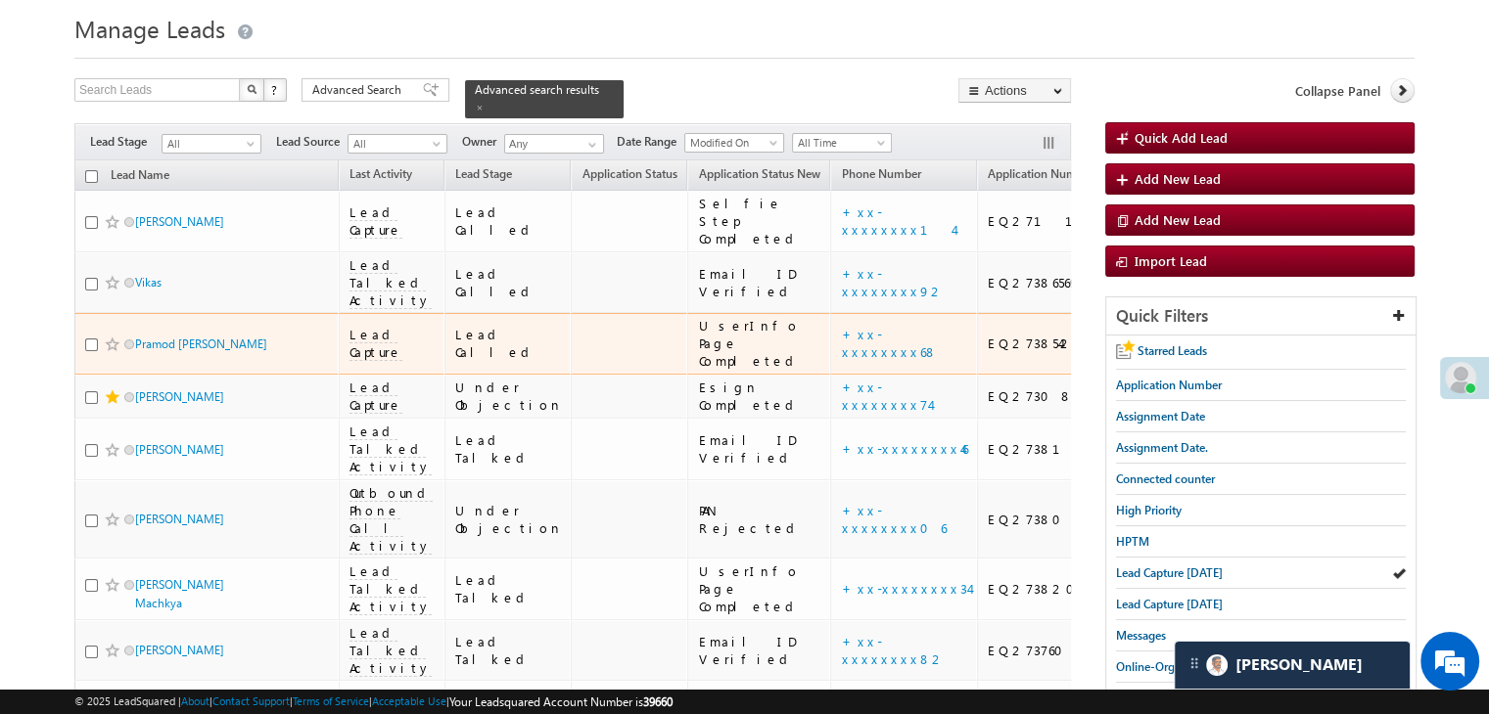
scroll to position [0, 0]
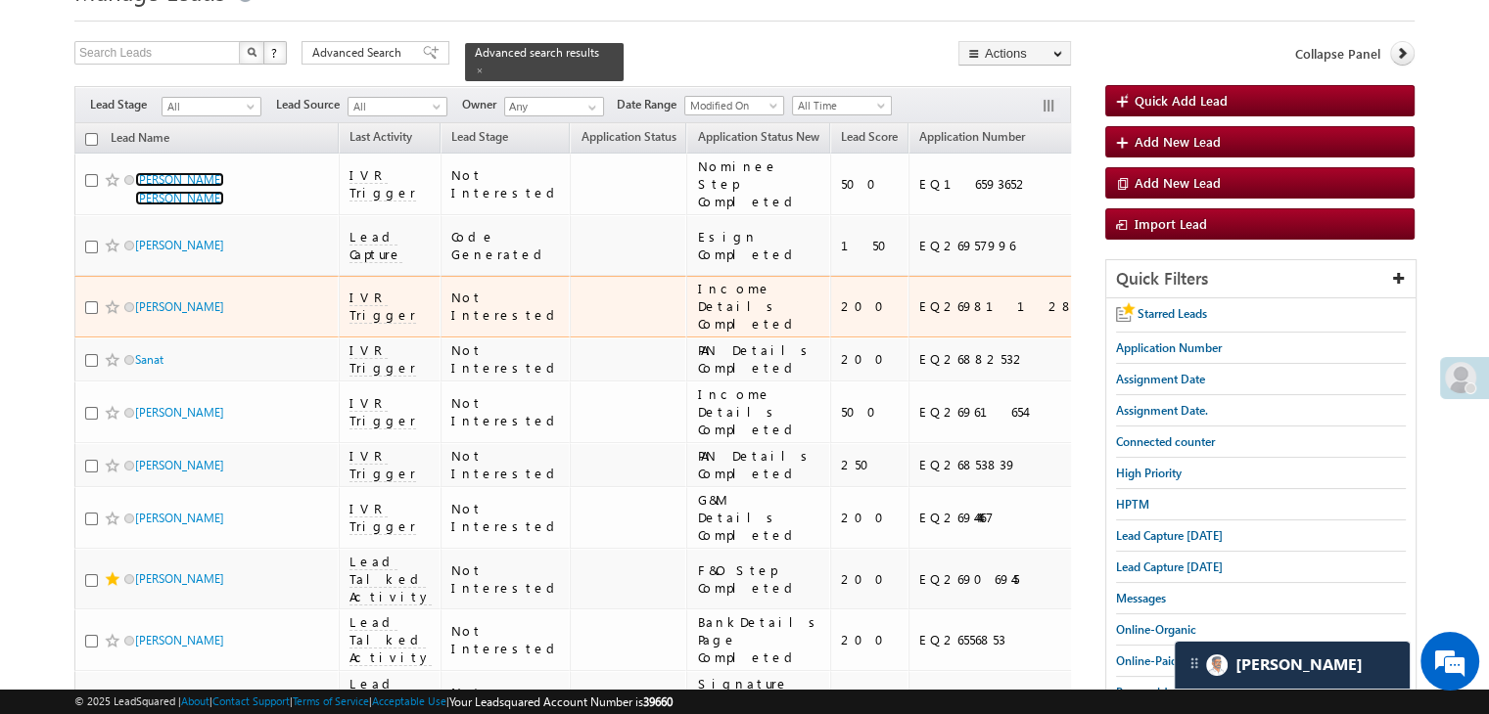
scroll to position [90, 0]
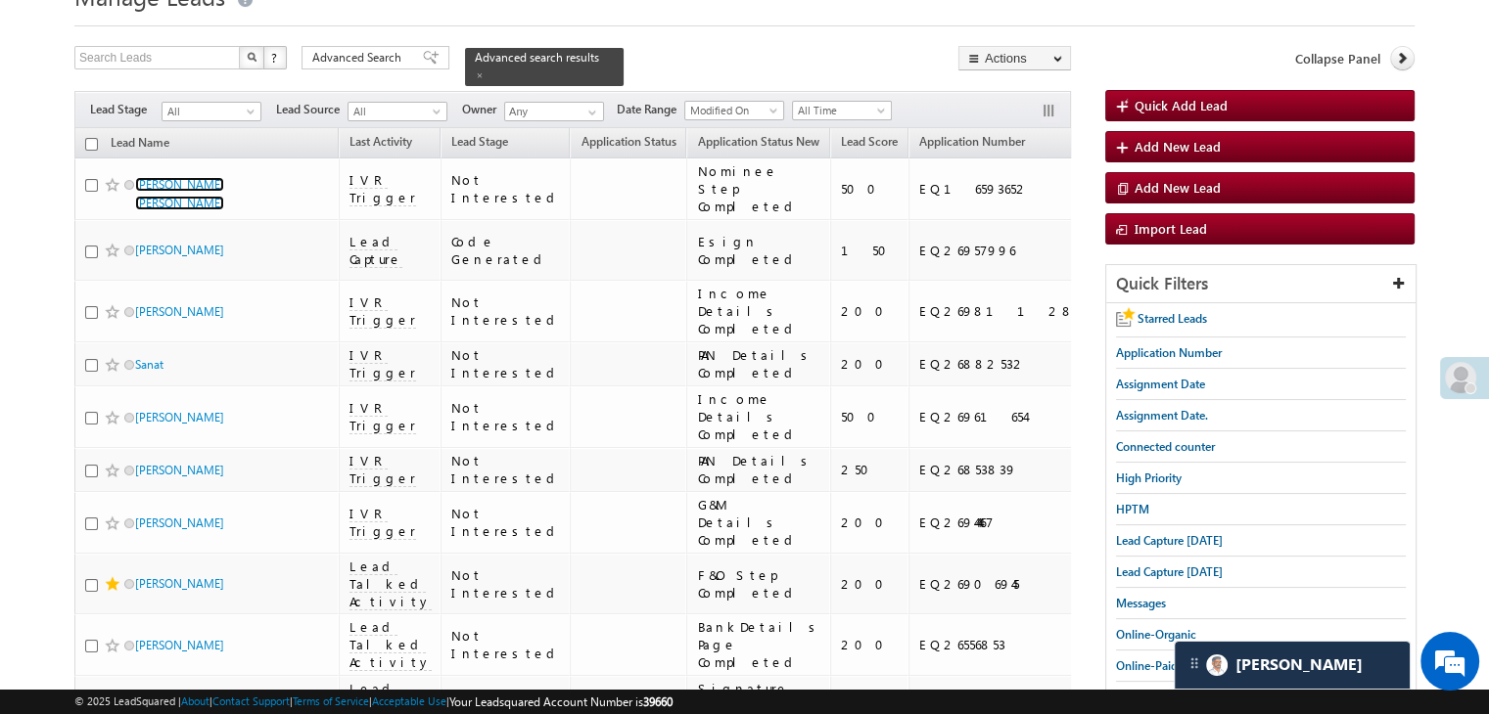
click at [90, 138] on input "checkbox" at bounding box center [91, 144] width 13 height 13
checkbox input "true"
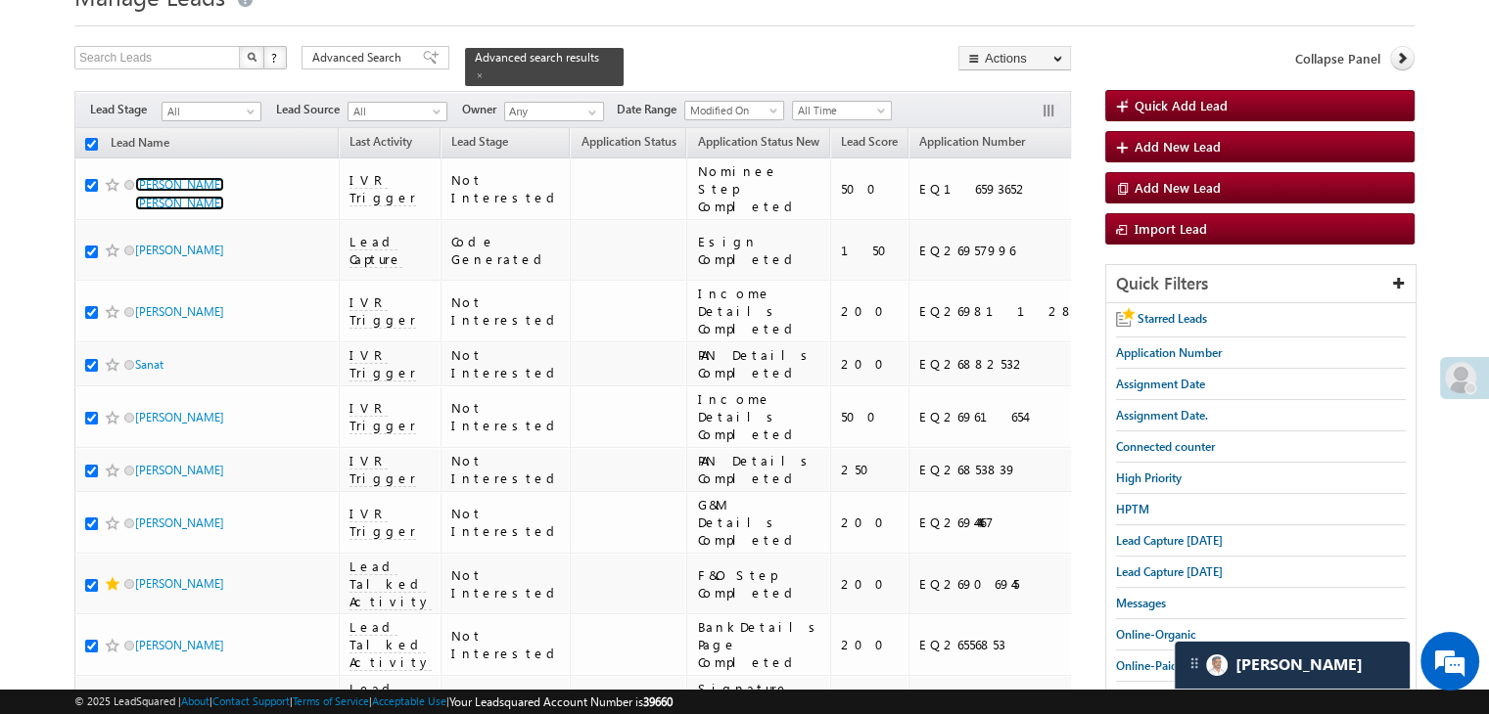
checkbox input "true"
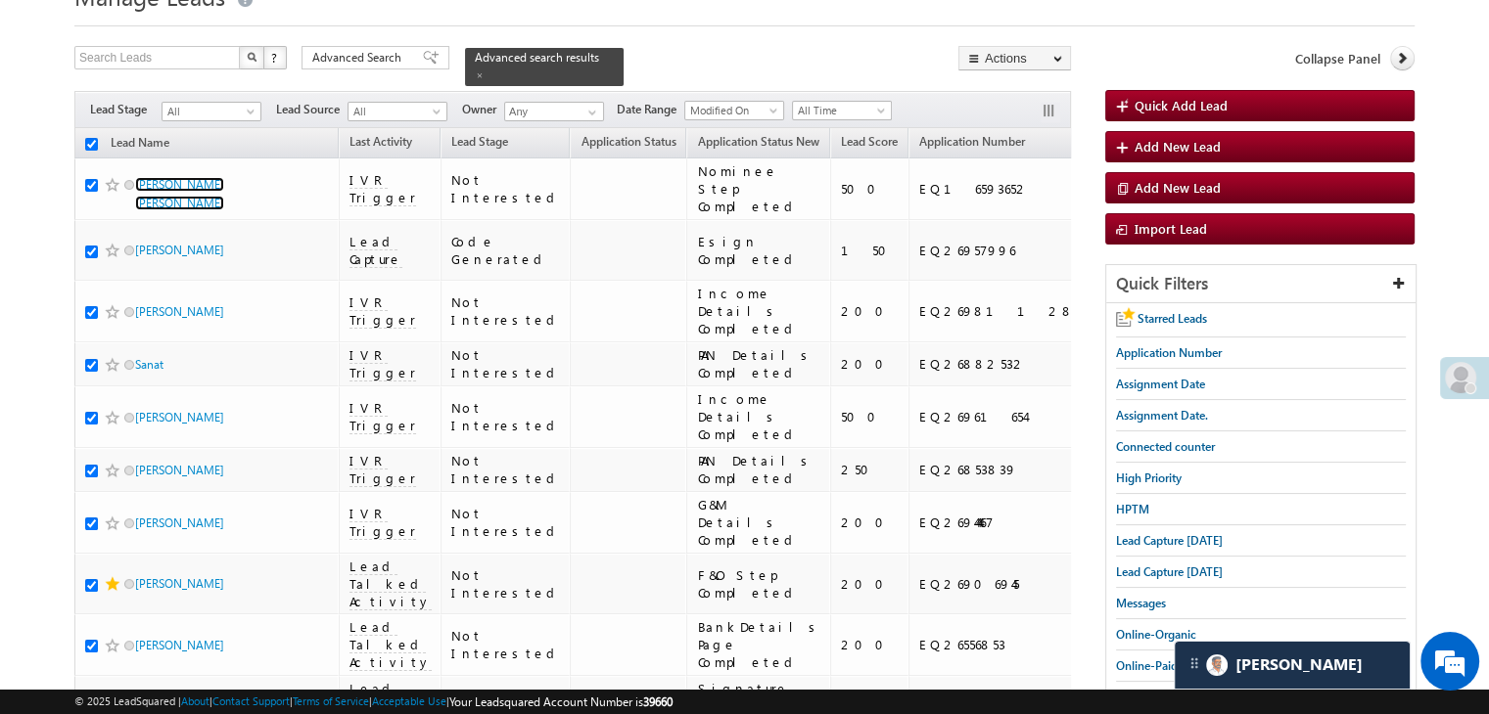
checkbox input "true"
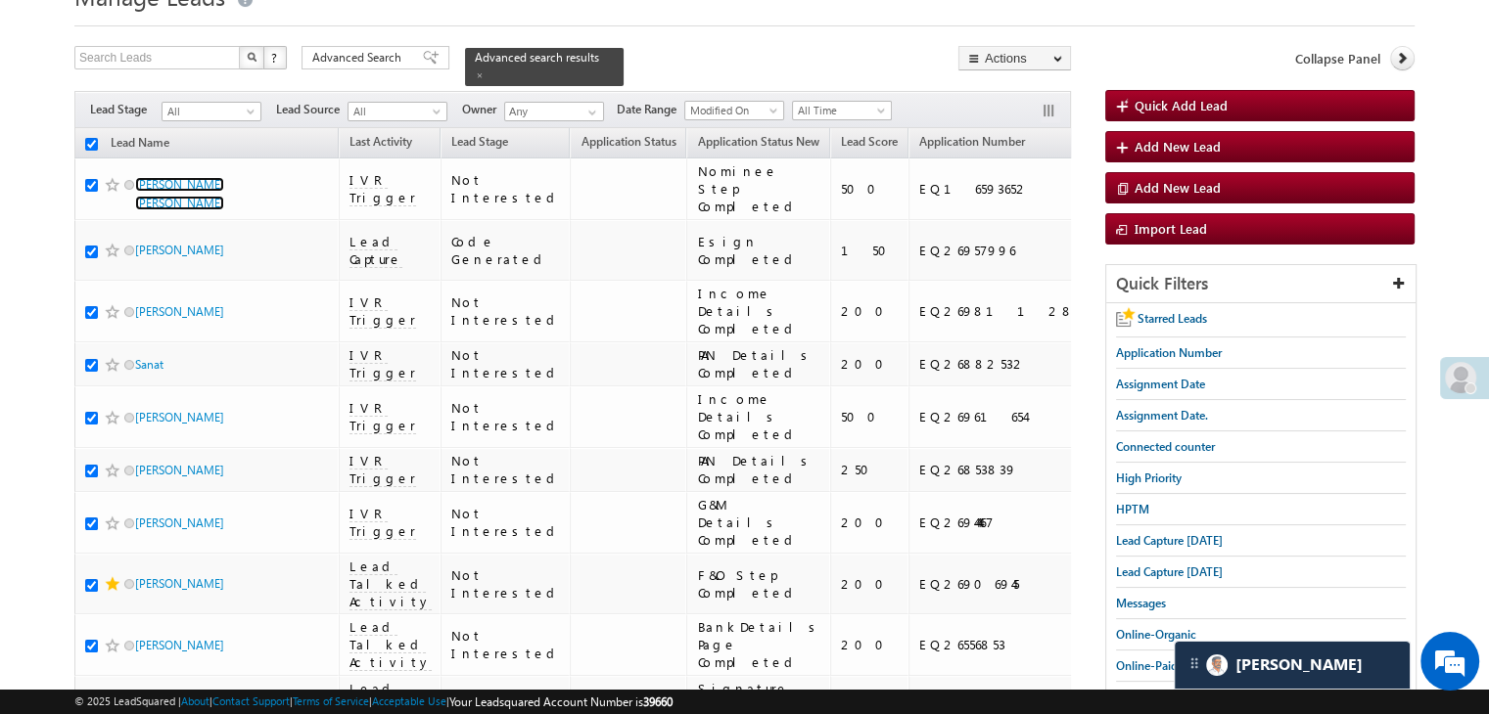
checkbox input "true"
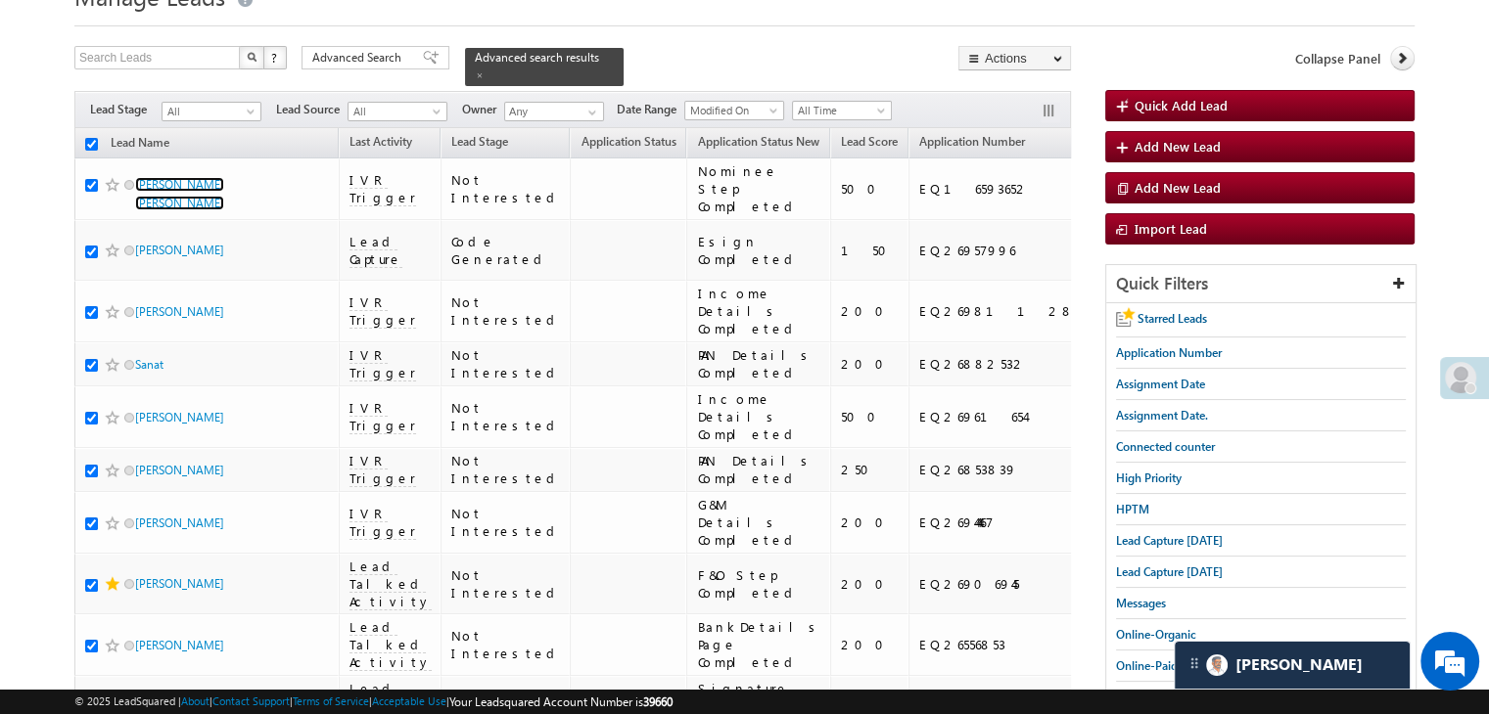
checkbox input "true"
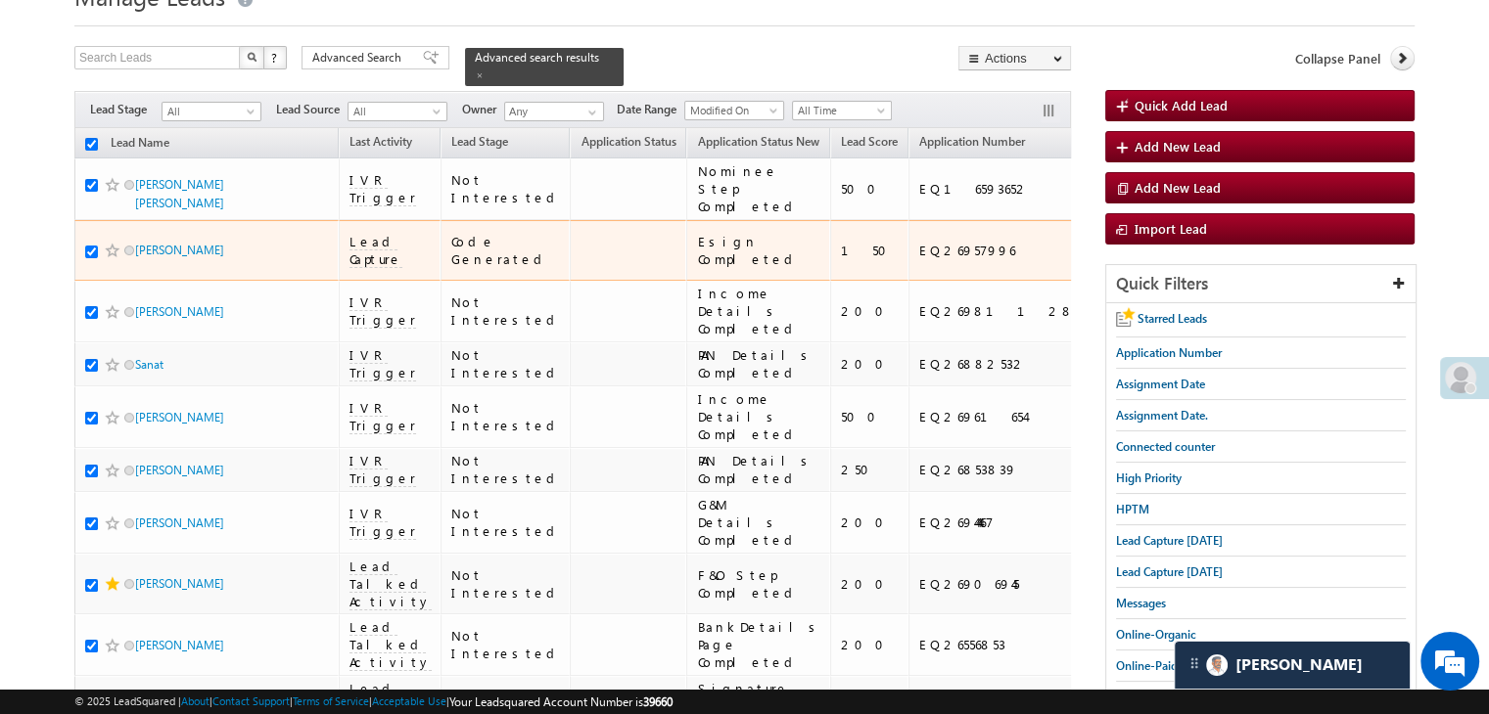
click at [90, 258] on input "checkbox" at bounding box center [91, 252] width 13 height 13
checkbox input "false"
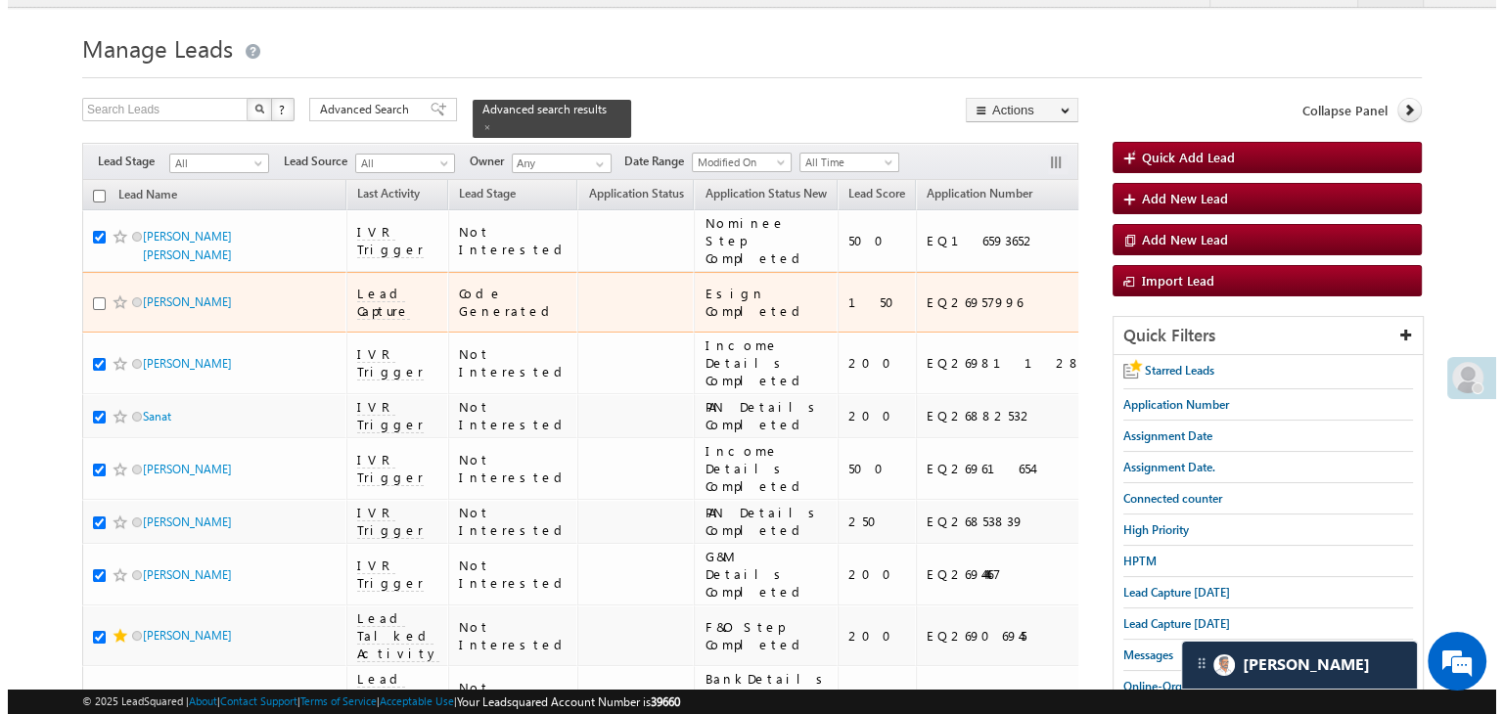
scroll to position [0, 0]
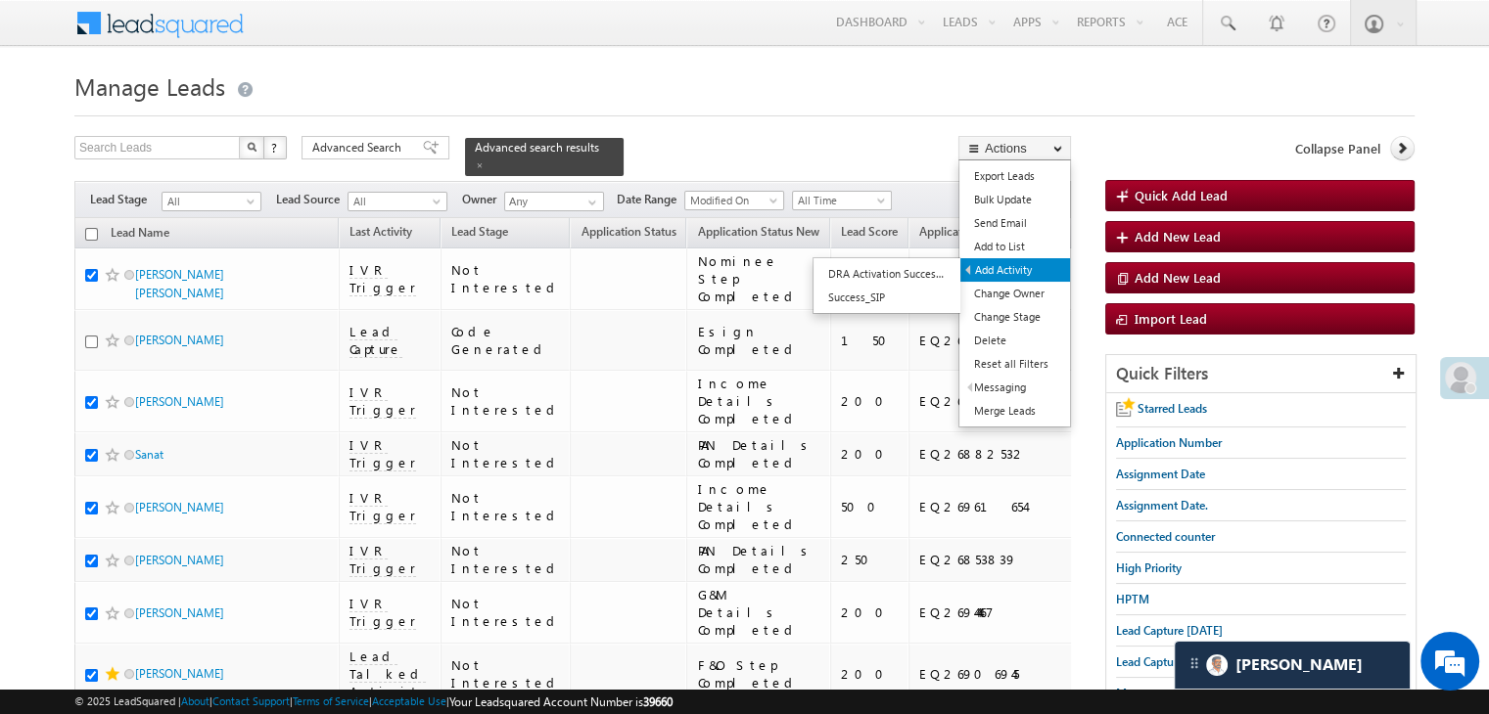
click at [1018, 267] on link "Add Activity" at bounding box center [1015, 269] width 110 height 23
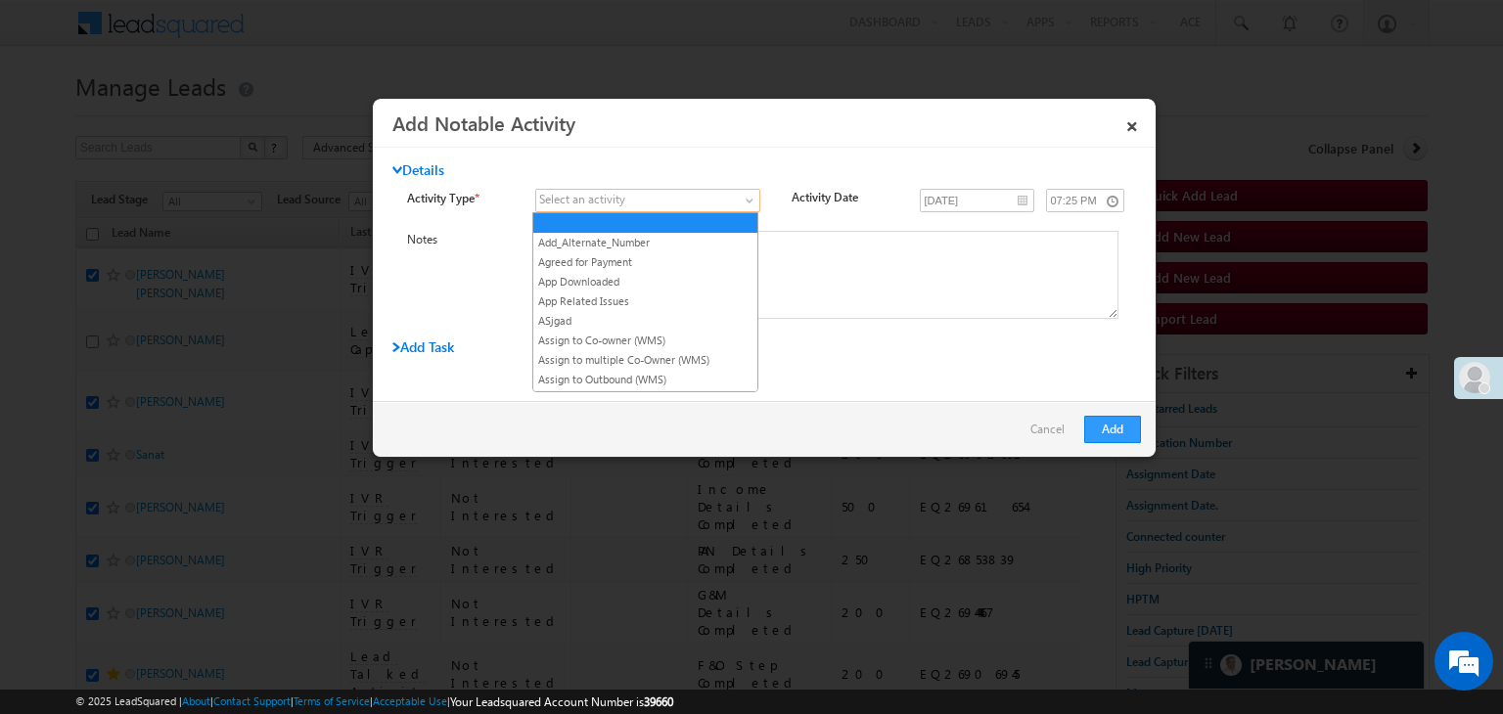
click at [704, 197] on span at bounding box center [636, 201] width 200 height 18
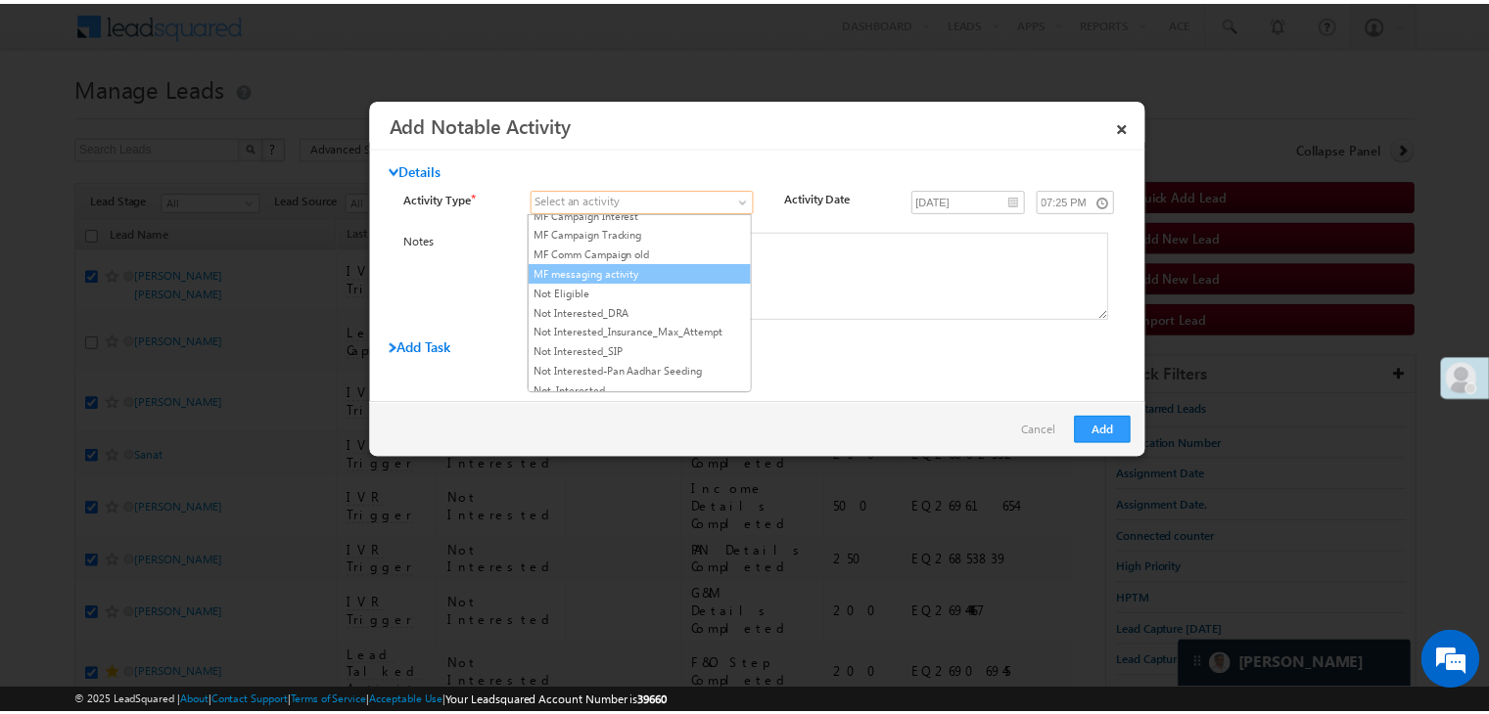
scroll to position [1370, 0]
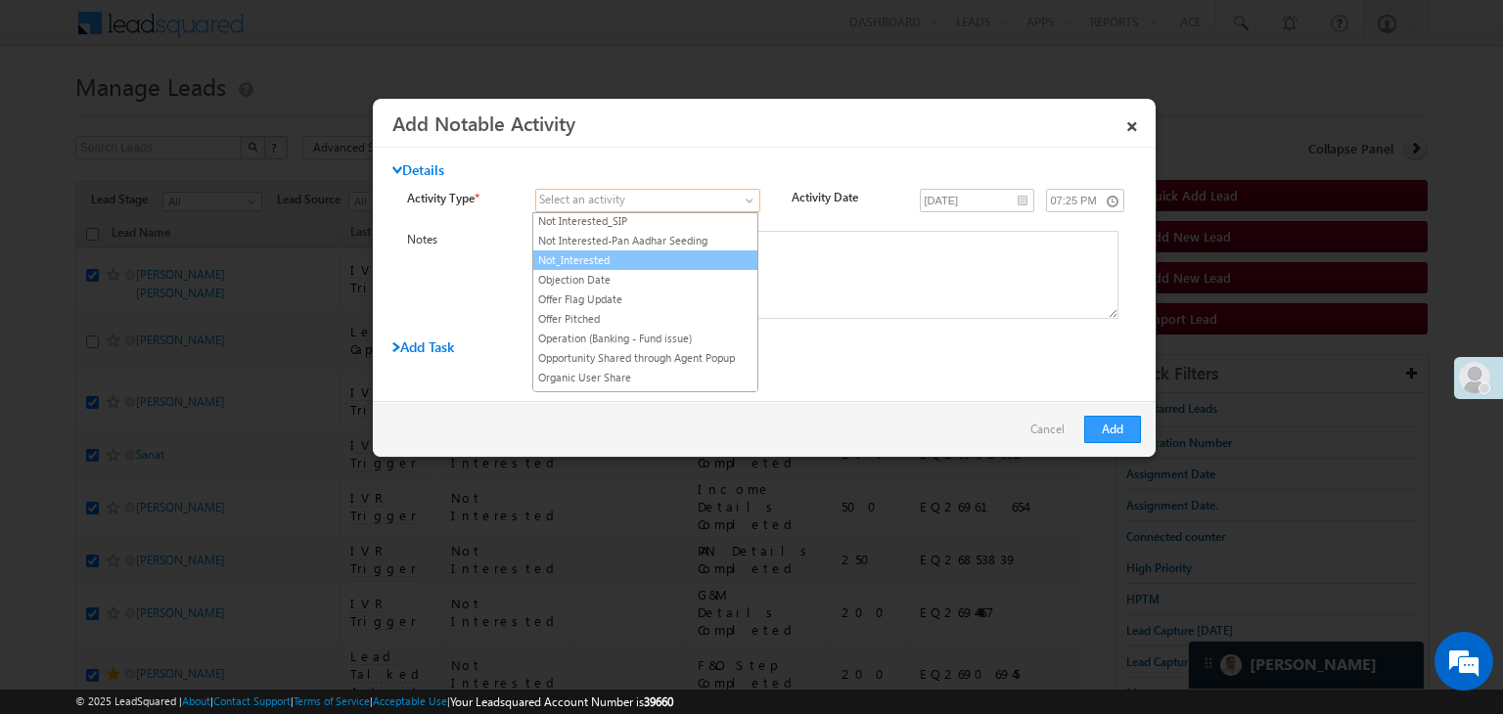
click at [644, 252] on link "Not_Interested" at bounding box center [645, 261] width 224 height 18
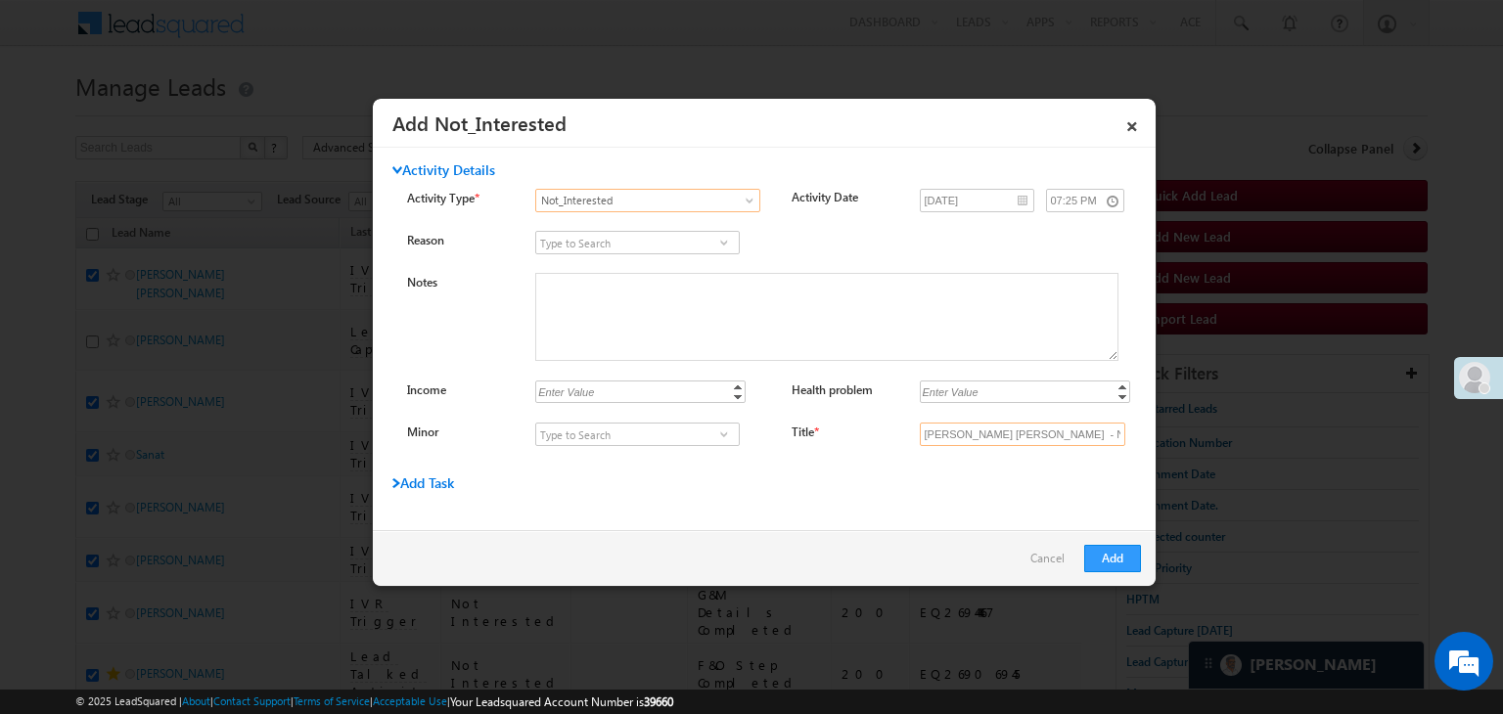
click at [1036, 431] on input "Komal gajanan dhole - Not_Interested" at bounding box center [1023, 434] width 206 height 23
click at [1036, 431] on input "Title *" at bounding box center [1023, 434] width 206 height 23
type input "na"
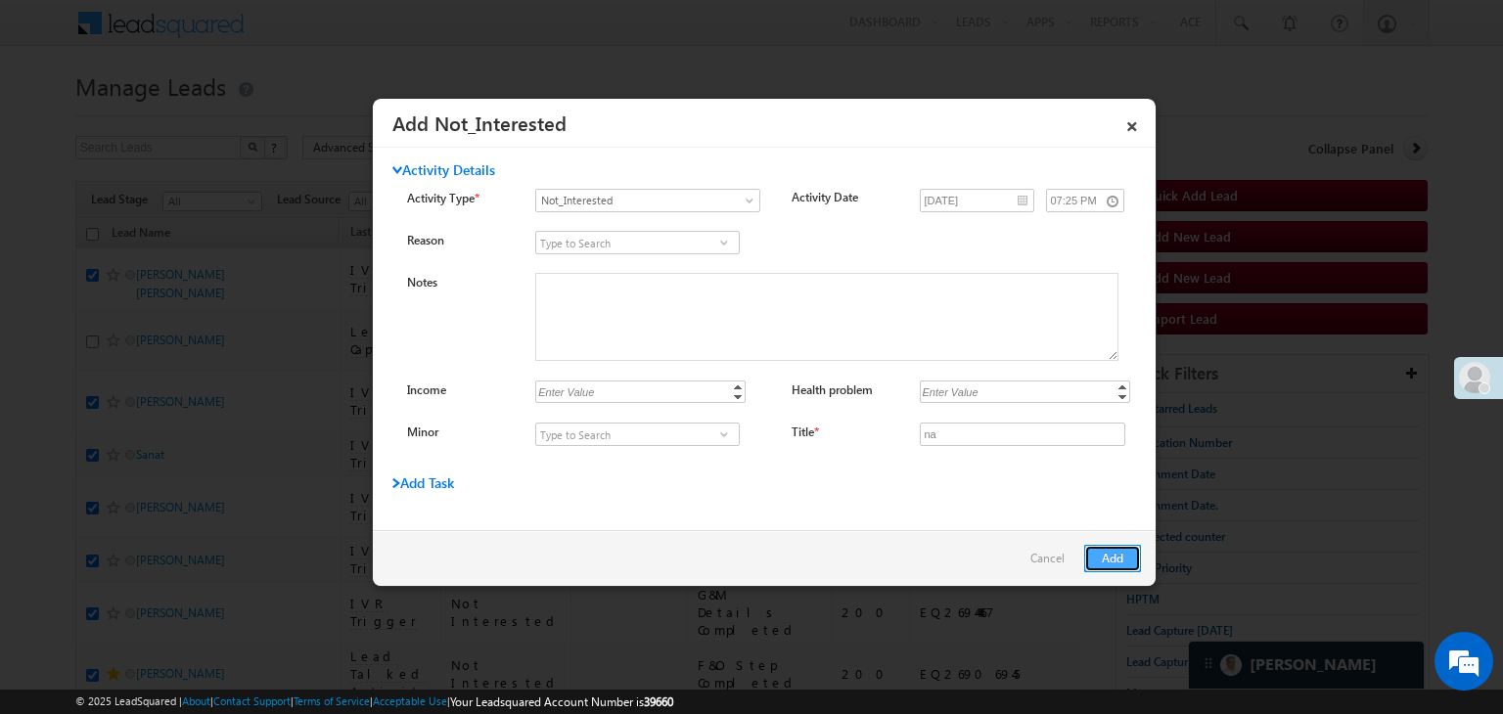
click at [1112, 561] on button "Add" at bounding box center [1112, 558] width 57 height 27
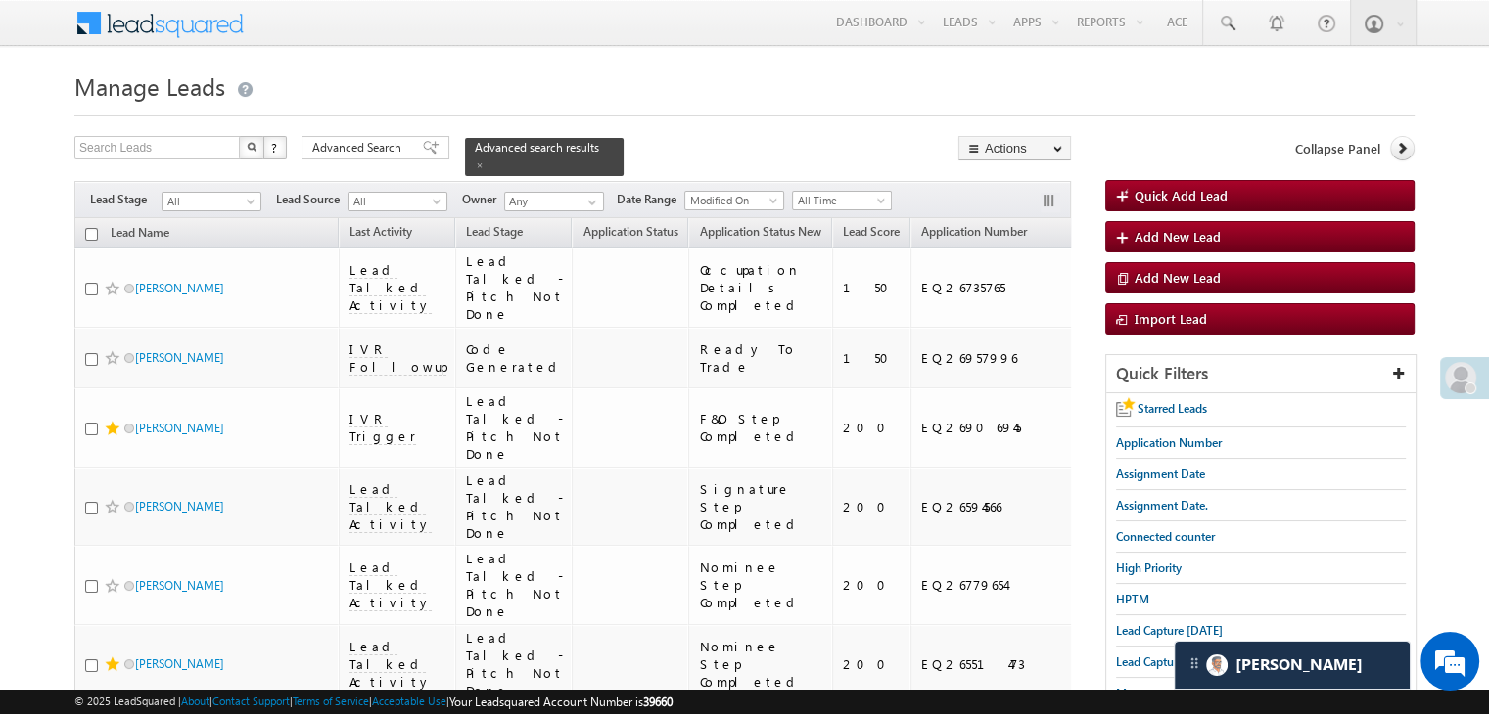
click at [393, 160] on div "Search Leads X ? 19 results found Advanced Search Advanced Search Advanced sear…" at bounding box center [572, 156] width 996 height 40
click at [396, 157] on span "Advanced Search" at bounding box center [359, 148] width 95 height 18
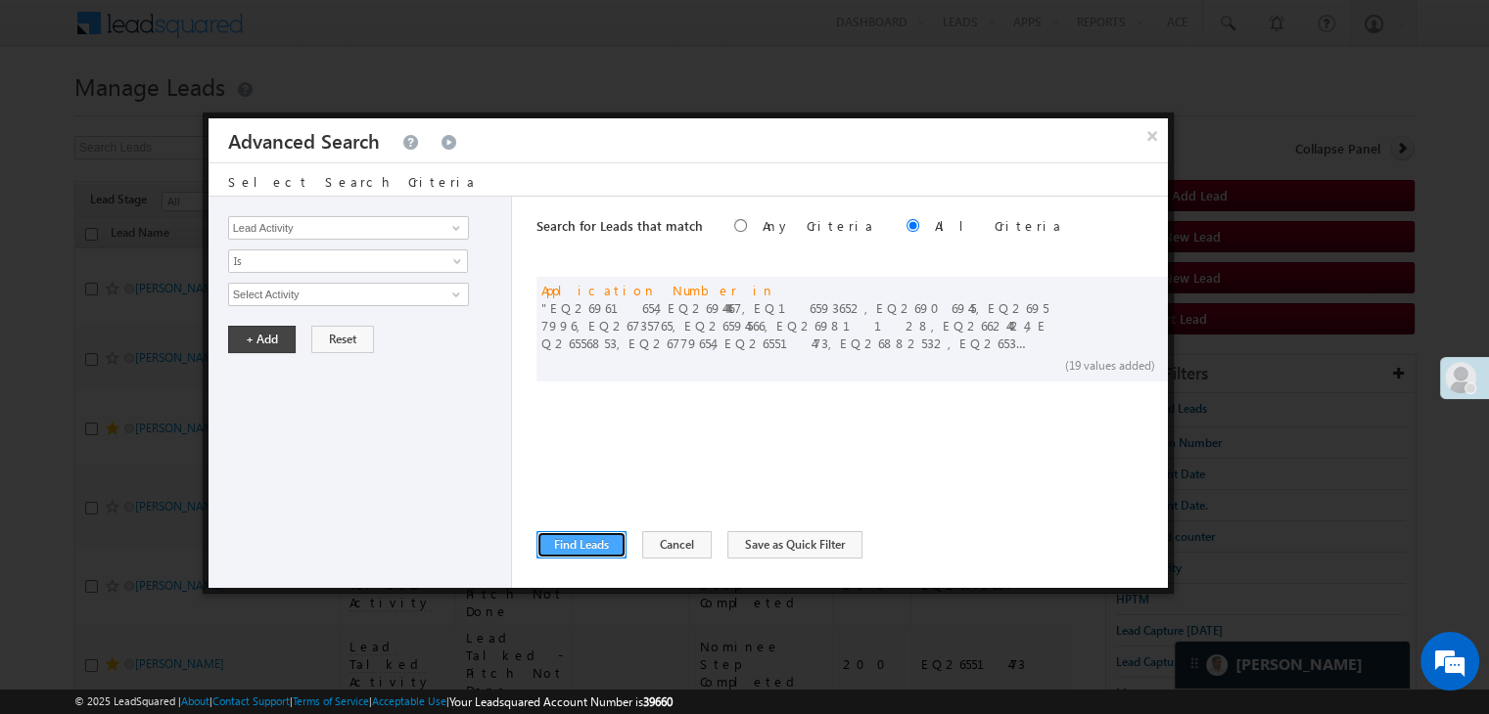
click at [570, 548] on button "Find Leads" at bounding box center [581, 544] width 90 height 27
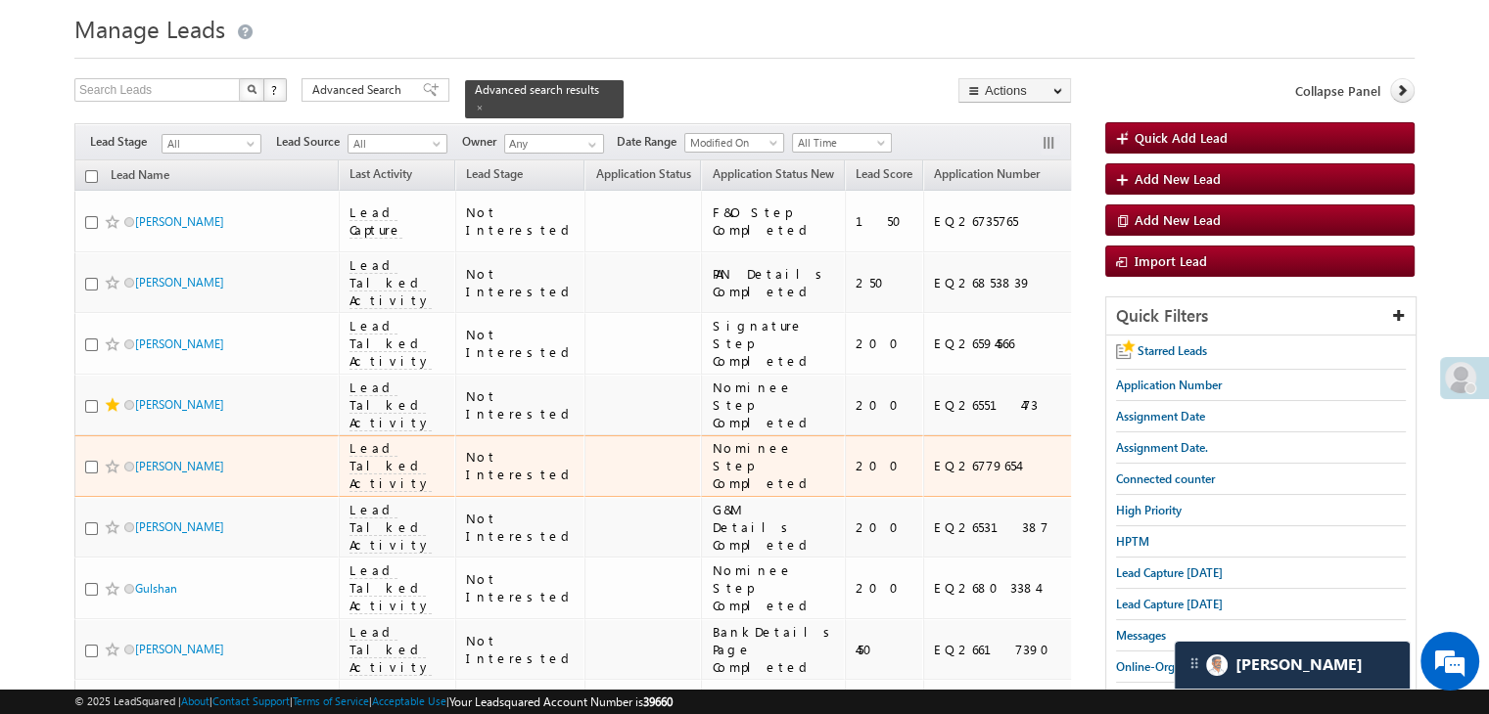
scroll to position [0, 0]
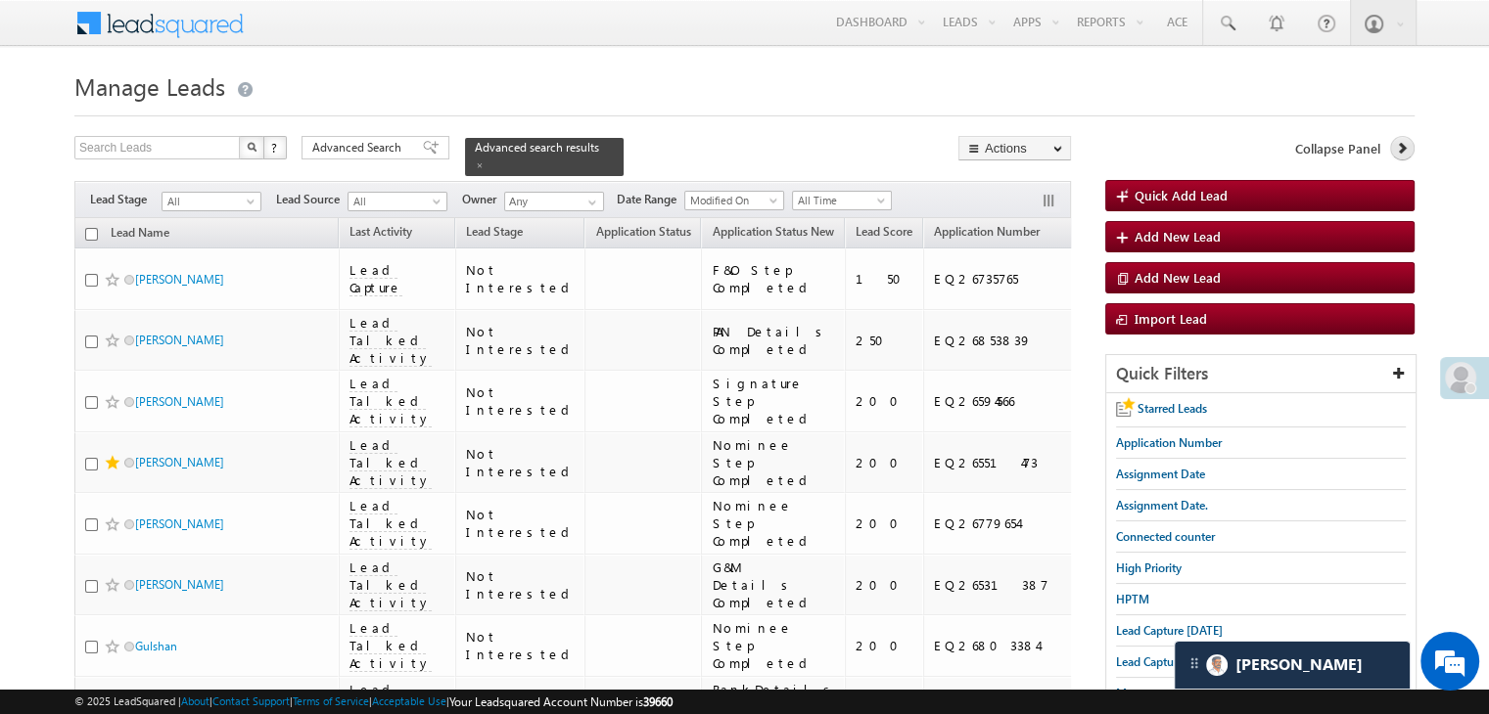
click at [1405, 149] on icon at bounding box center [1402, 148] width 14 height 14
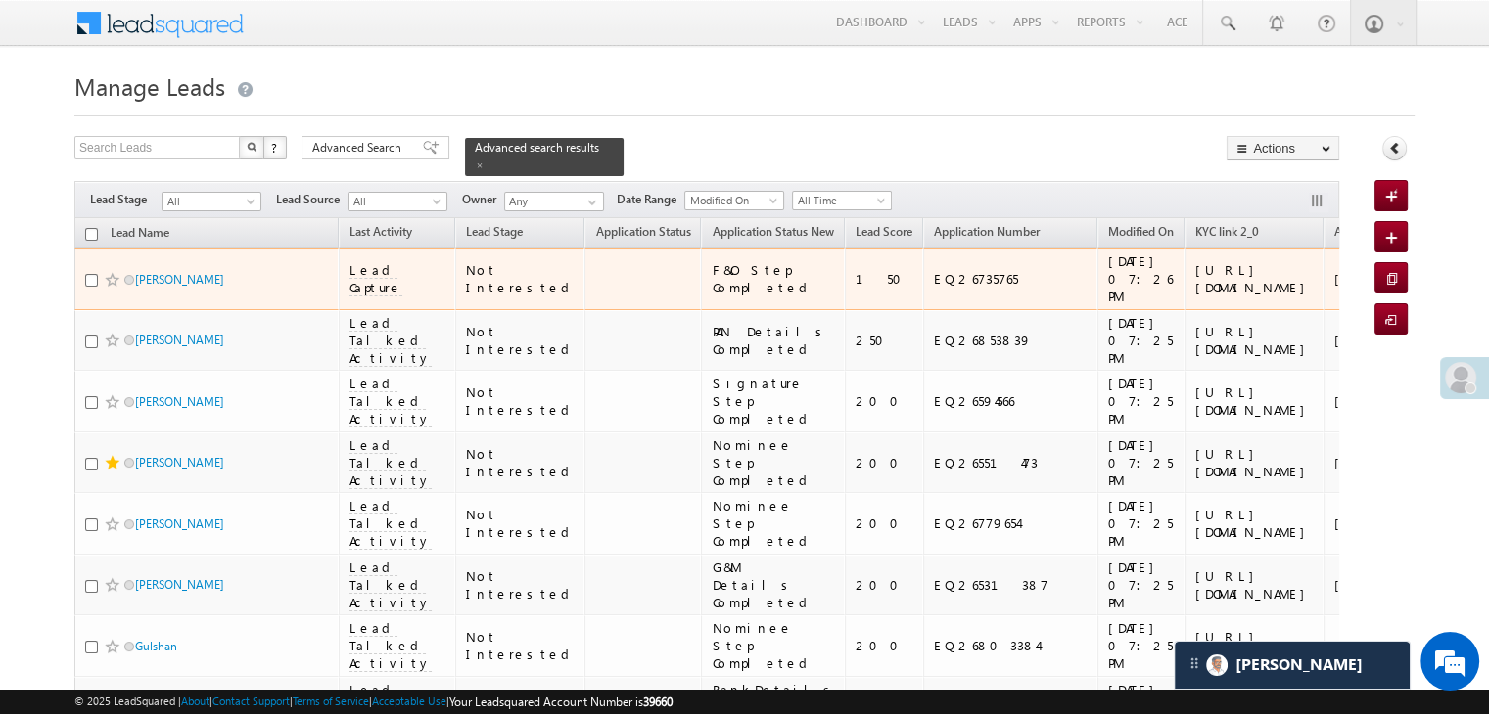
click at [1195, 297] on div "[URL][DOMAIN_NAME]" at bounding box center [1254, 278] width 119 height 35
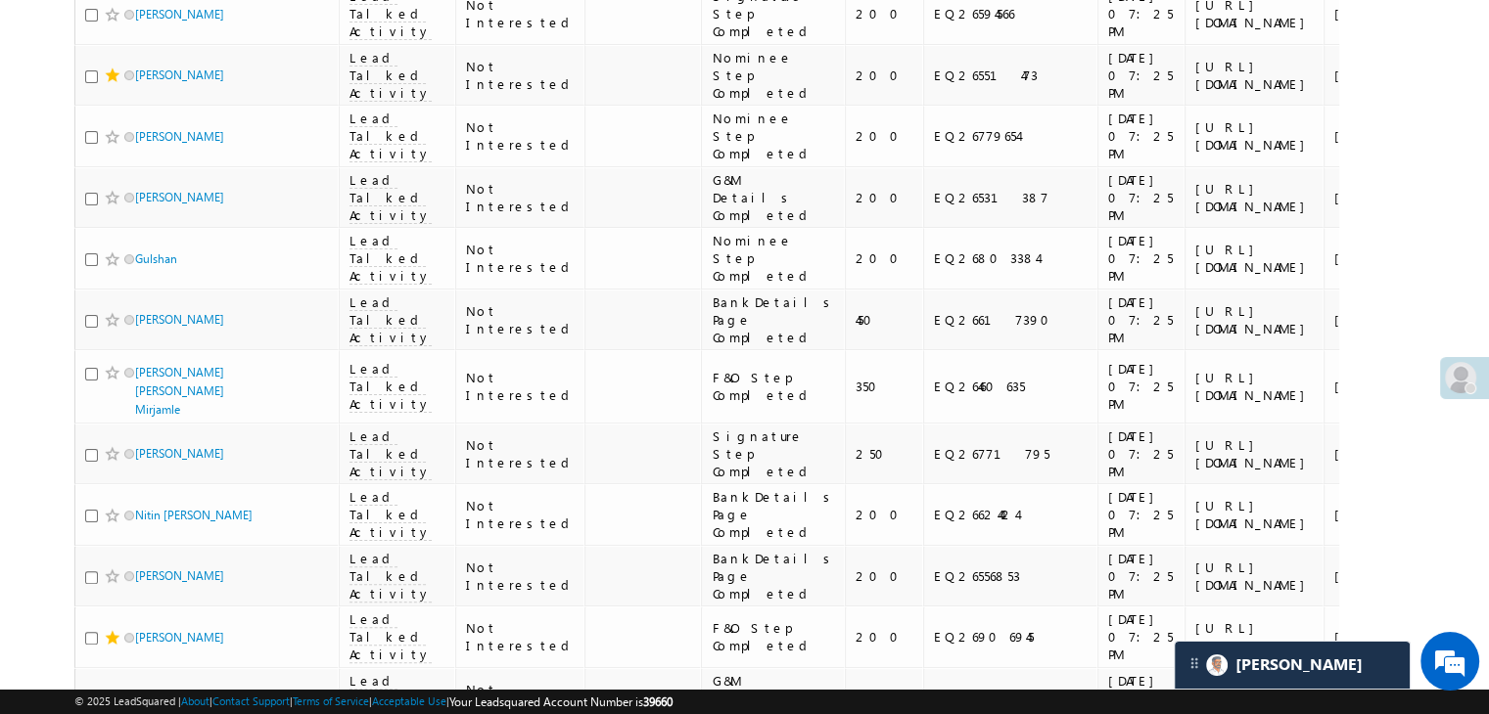
scroll to position [392, 0]
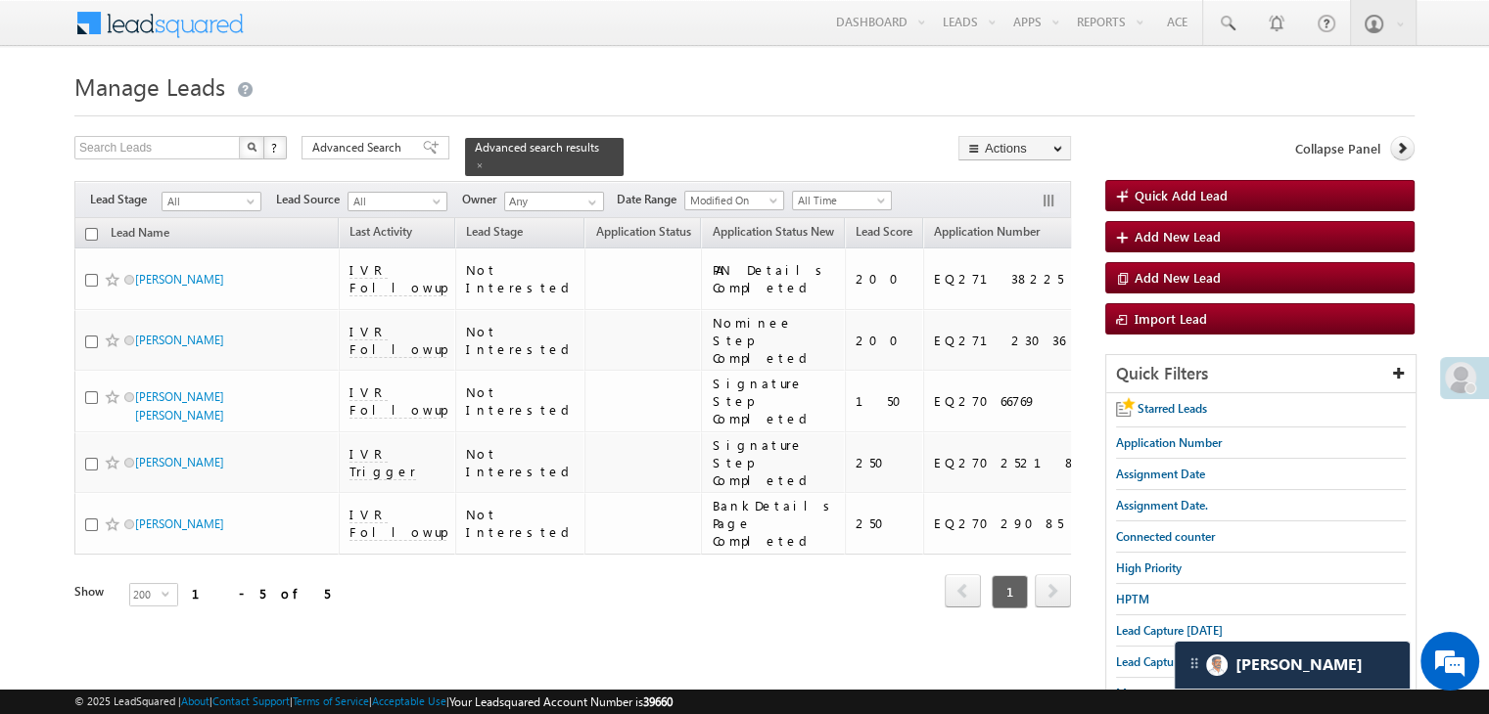
click at [89, 228] on input "checkbox" at bounding box center [91, 234] width 13 height 13
checkbox input "true"
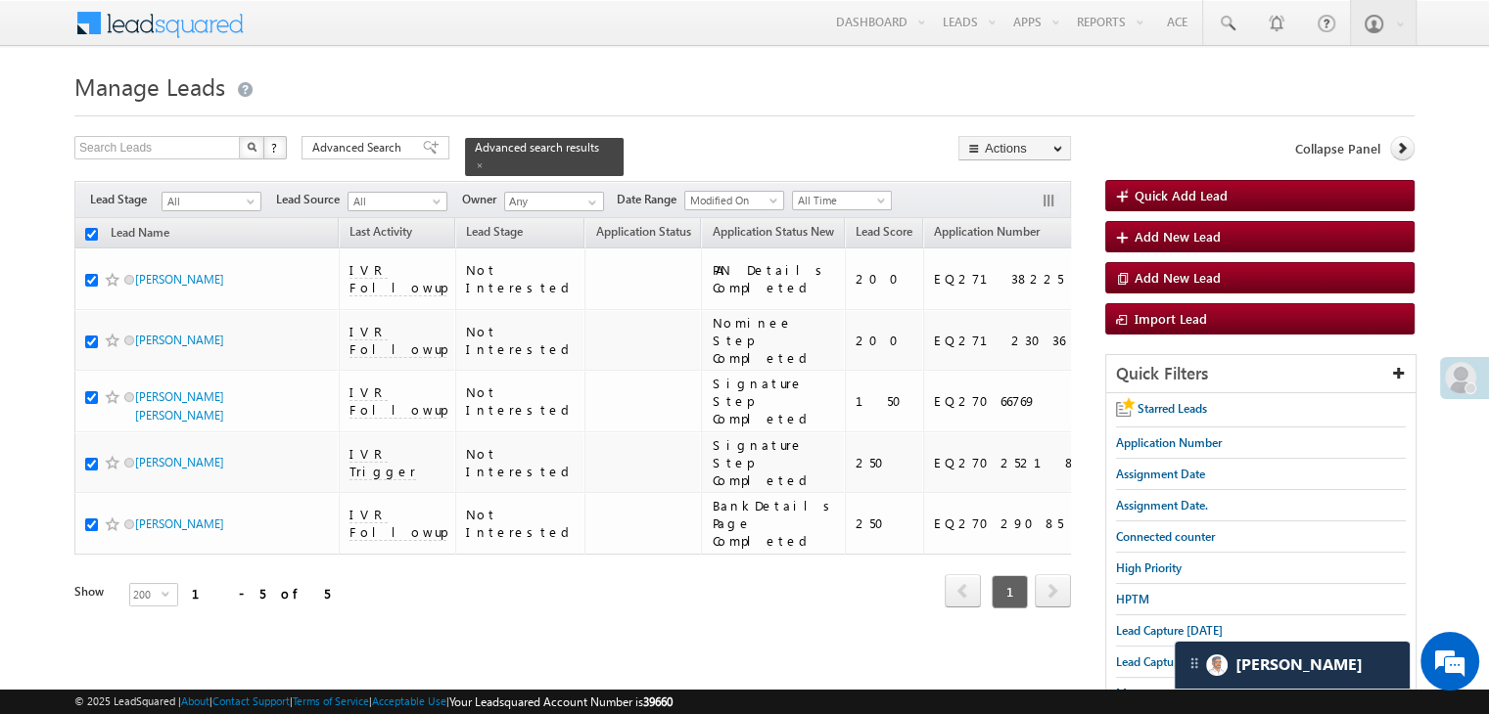
checkbox input "true"
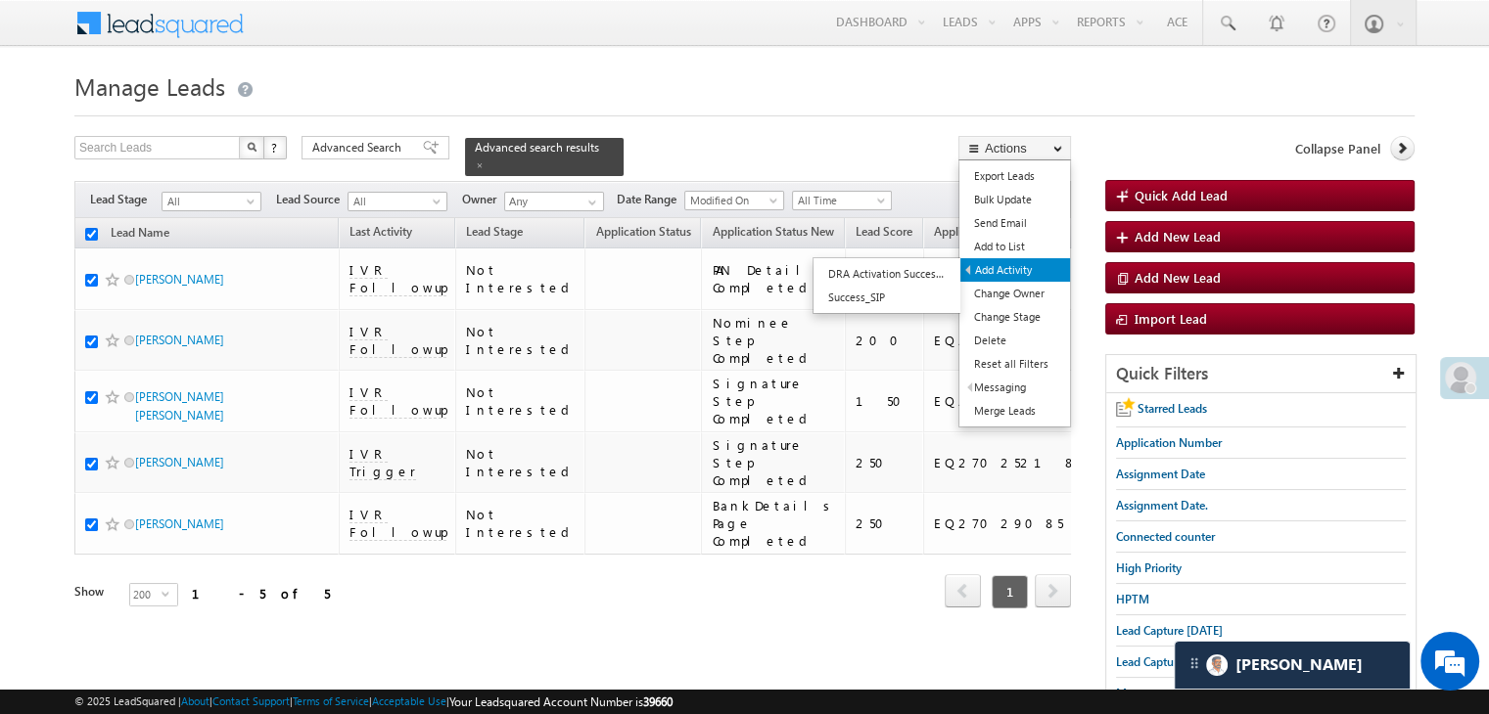
click at [1021, 270] on link "Add Activity" at bounding box center [1015, 269] width 110 height 23
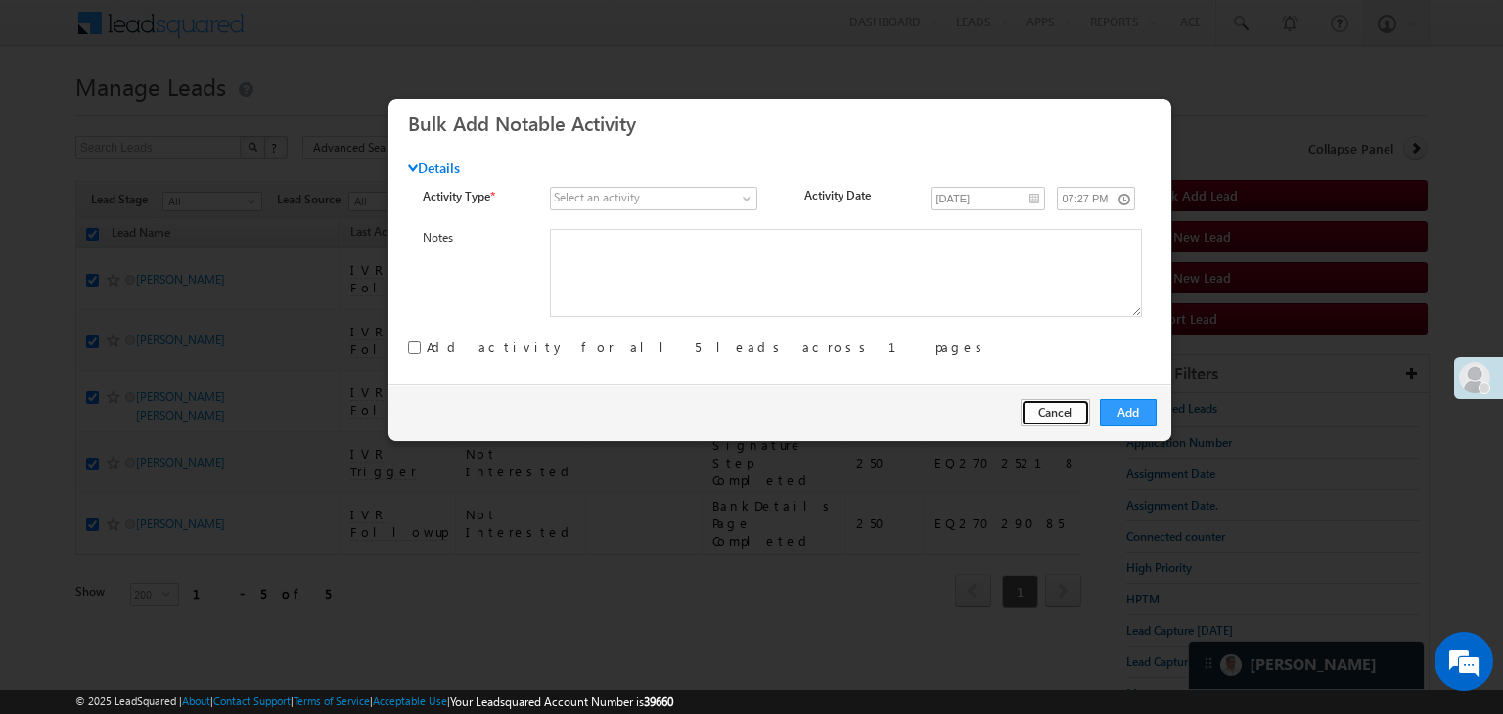
click at [1048, 412] on button "Cancel" at bounding box center [1055, 412] width 69 height 27
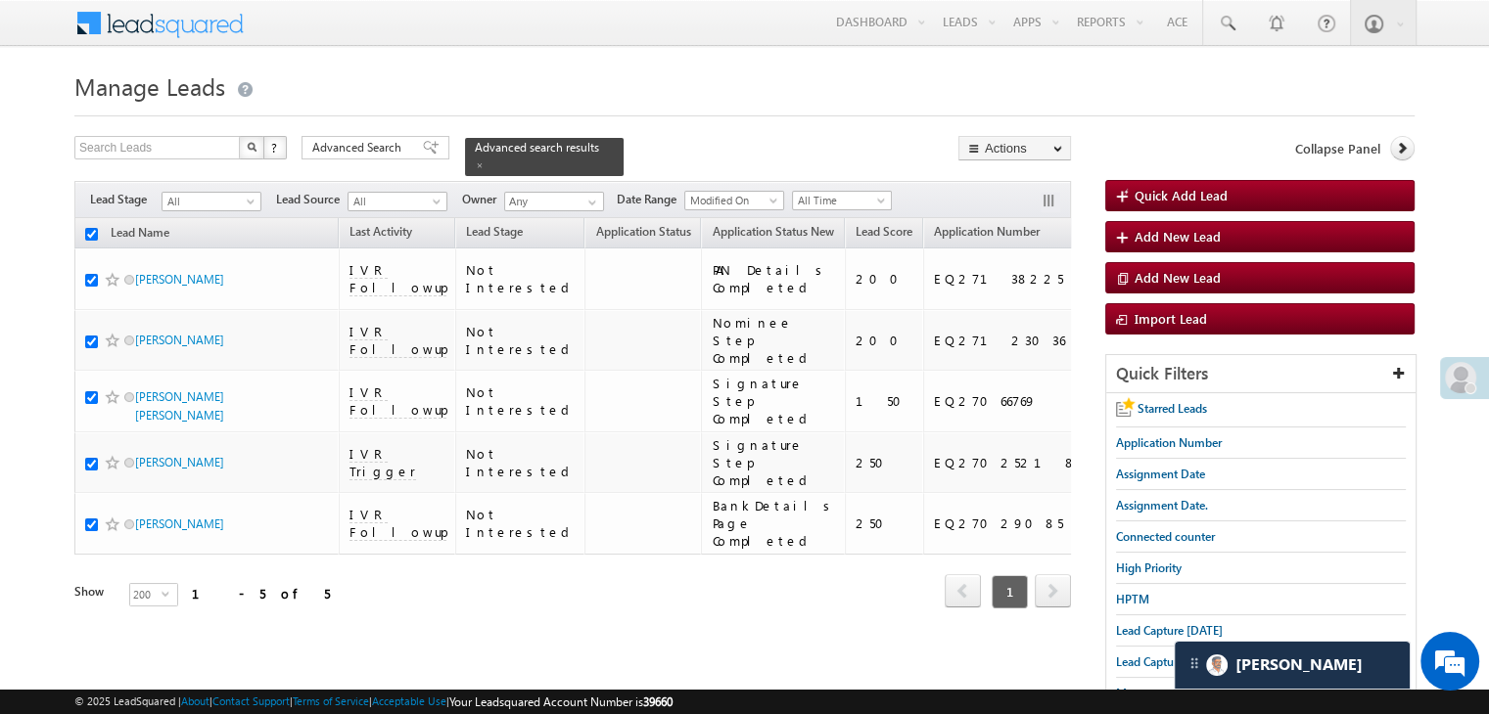
drag, startPoint x: 377, startPoint y: 151, endPoint x: 481, endPoint y: 353, distance: 227.6
click at [377, 151] on span "Advanced Search" at bounding box center [359, 148] width 95 height 18
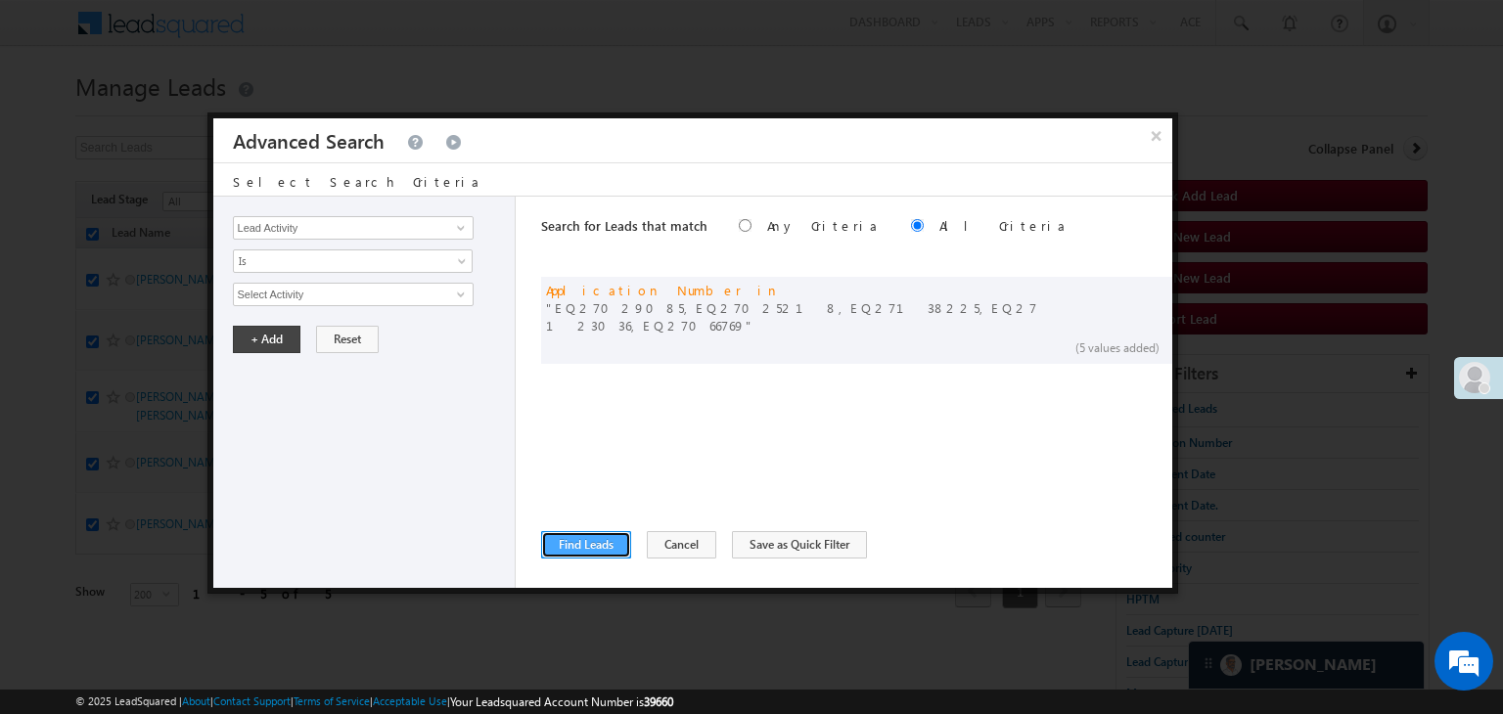
click at [562, 534] on button "Find Leads" at bounding box center [586, 544] width 90 height 27
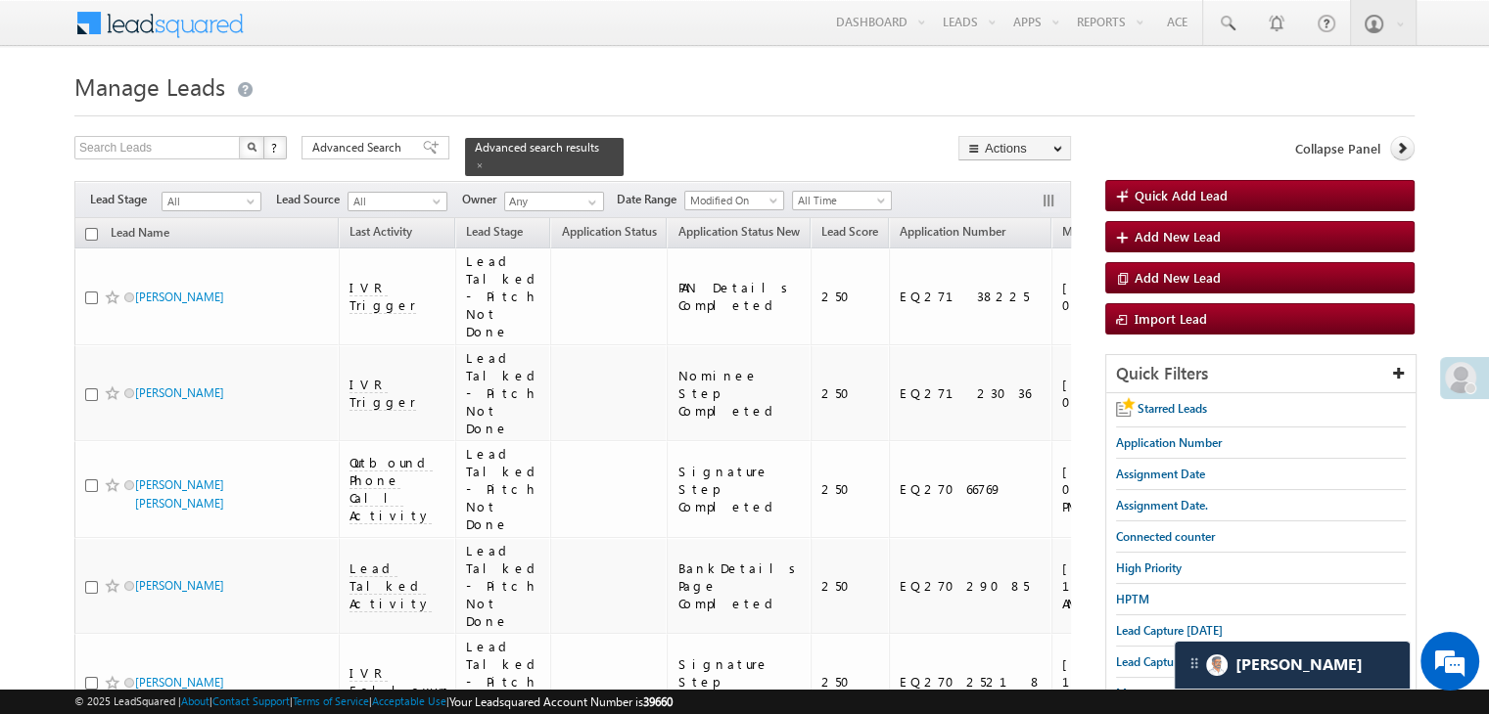
click at [92, 228] on input "checkbox" at bounding box center [91, 234] width 13 height 13
checkbox input "true"
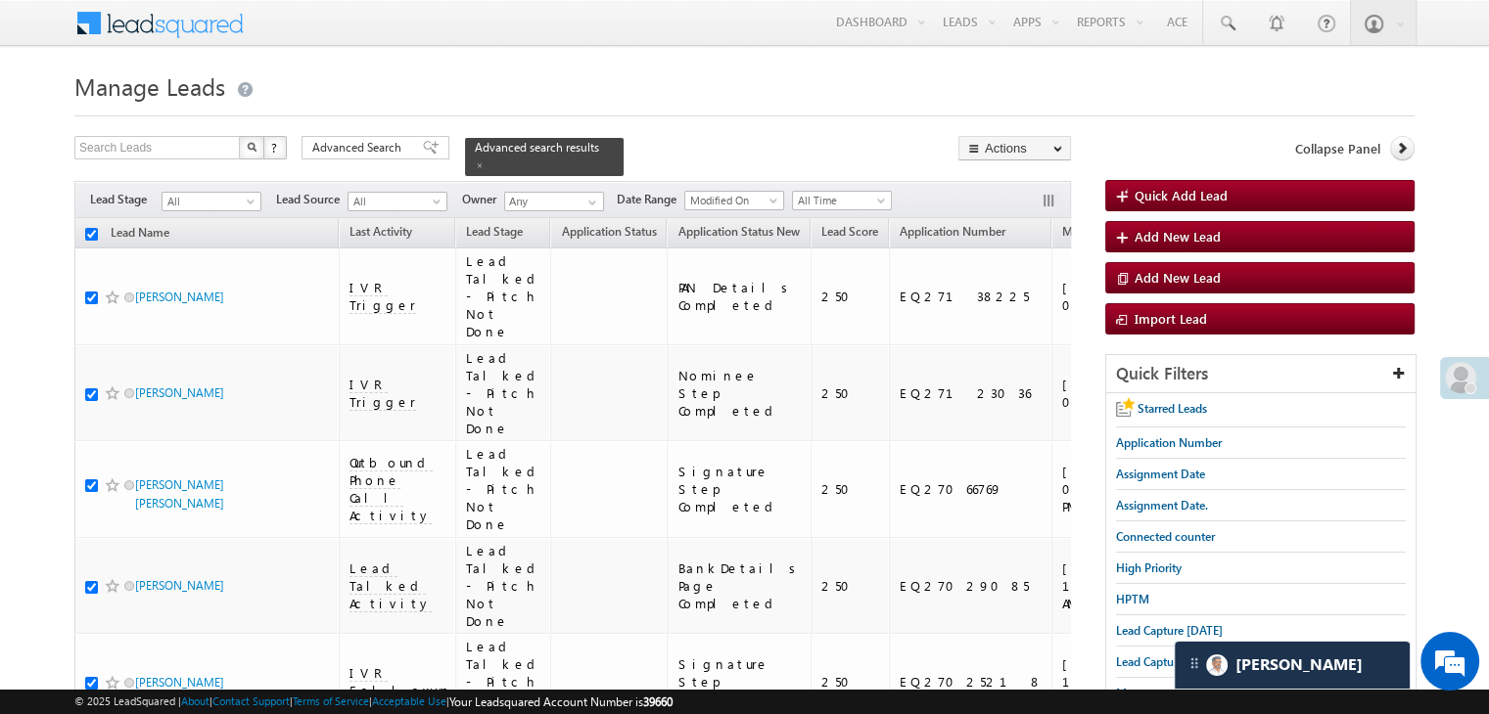
checkbox input "true"
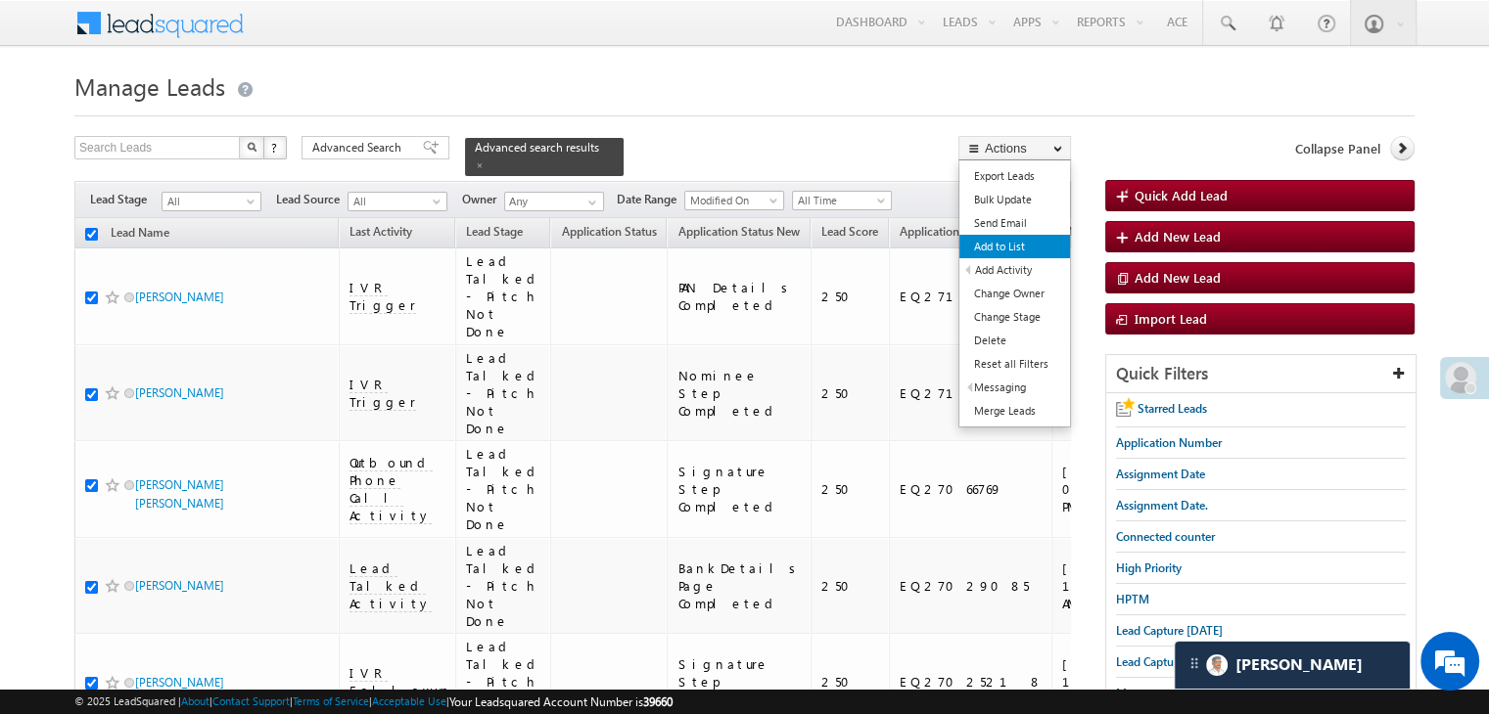
click at [1010, 245] on link "Add to List" at bounding box center [1014, 246] width 111 height 23
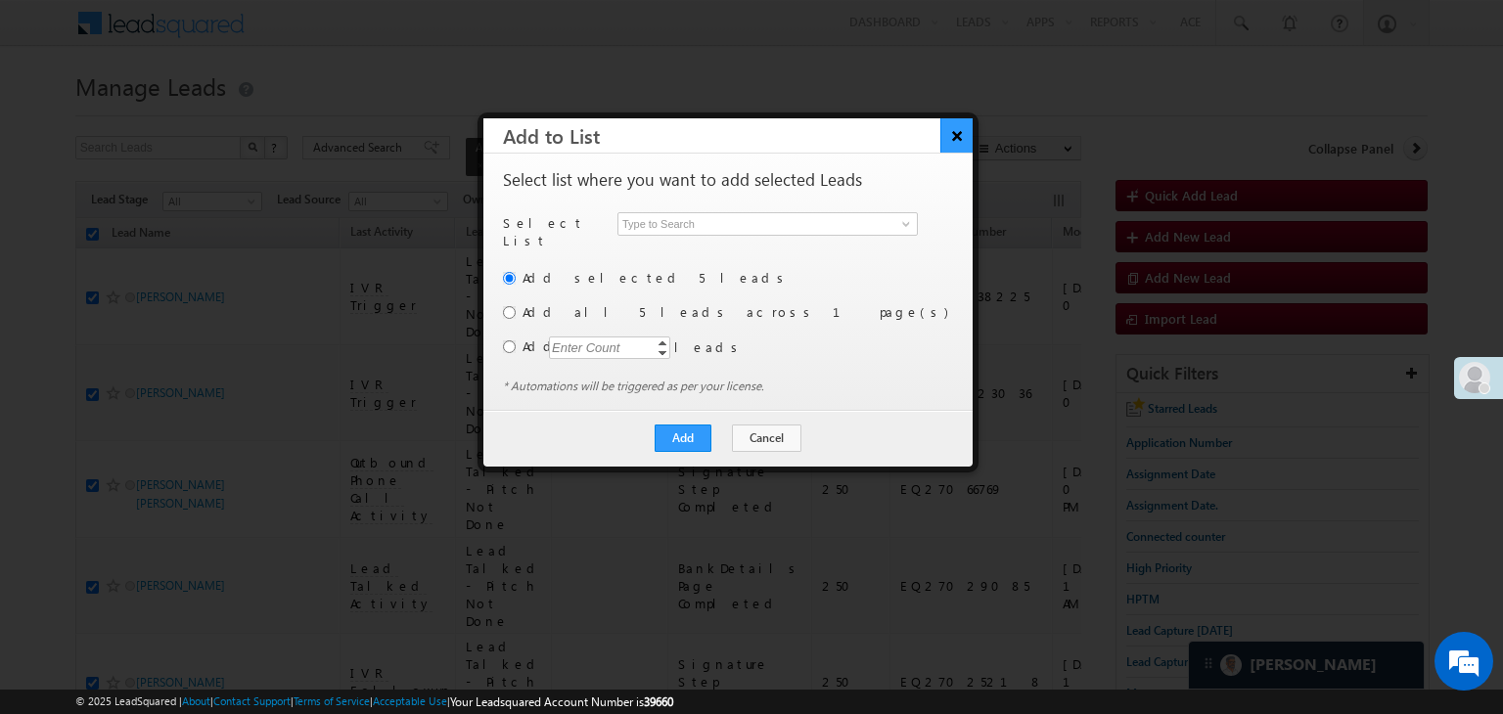
click at [955, 130] on button "×" at bounding box center [957, 135] width 32 height 34
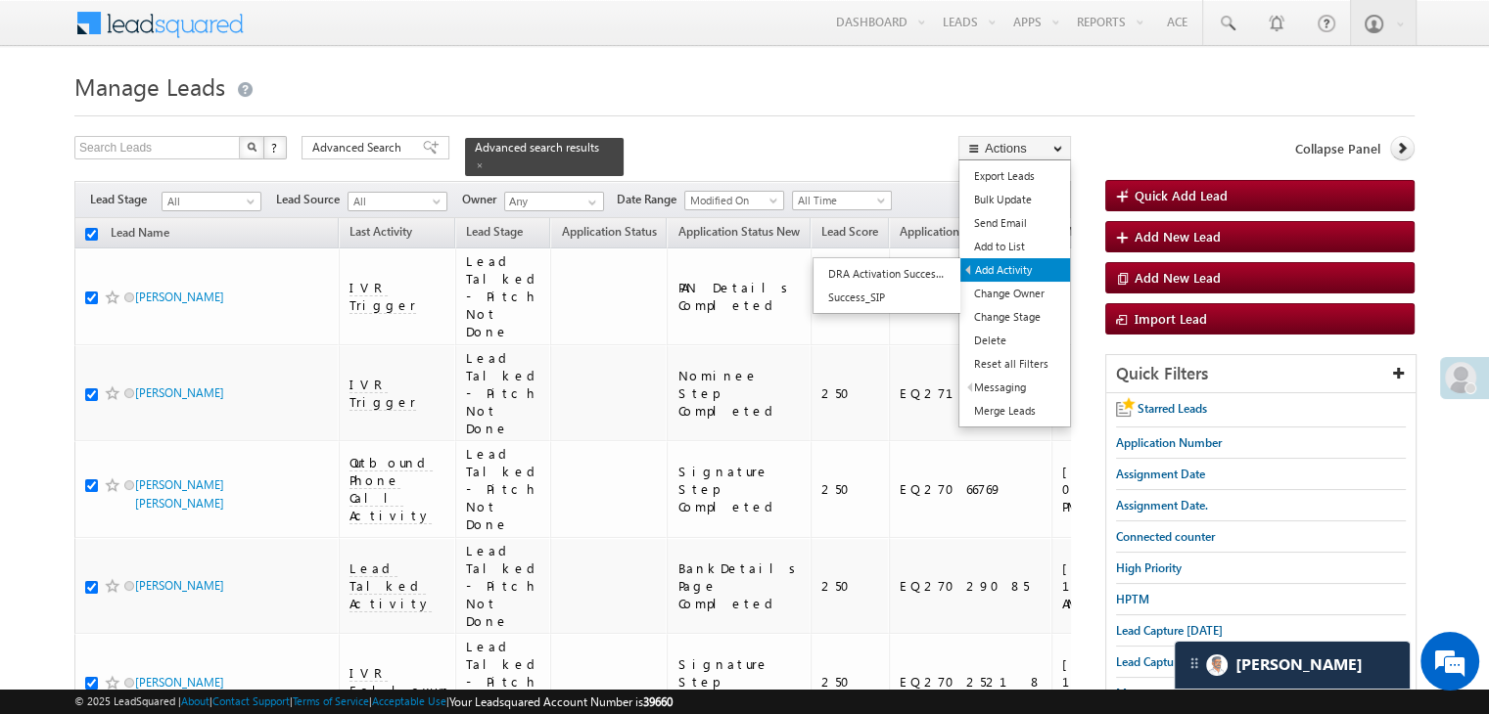
click at [1024, 269] on link "Add Activity" at bounding box center [1015, 269] width 110 height 23
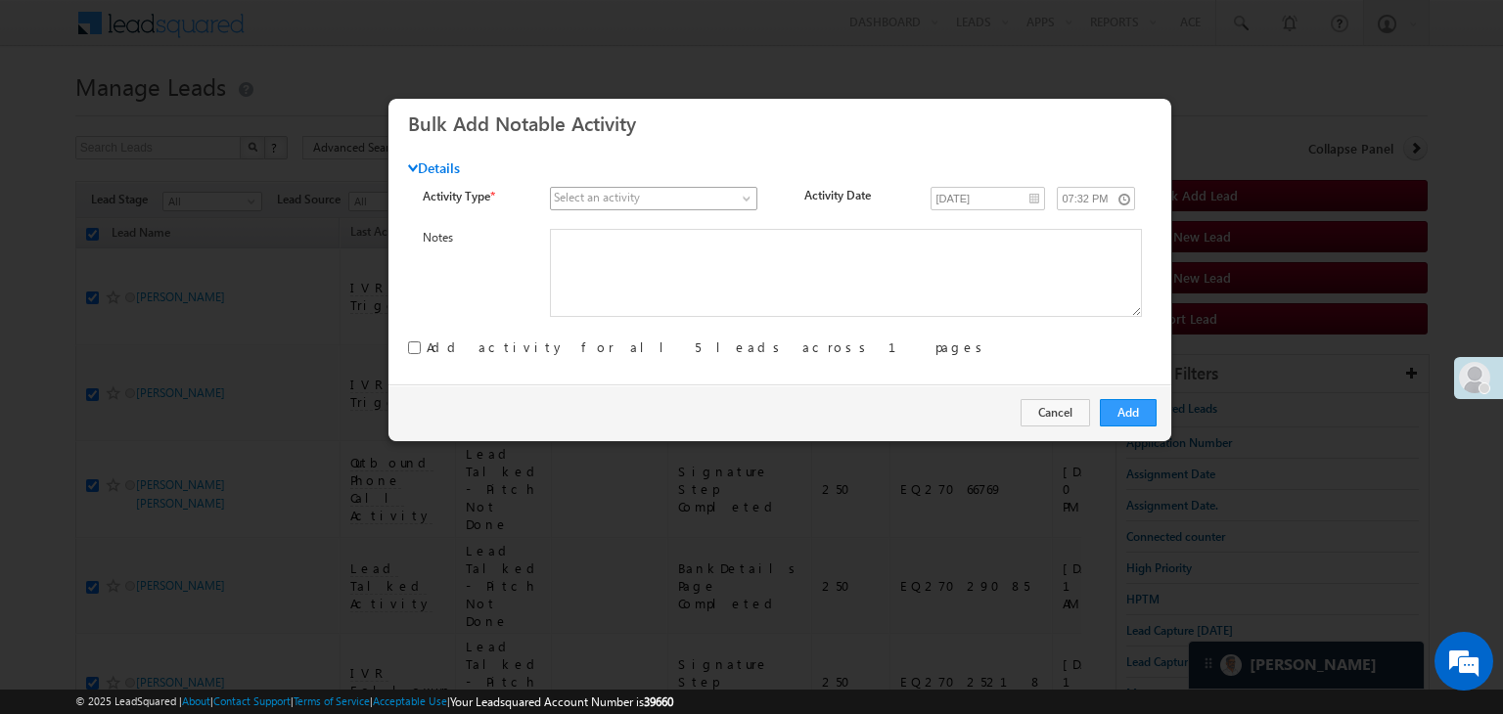
click at [742, 200] on span at bounding box center [749, 203] width 16 height 16
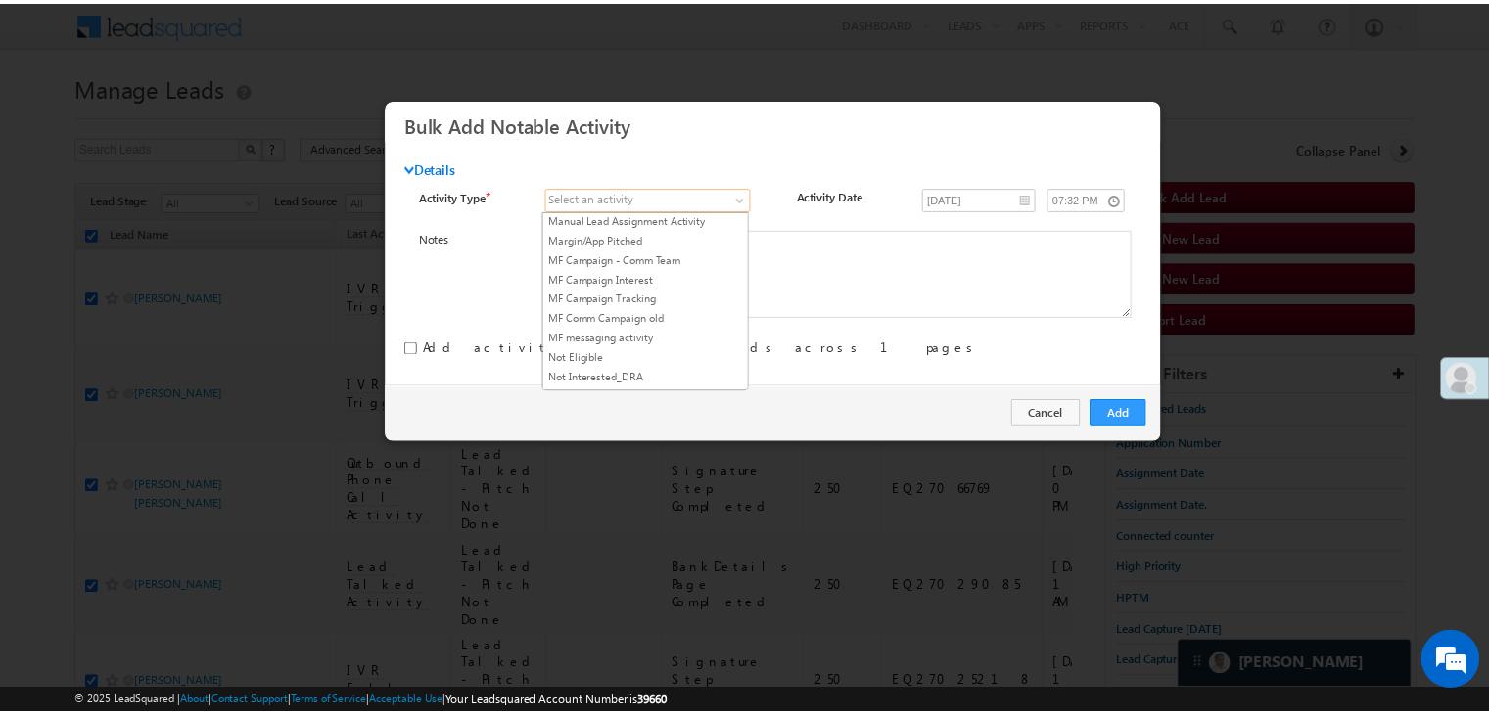
scroll to position [1272, 0]
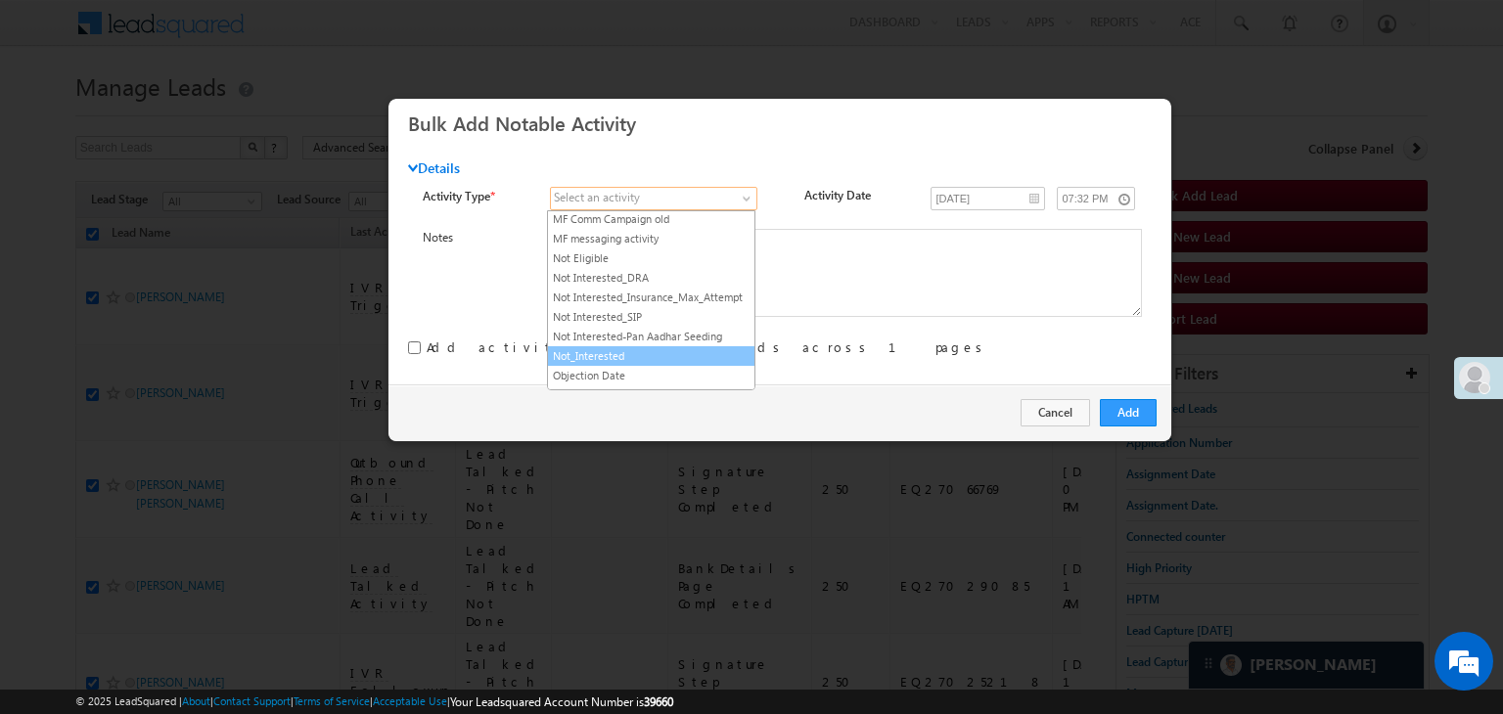
click at [649, 347] on link "Not_Interested" at bounding box center [651, 356] width 207 height 18
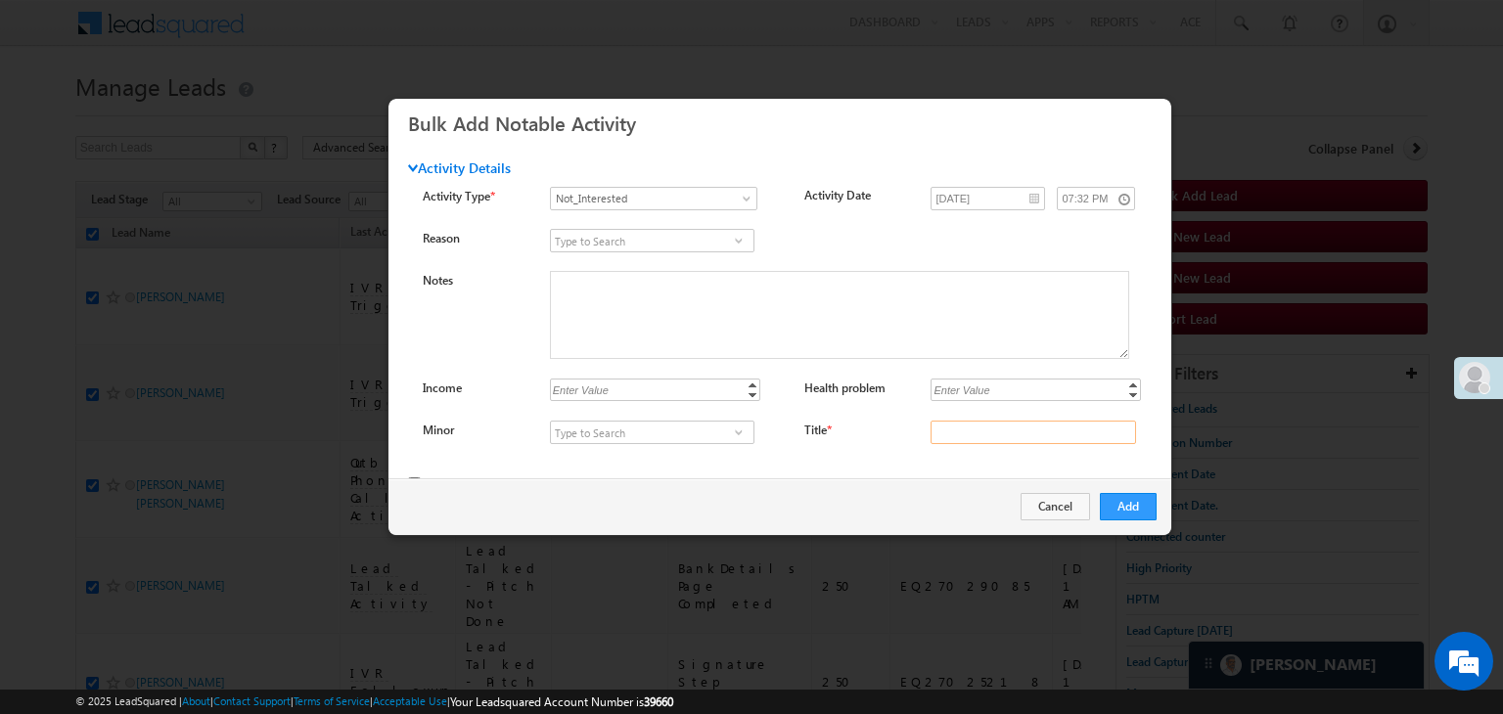
click at [994, 421] on input "Title *" at bounding box center [1034, 432] width 206 height 23
type input "na"
click at [1126, 510] on button "Add" at bounding box center [1128, 506] width 57 height 27
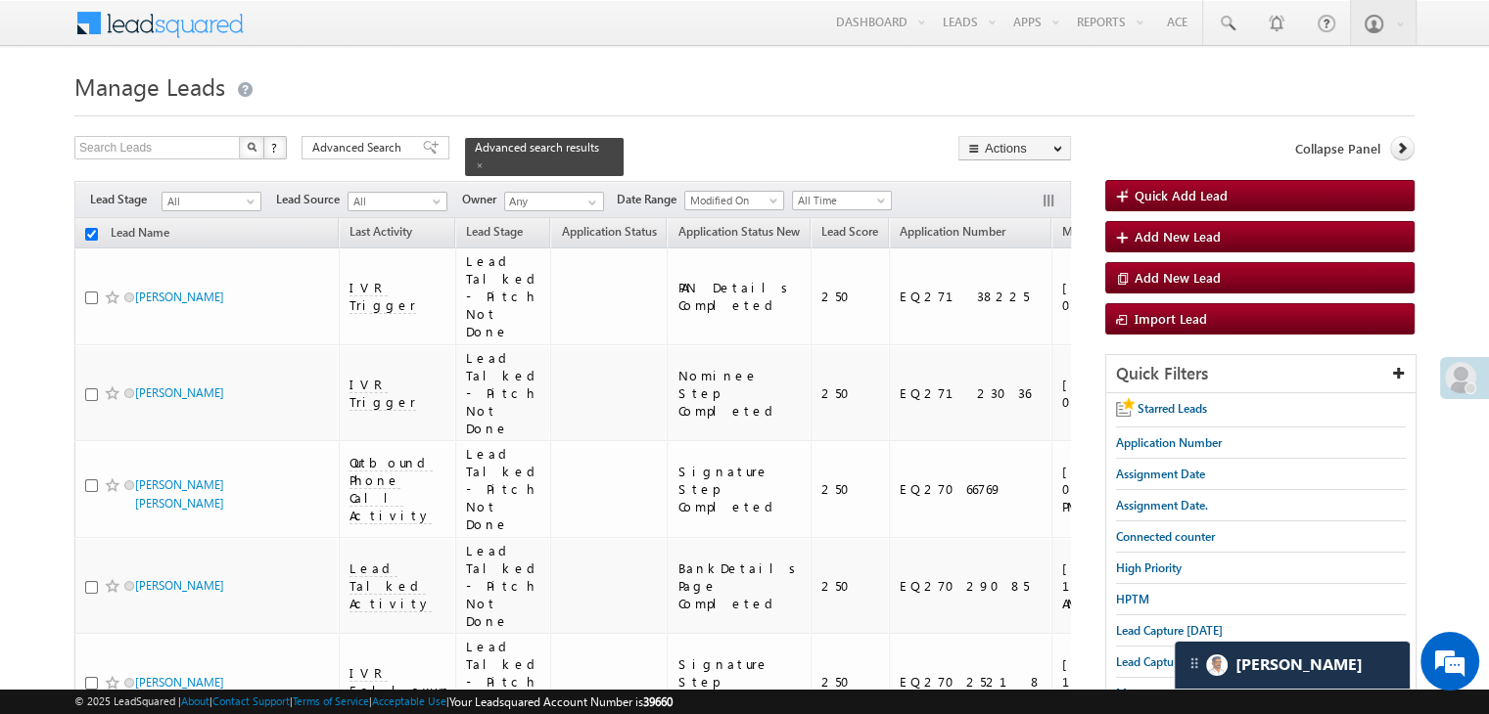
checkbox input "false"
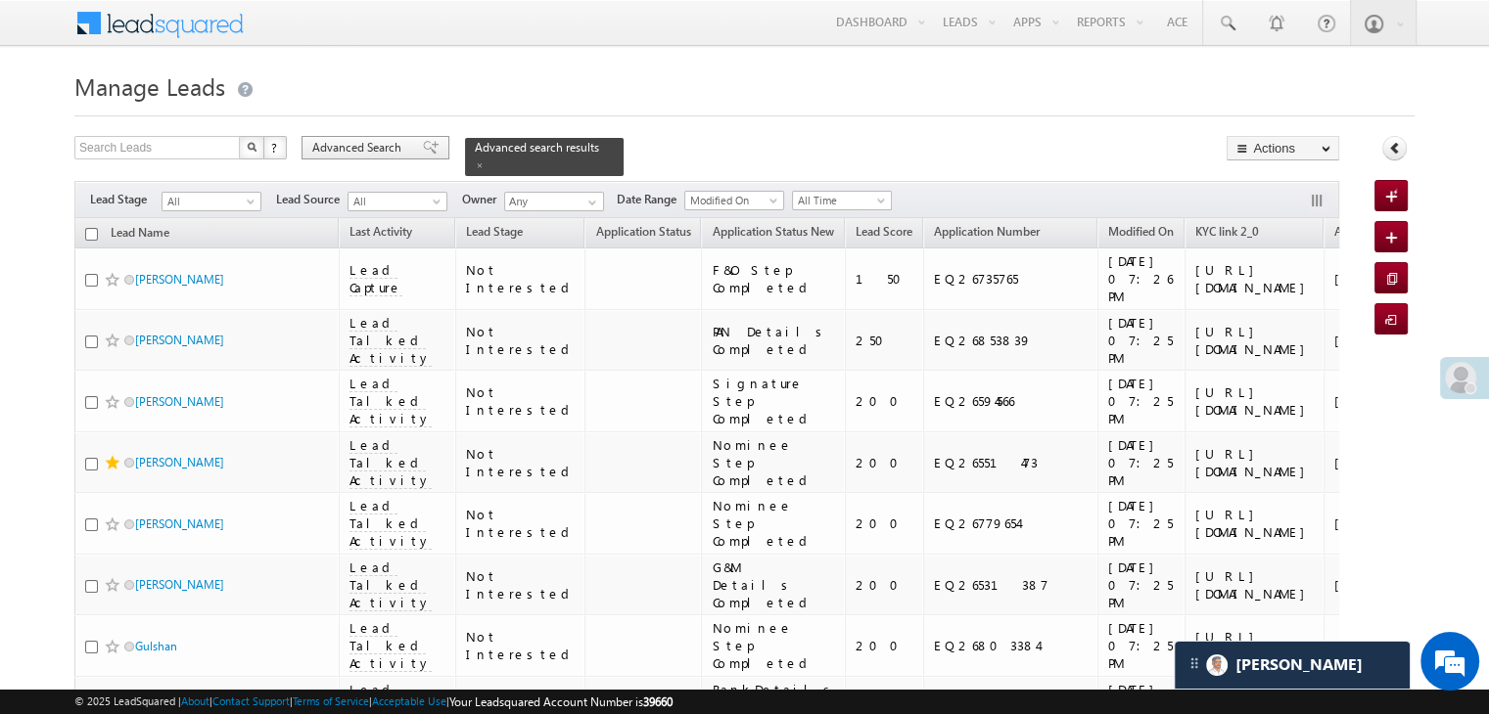
click at [381, 149] on span "Advanced Search" at bounding box center [359, 148] width 95 height 18
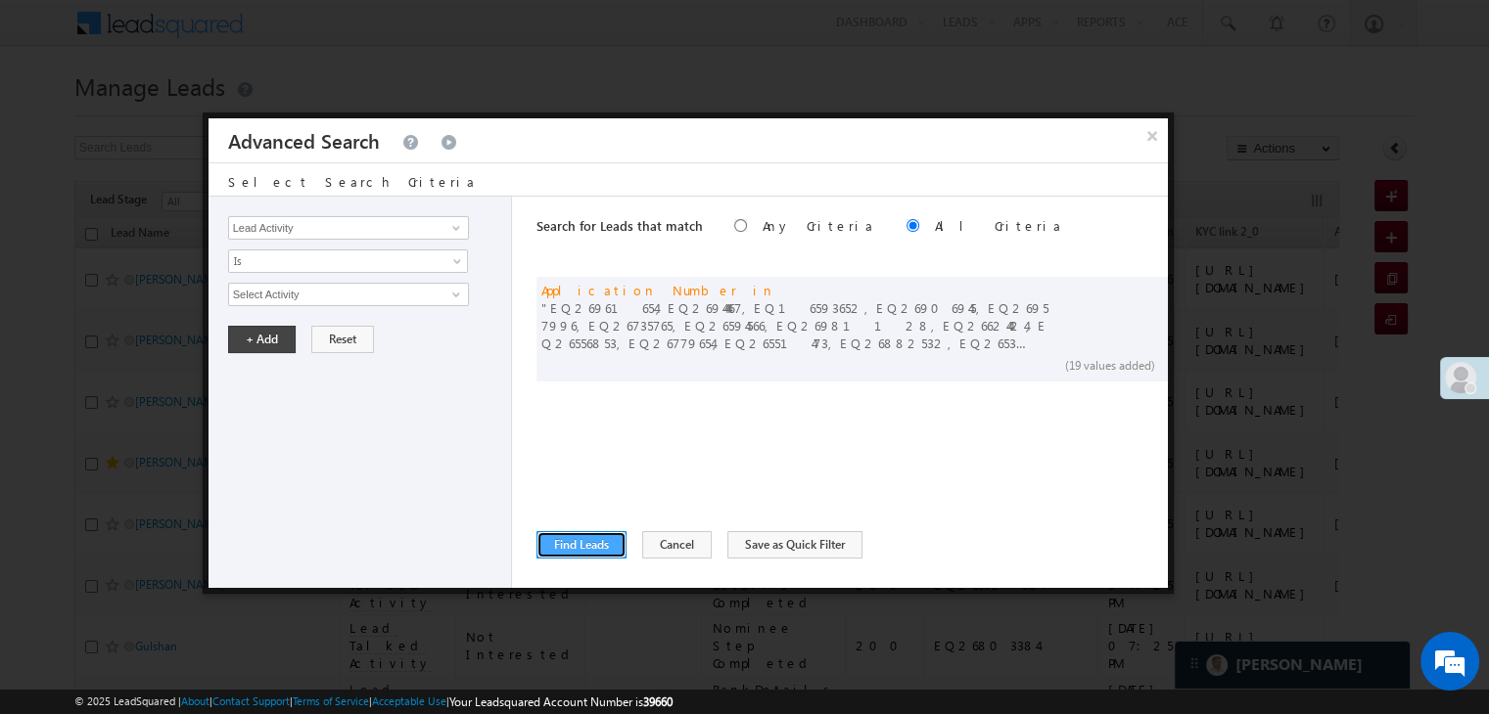
click at [595, 545] on button "Find Leads" at bounding box center [581, 544] width 90 height 27
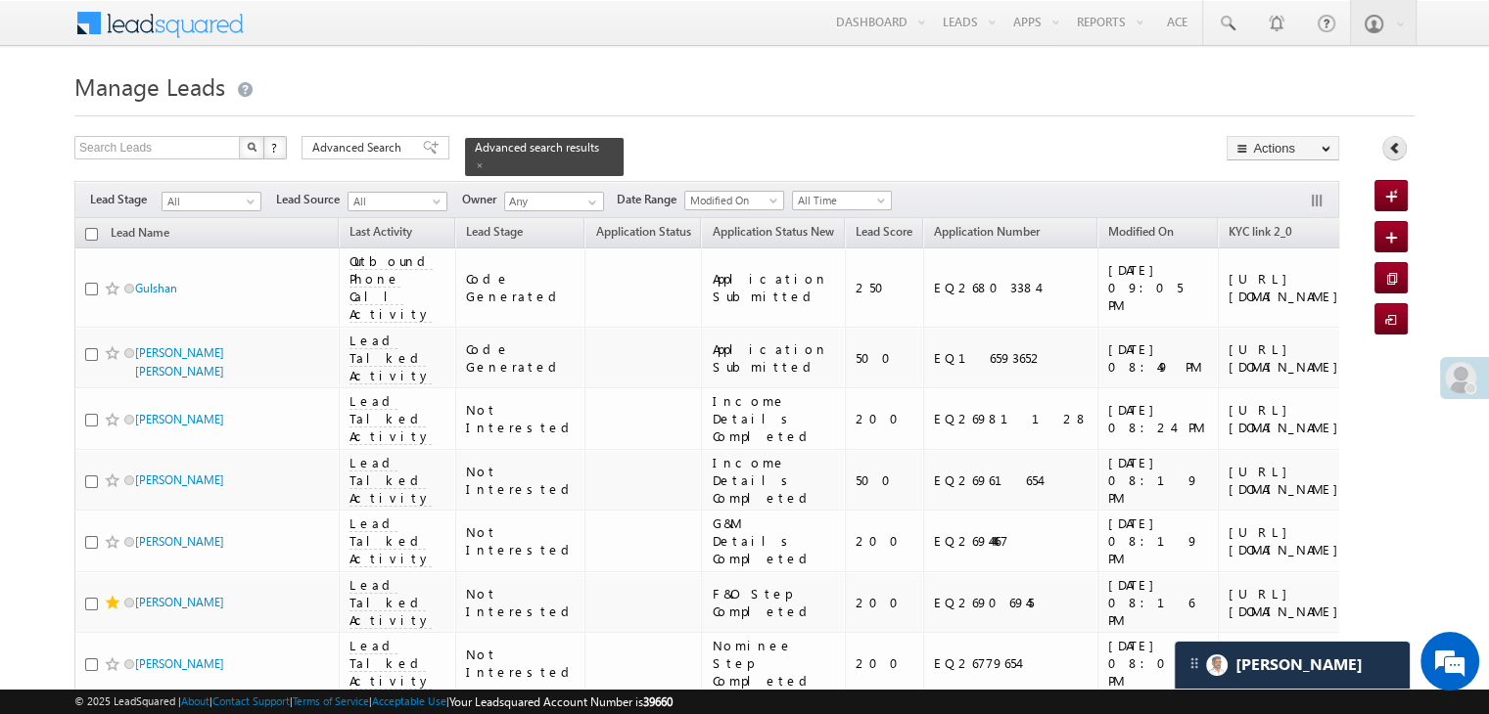
click at [1392, 145] on icon at bounding box center [1395, 148] width 14 height 14
